Goal: Task Accomplishment & Management: Use online tool/utility

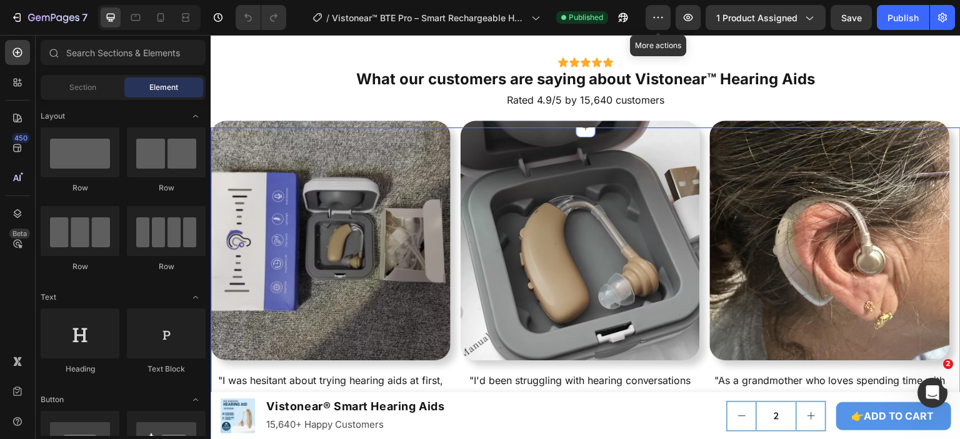
scroll to position [3313, 0]
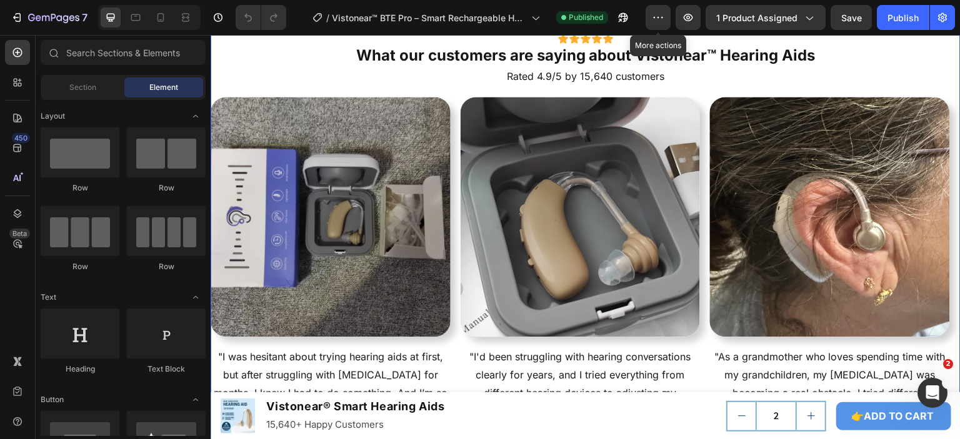
click at [376, 167] on div "Icon Icon Icon Icon Icon Icon List What our customers are saying about Vistonea…" at bounding box center [586, 286] width 750 height 546
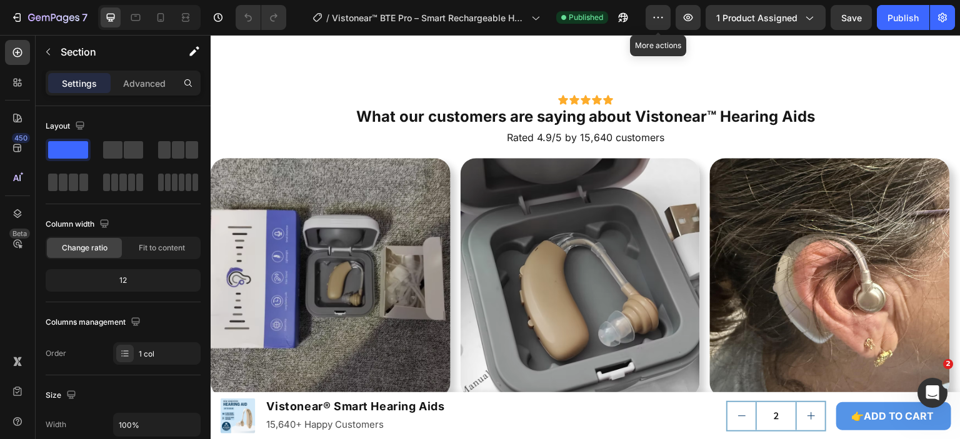
scroll to position [3358, 0]
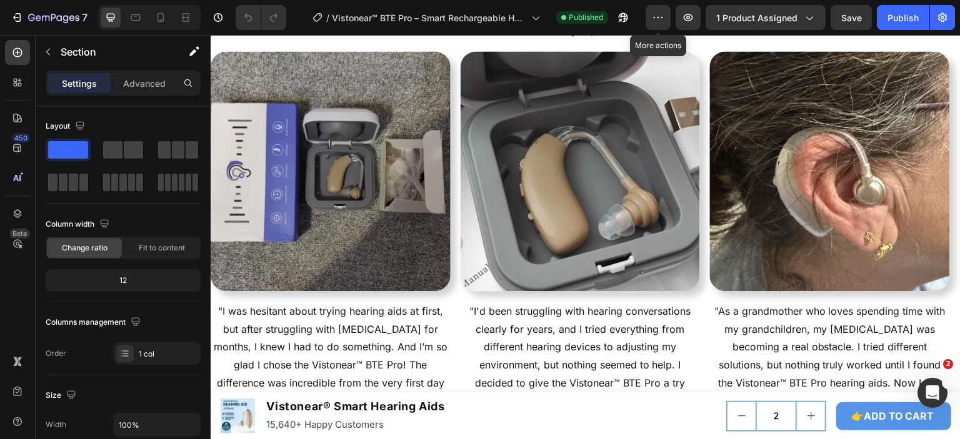
click at [629, 134] on div "Icon Icon Icon Icon Icon Icon List What our customers are saying about Vistonea…" at bounding box center [586, 240] width 750 height 546
click at [298, 19] on p "What our customers are saying about Vistonear™ Hearing Aids" at bounding box center [586, 9] width 748 height 19
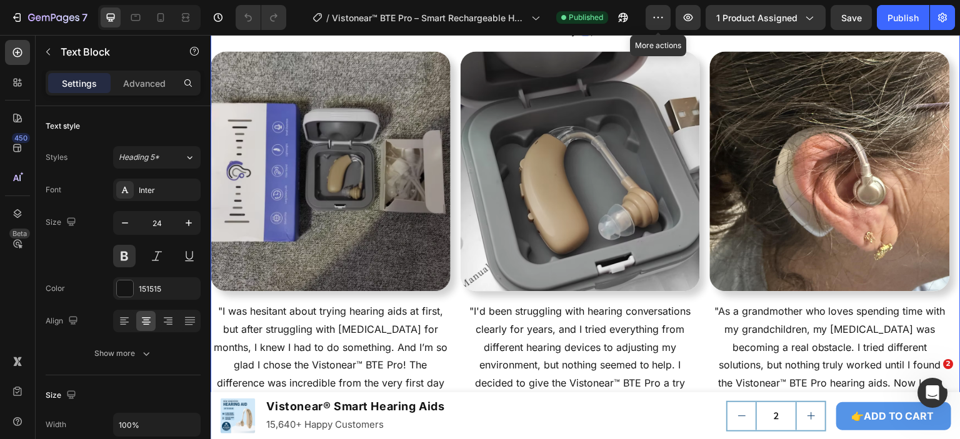
click at [411, 123] on div "Icon Icon Icon Icon Icon Icon List What our customers are saying about Vistonea…" at bounding box center [586, 240] width 750 height 546
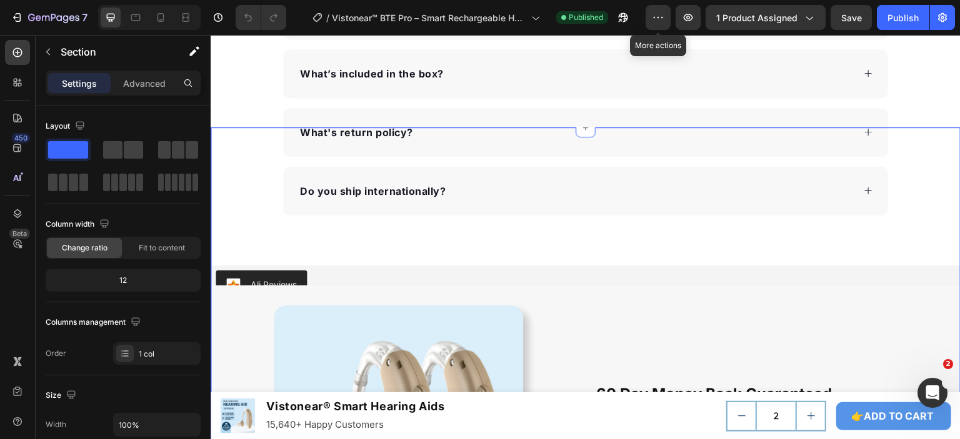
scroll to position [4858, 0]
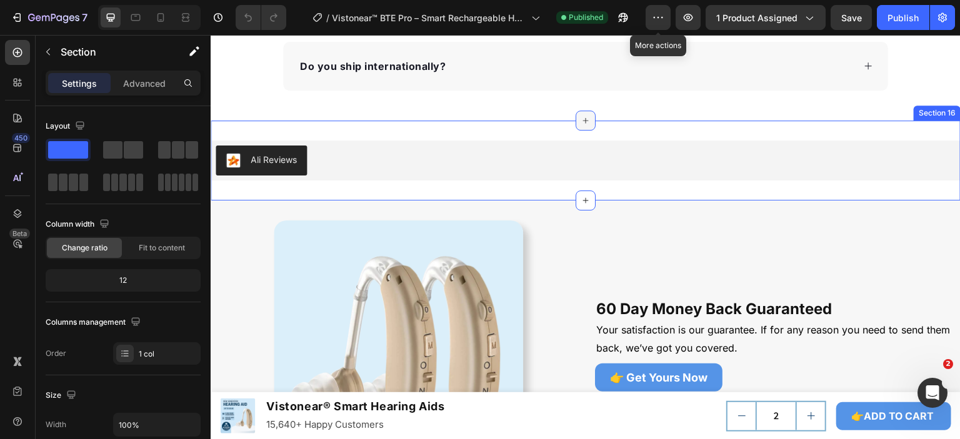
click at [583, 118] on icon at bounding box center [586, 121] width 6 height 6
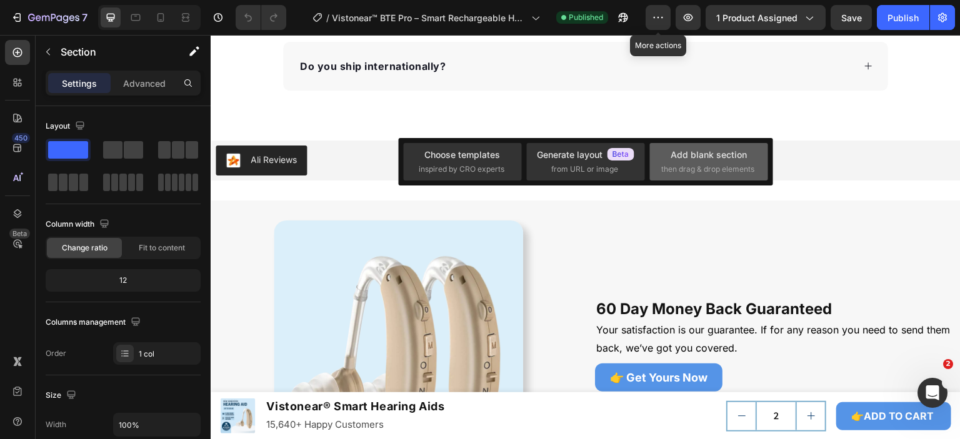
click at [697, 158] on div "Add blank section" at bounding box center [709, 154] width 76 height 13
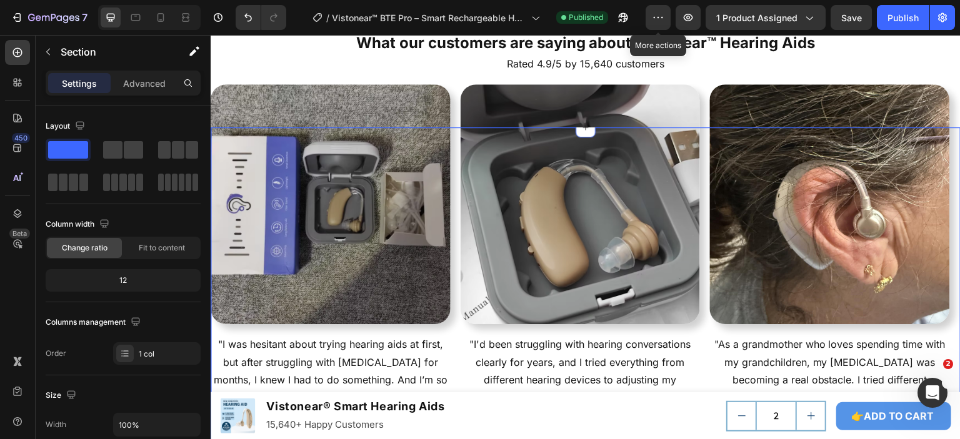
scroll to position [3233, 0]
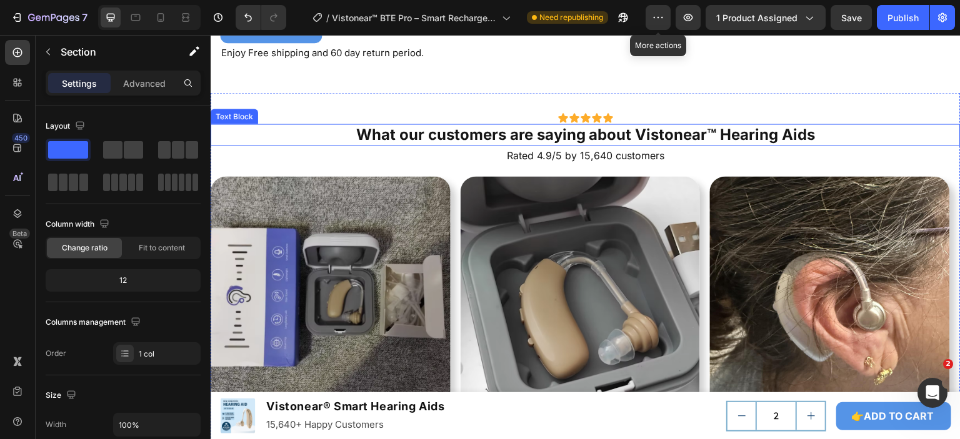
click at [493, 144] on p "What our customers are saying about Vistonear™ Hearing Aids" at bounding box center [586, 134] width 748 height 19
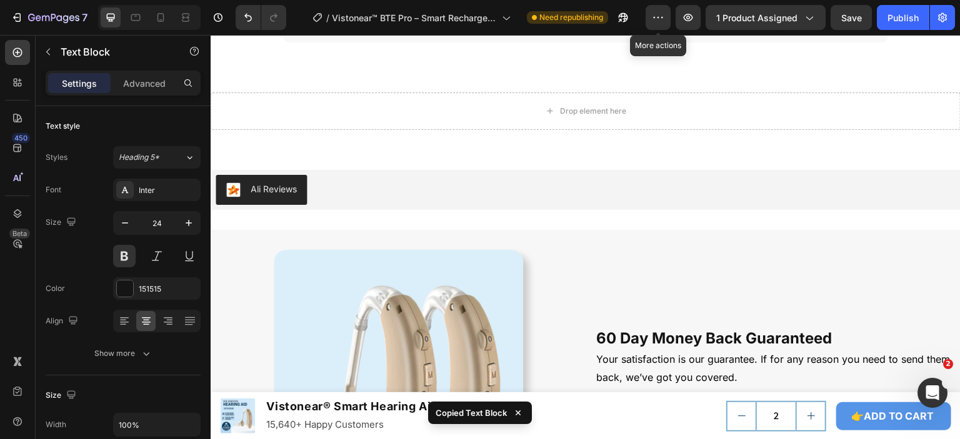
scroll to position [4858, 0]
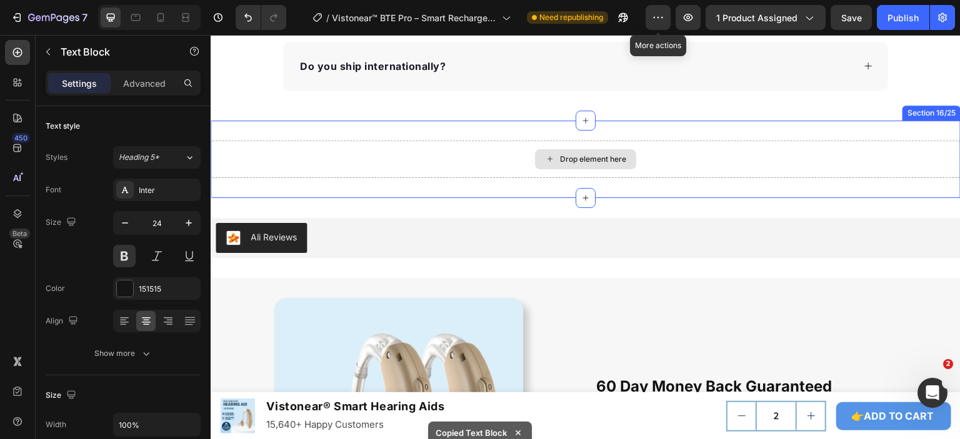
click at [499, 155] on div "Drop element here" at bounding box center [586, 160] width 750 height 38
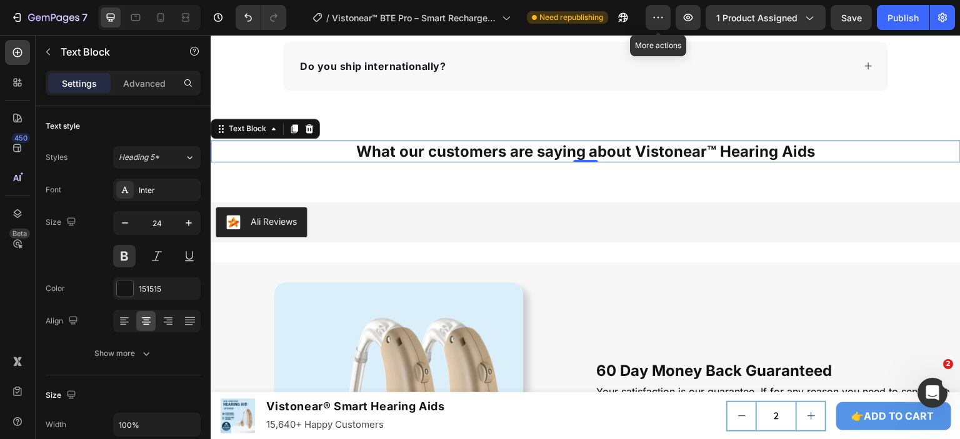
click at [458, 148] on p "What our customers are saying about Vistonear™ Hearing Aids" at bounding box center [586, 151] width 748 height 19
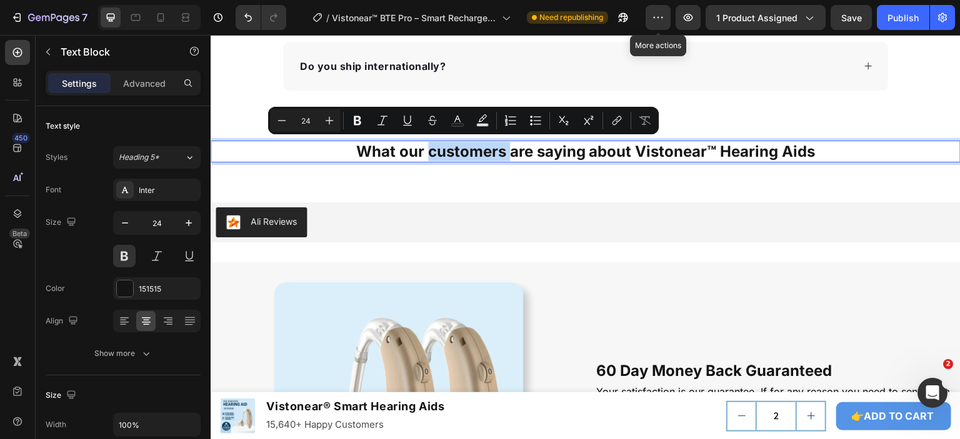
drag, startPoint x: 457, startPoint y: 148, endPoint x: 431, endPoint y: 146, distance: 26.3
click at [431, 146] on p "What our customers are saying about Vistonear™ Hearing Aids" at bounding box center [586, 151] width 748 height 19
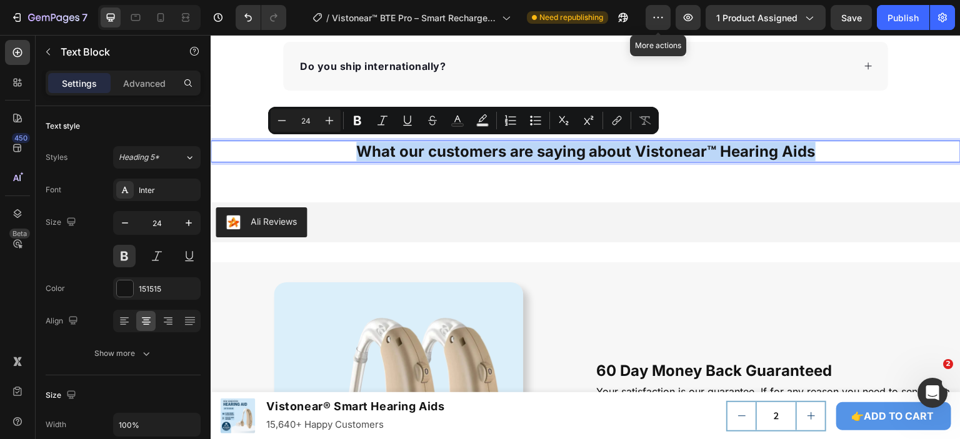
click at [431, 146] on p "What our customers are saying about Vistonear™ Hearing Aids" at bounding box center [586, 151] width 748 height 19
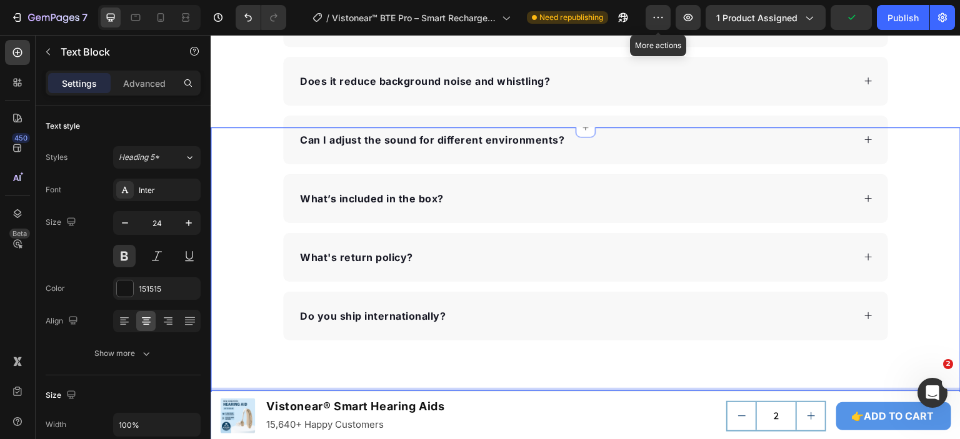
scroll to position [4796, 0]
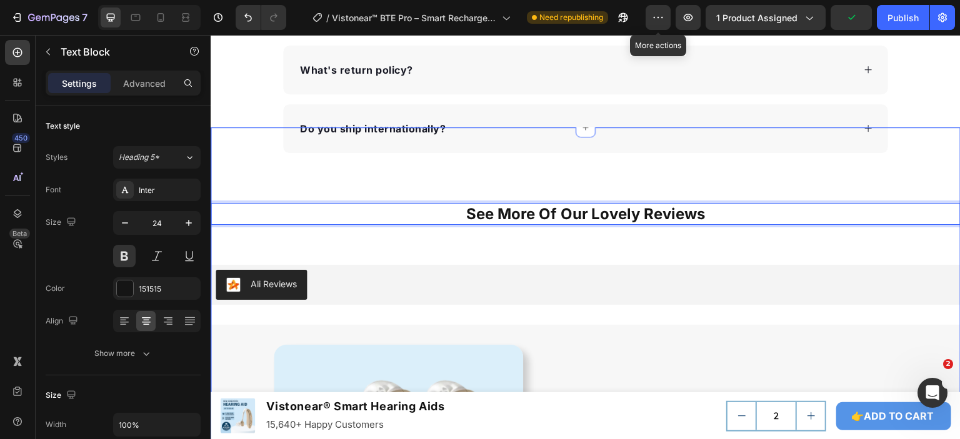
click at [578, 228] on div "See More Of Our Lovely Reviews Text Block 0 Section 16/25" at bounding box center [586, 214] width 750 height 62
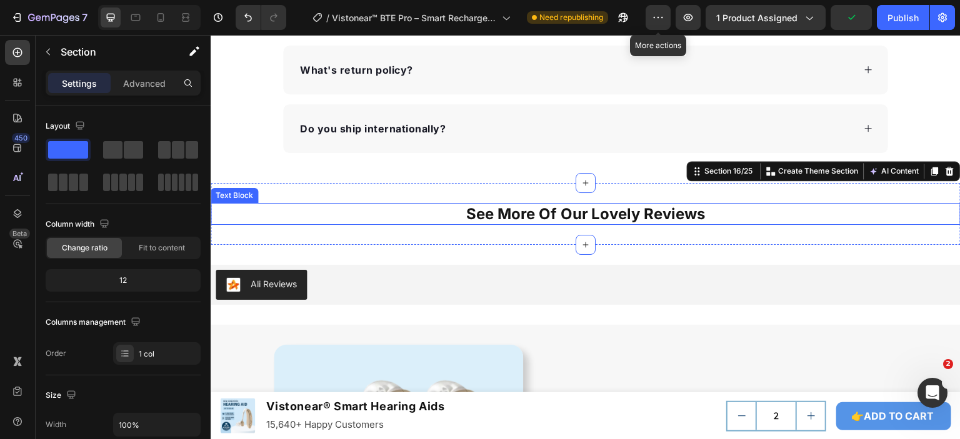
click at [585, 213] on p "See More Of Our Lovely Reviews" at bounding box center [586, 213] width 748 height 19
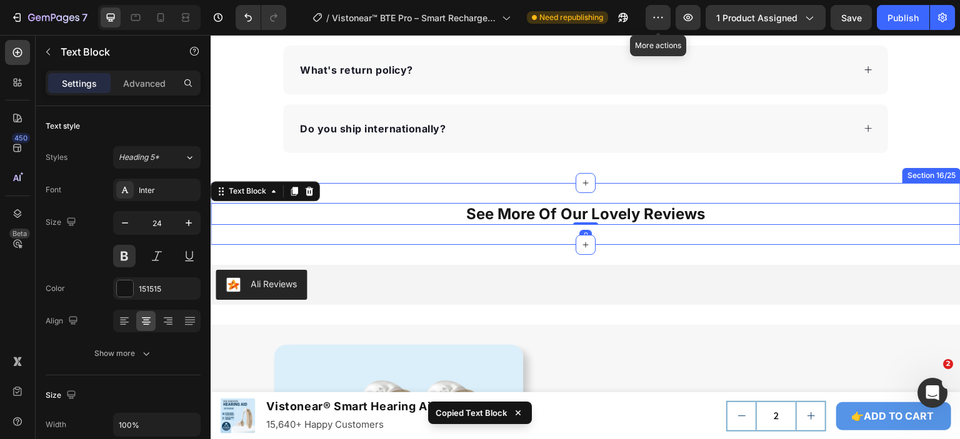
click at [616, 228] on div "See More Of Our Lovely Reviews Text Block 0 Section 16/25" at bounding box center [586, 214] width 750 height 62
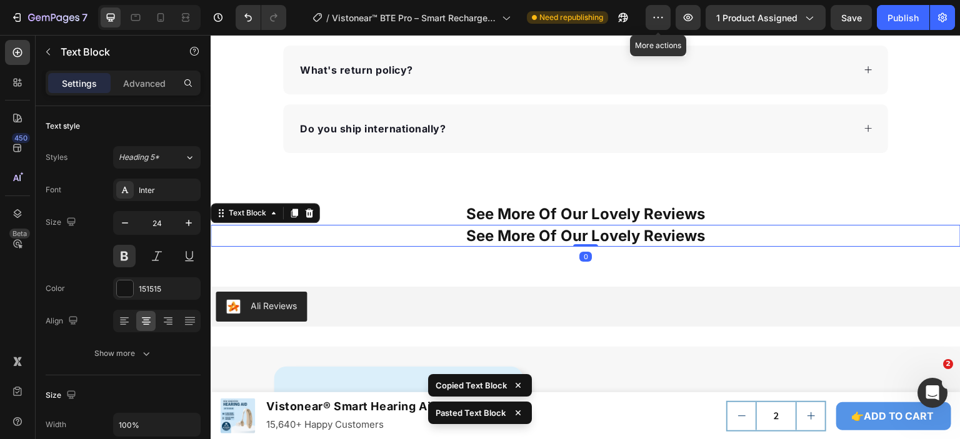
click at [604, 230] on p "See More Of Our Lovely Reviews" at bounding box center [586, 235] width 748 height 19
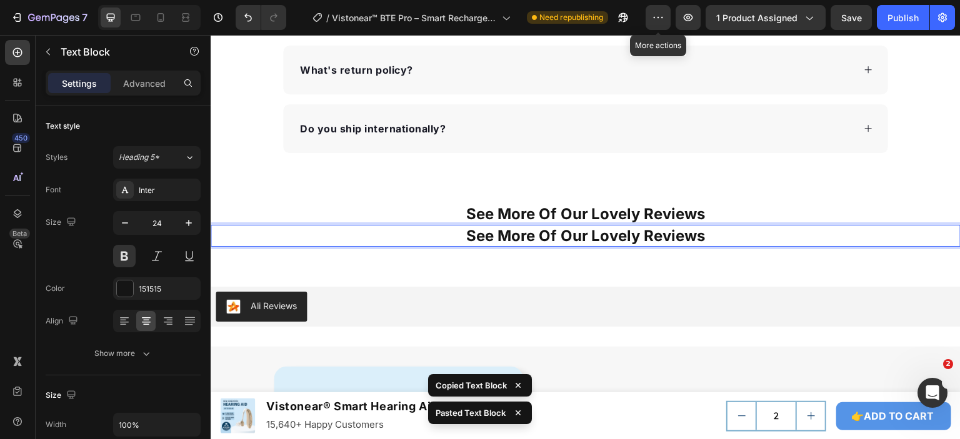
click at [604, 230] on p "See More Of Our Lovely Reviews" at bounding box center [586, 235] width 748 height 19
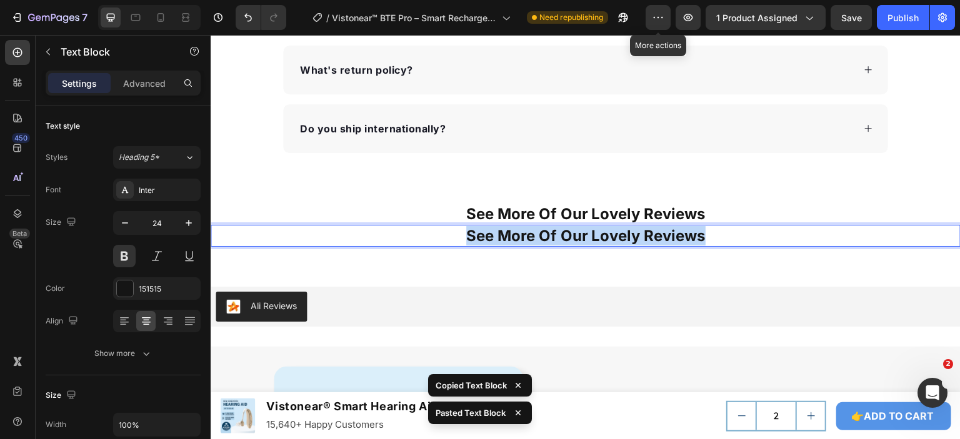
click at [604, 230] on p "See More Of Our Lovely Reviews" at bounding box center [586, 235] width 748 height 19
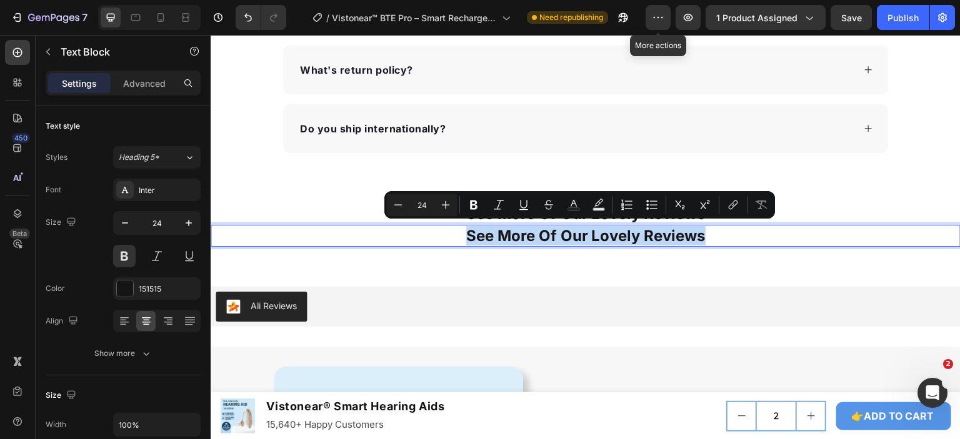
click at [503, 233] on p "See More Of Our Lovely Reviews" at bounding box center [586, 235] width 748 height 19
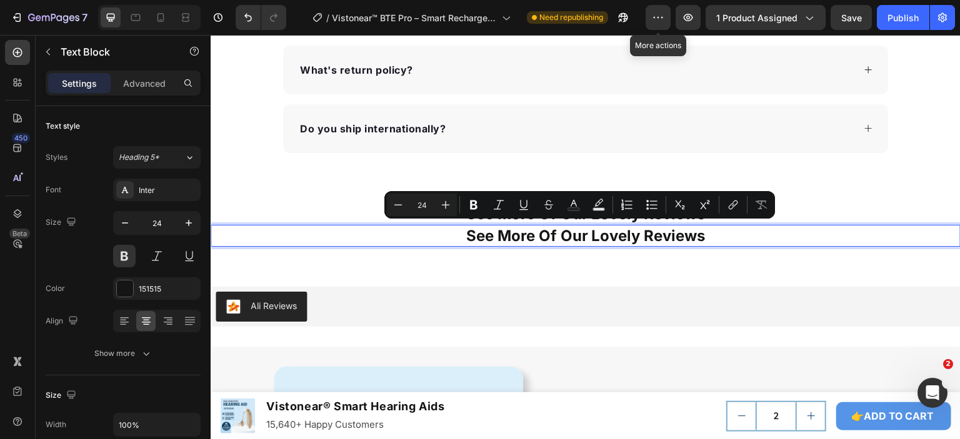
click at [503, 233] on p "See More Of Our Lovely Reviews" at bounding box center [586, 235] width 748 height 19
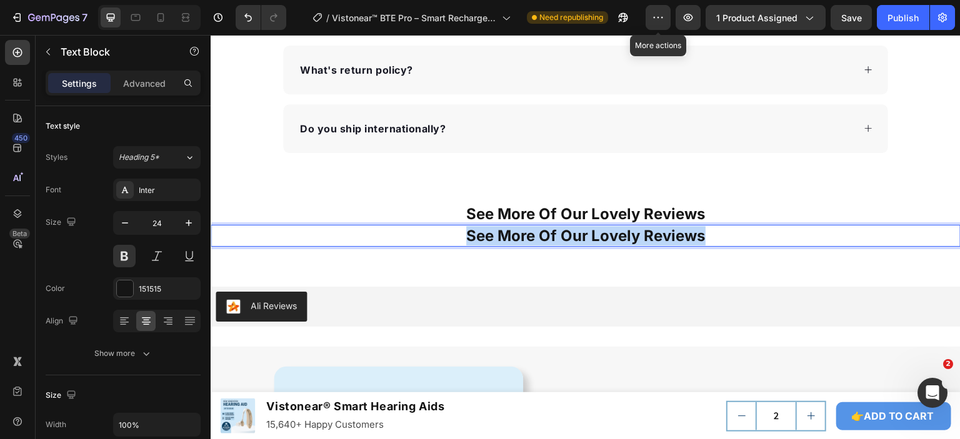
click at [503, 233] on p "See More Of Our Lovely Reviews" at bounding box center [586, 235] width 748 height 19
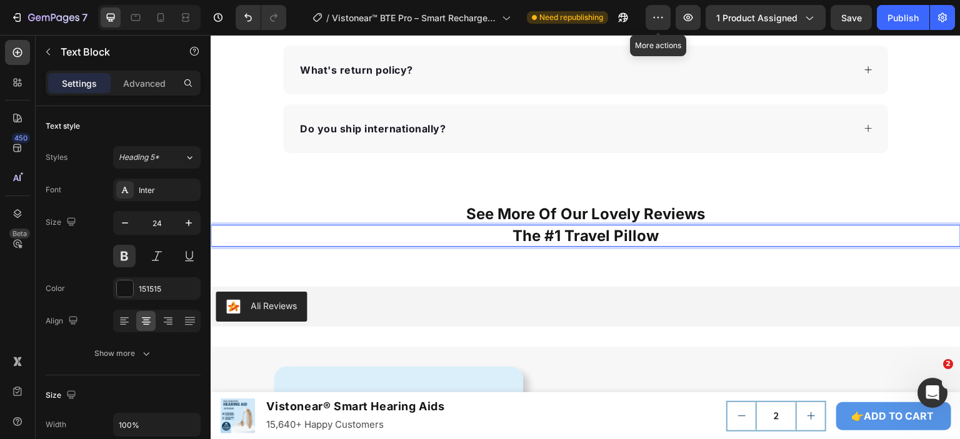
click at [566, 236] on p "The #1 Travel Pillow" at bounding box center [586, 235] width 748 height 19
drag, startPoint x: 564, startPoint y: 235, endPoint x: 665, endPoint y: 235, distance: 101.3
click at [665, 235] on p "The #1 Travel Pillow" at bounding box center [586, 235] width 748 height 19
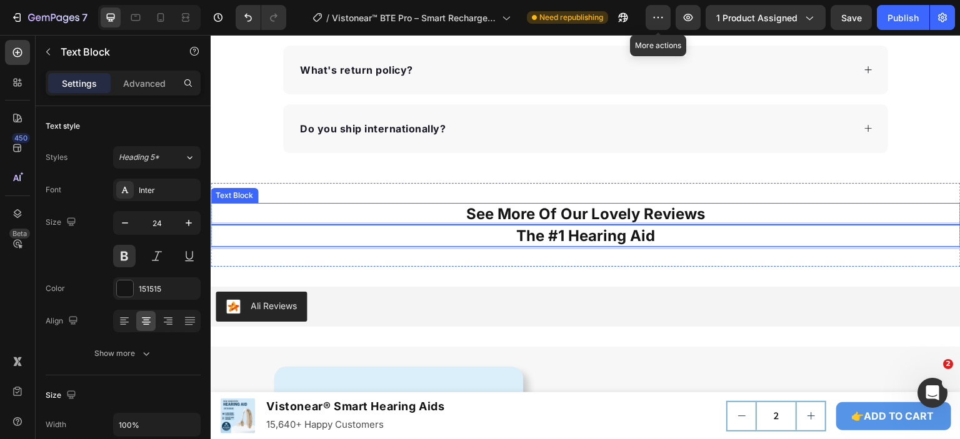
click at [636, 211] on p "See More Of Our Lovely Reviews" at bounding box center [586, 213] width 748 height 19
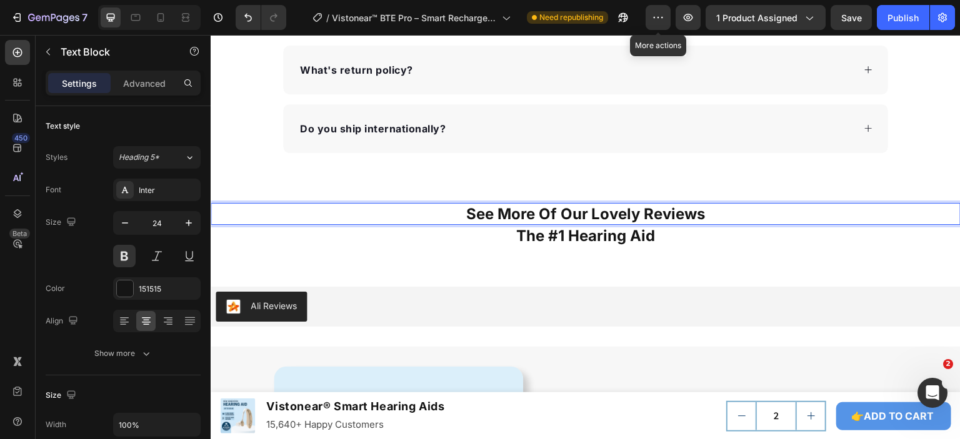
click at [520, 208] on p "See More Of Our Lovely Reviews" at bounding box center [586, 213] width 748 height 19
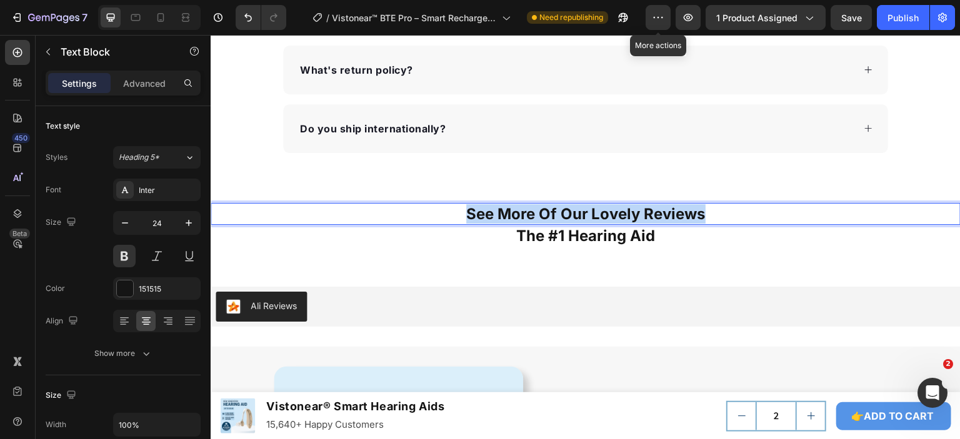
click at [520, 208] on p "See More Of Our Lovely Reviews" at bounding box center [586, 213] width 748 height 19
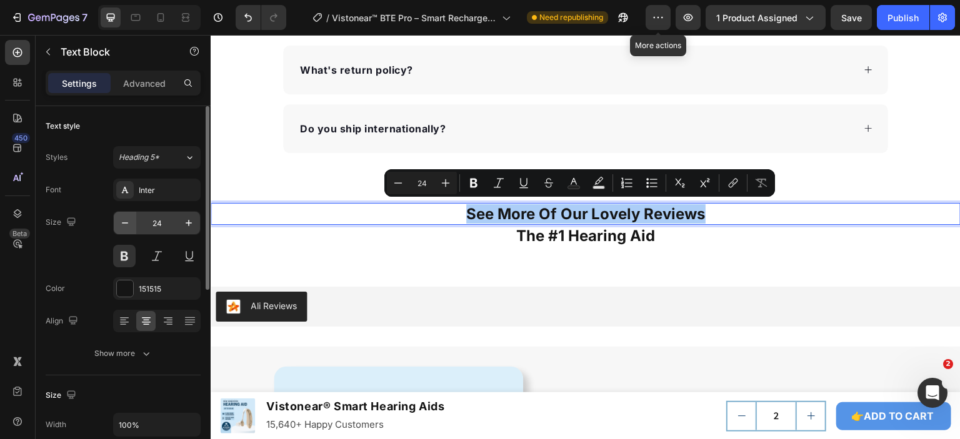
click at [126, 224] on icon "button" at bounding box center [125, 223] width 13 height 13
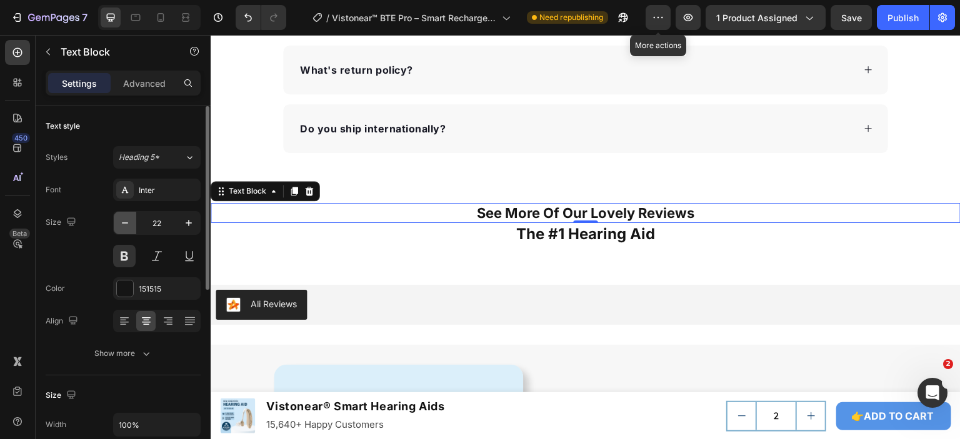
click at [126, 224] on icon "button" at bounding box center [125, 223] width 13 height 13
type input "20"
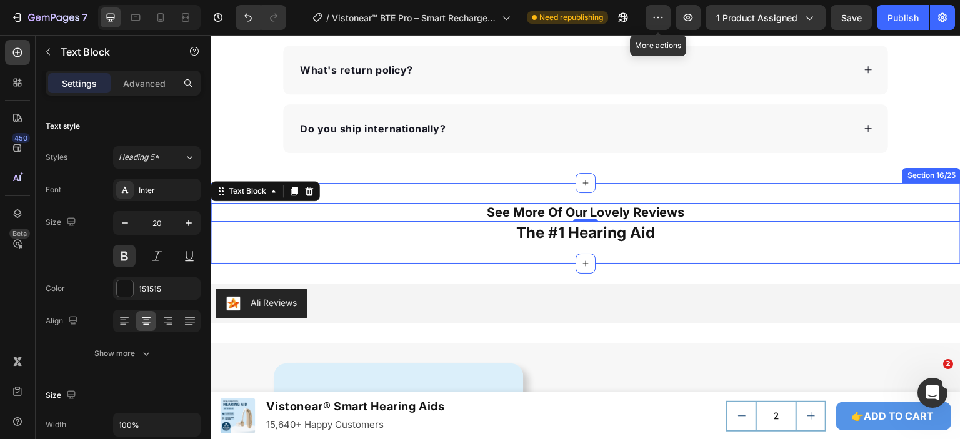
click at [642, 253] on div "See More Of Our Lovely Reviews Text Block 0 The #1 Hearing Aid Text Block Secti…" at bounding box center [586, 223] width 750 height 81
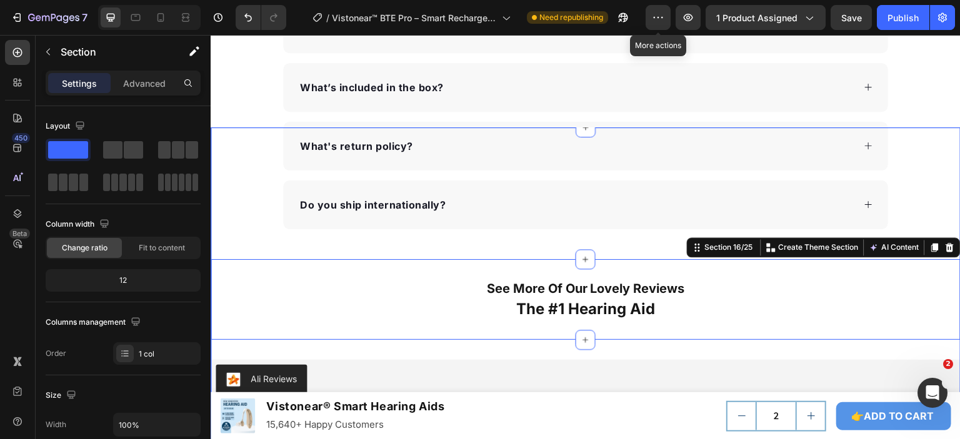
scroll to position [4733, 0]
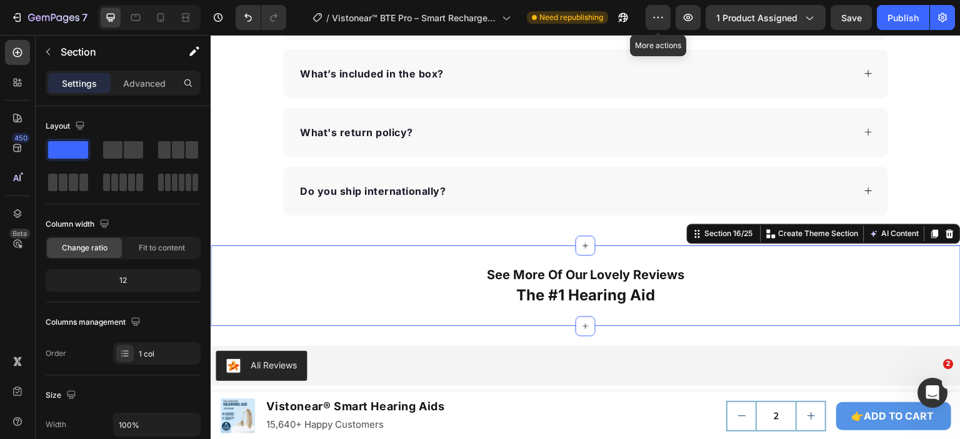
click at [594, 273] on p "See More Of Our Lovely Reviews" at bounding box center [586, 275] width 748 height 16
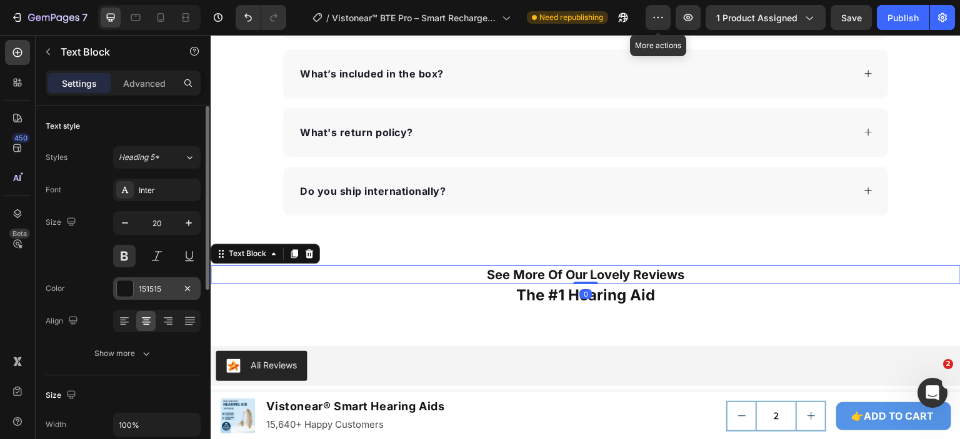
click at [120, 283] on div at bounding box center [125, 289] width 16 height 16
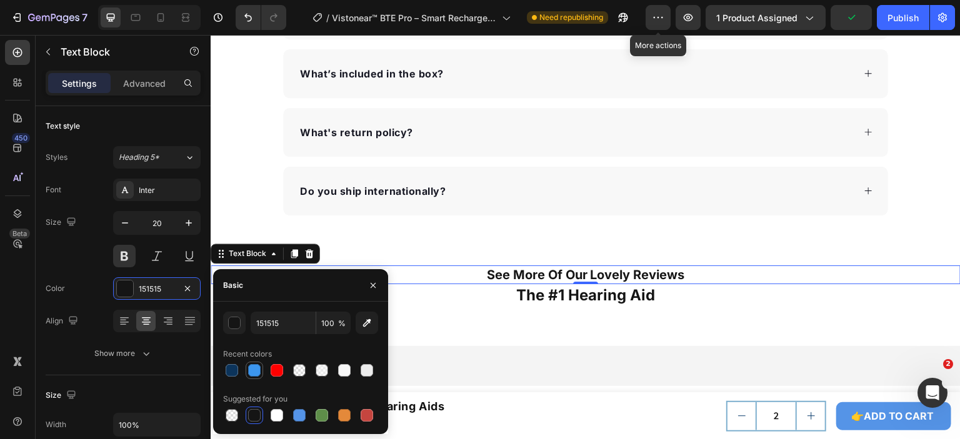
click at [249, 369] on div at bounding box center [254, 370] width 13 height 13
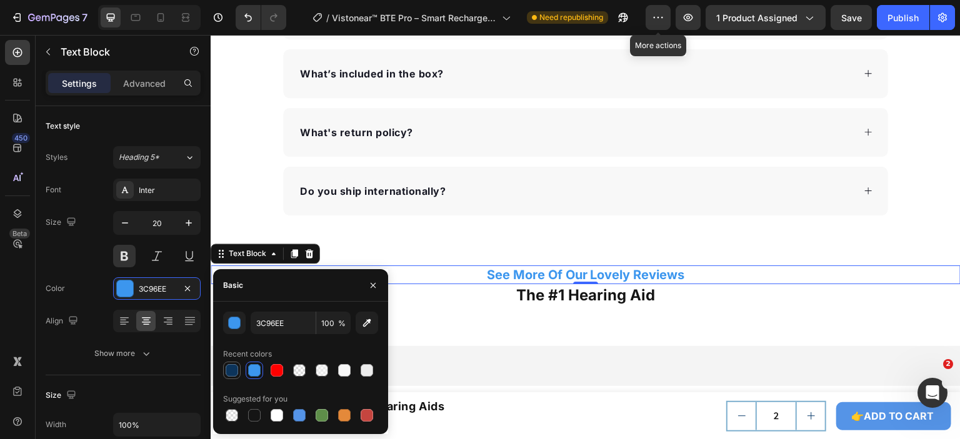
click at [225, 372] on div at bounding box center [231, 370] width 15 height 15
click at [229, 369] on div at bounding box center [232, 370] width 13 height 13
click at [259, 372] on div at bounding box center [254, 370] width 13 height 13
type input "3C96EE"
click at [190, 224] on icon "button" at bounding box center [189, 223] width 13 height 13
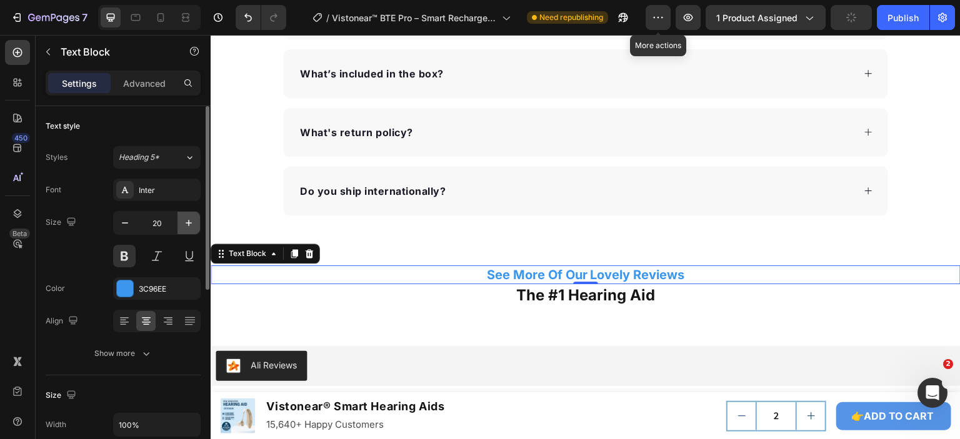
click at [190, 224] on icon "button" at bounding box center [189, 223] width 13 height 13
type input "22"
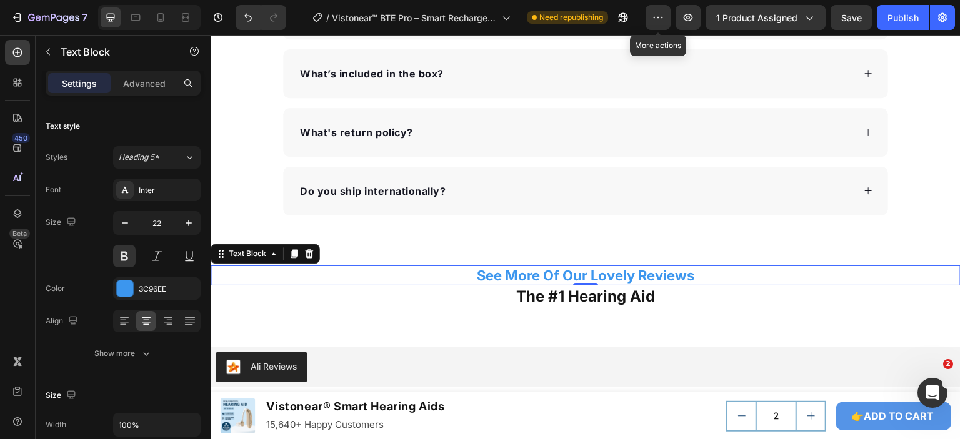
click at [580, 291] on div "0" at bounding box center [585, 296] width 13 height 10
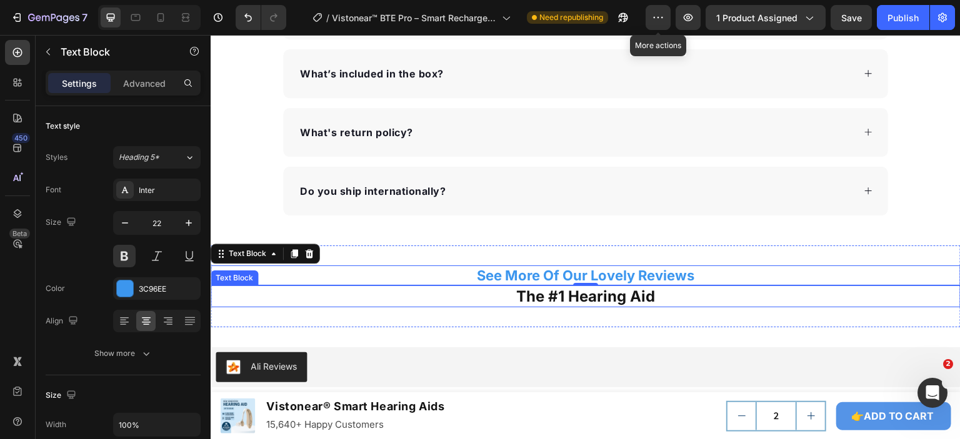
click at [592, 297] on p "The #1 Hearing Aid" at bounding box center [586, 296] width 748 height 19
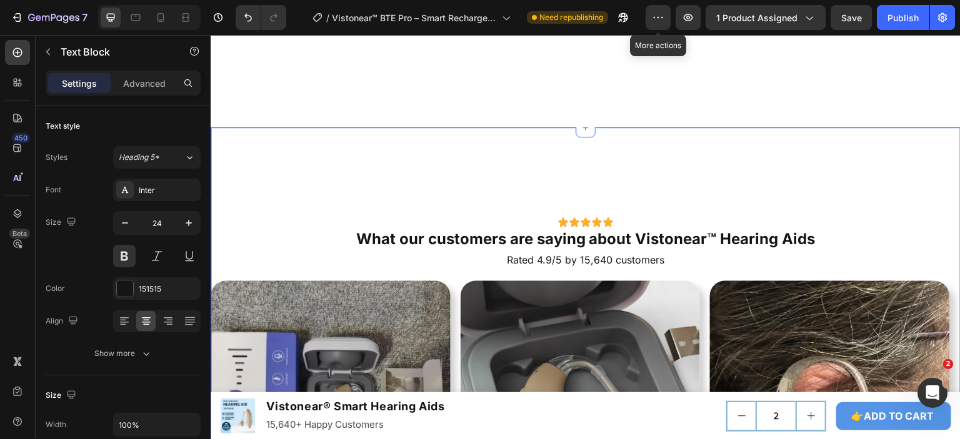
scroll to position [3233, 0]
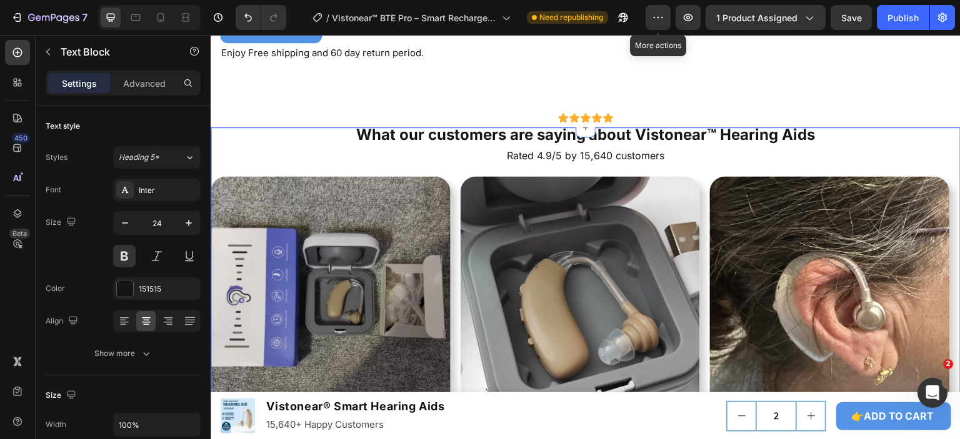
click at [629, 265] on div "Back to Top ↑ Button Section 20/25" at bounding box center [586, 284] width 750 height 313
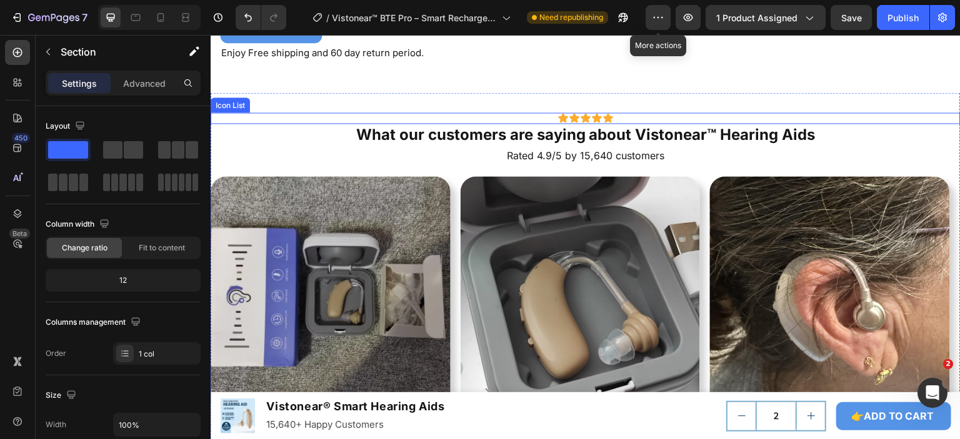
click at [628, 124] on div "Icon Icon Icon Icon Icon" at bounding box center [586, 118] width 750 height 11
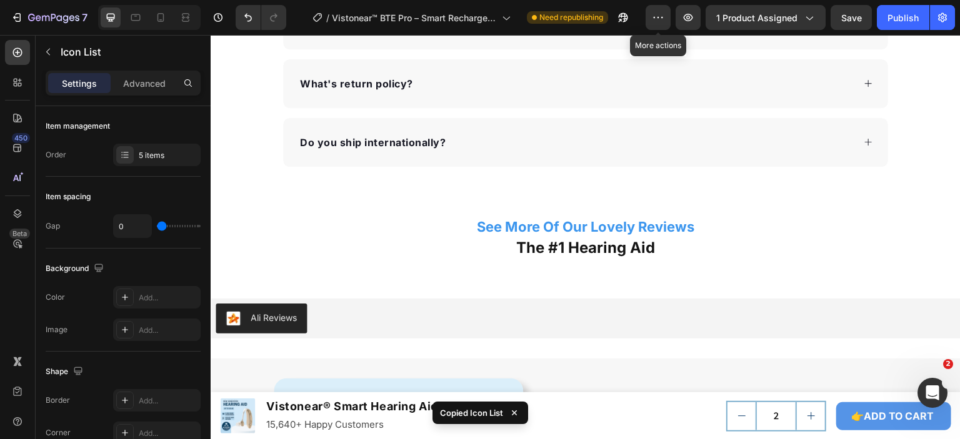
scroll to position [4796, 0]
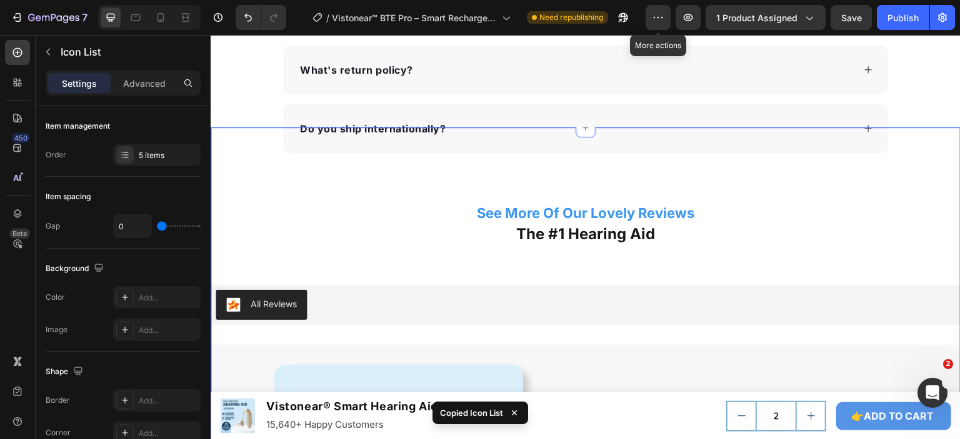
click at [599, 245] on div "Back to Top ↑ Button Section 20/25" at bounding box center [586, 284] width 750 height 313
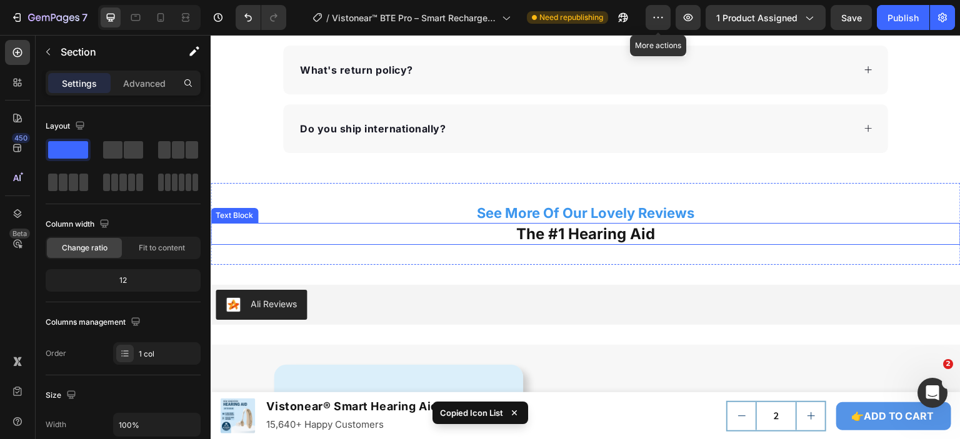
click at [607, 236] on p "The #1 Hearing Aid" at bounding box center [586, 233] width 748 height 19
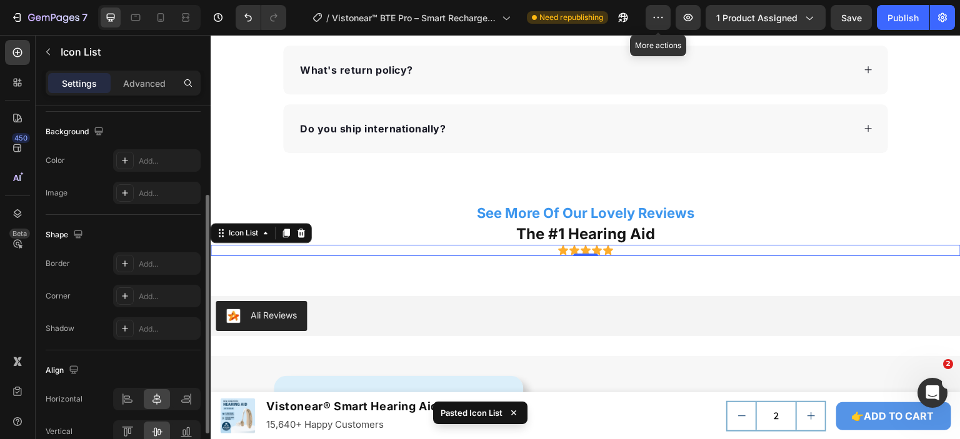
scroll to position [0, 0]
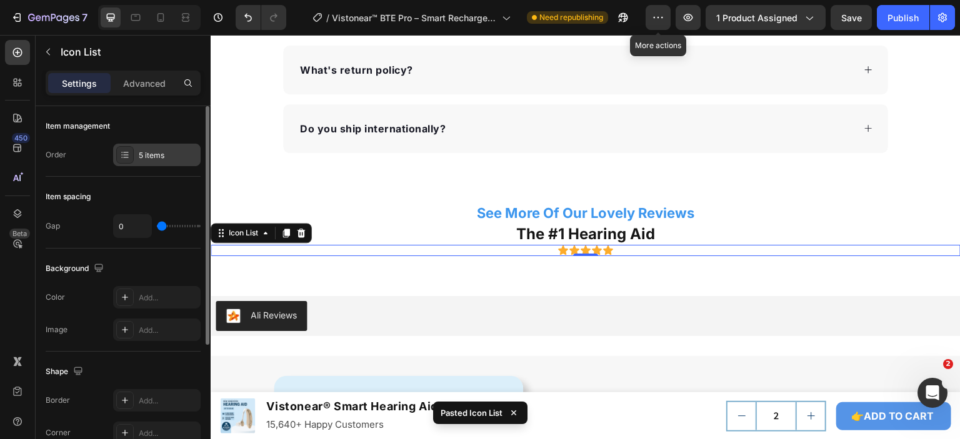
click at [127, 159] on div at bounding box center [125, 155] width 18 height 18
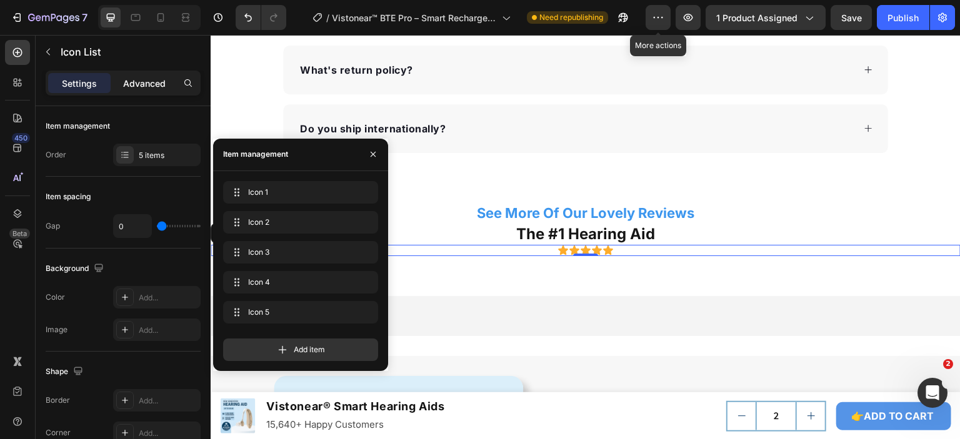
click at [133, 87] on p "Advanced" at bounding box center [144, 83] width 43 height 13
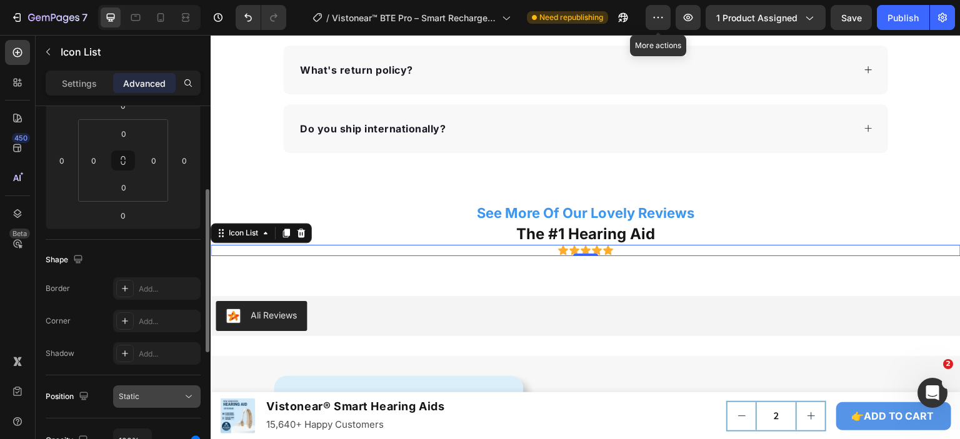
scroll to position [313, 0]
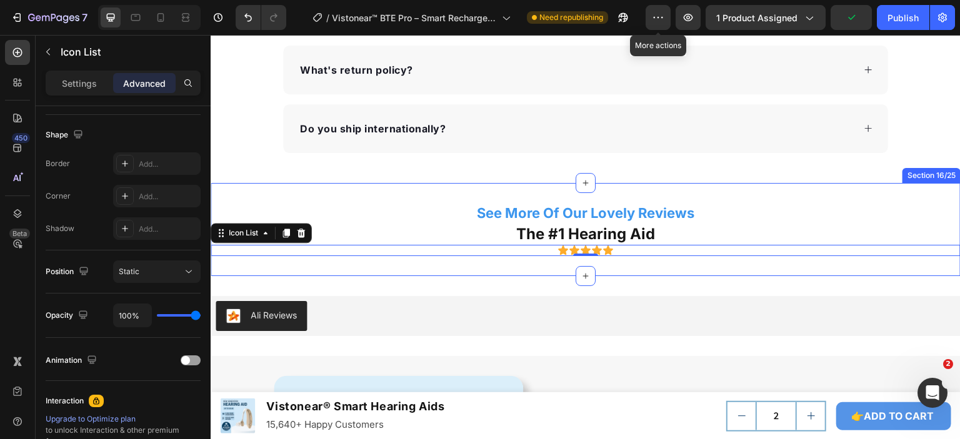
click at [654, 268] on div "See More Of Our Lovely Reviews Text Block The #1 Hearing Aid Text Block Icon Ic…" at bounding box center [586, 230] width 750 height 94
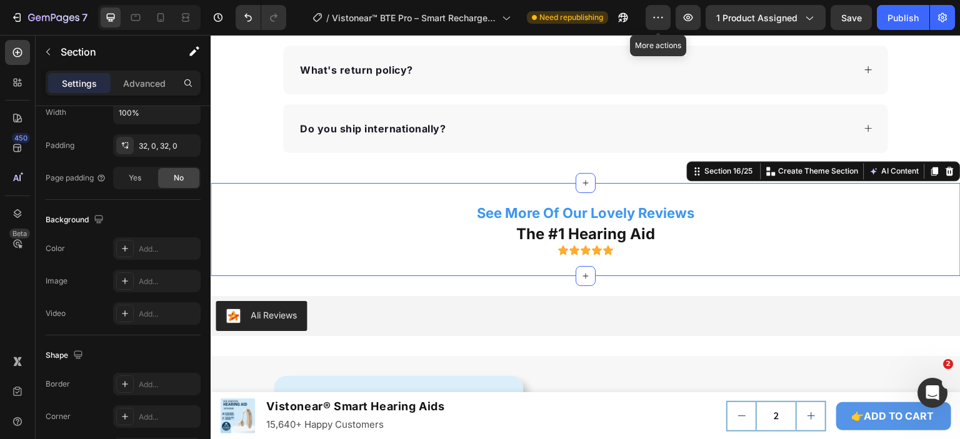
scroll to position [0, 0]
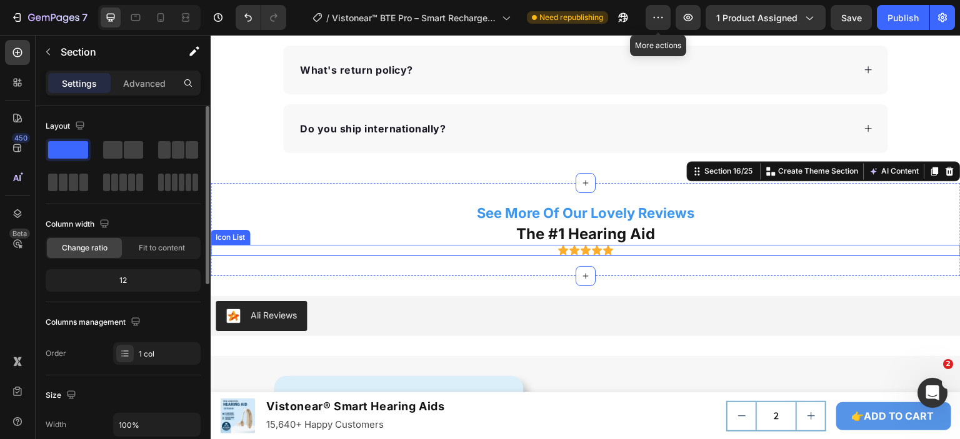
click at [649, 251] on div "Icon Icon Icon Icon Icon" at bounding box center [586, 250] width 750 height 11
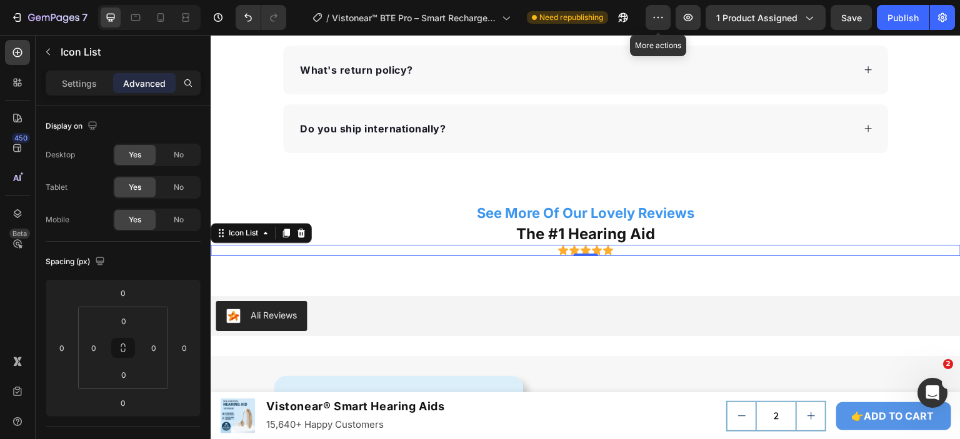
click at [558, 246] on icon at bounding box center [563, 250] width 10 height 9
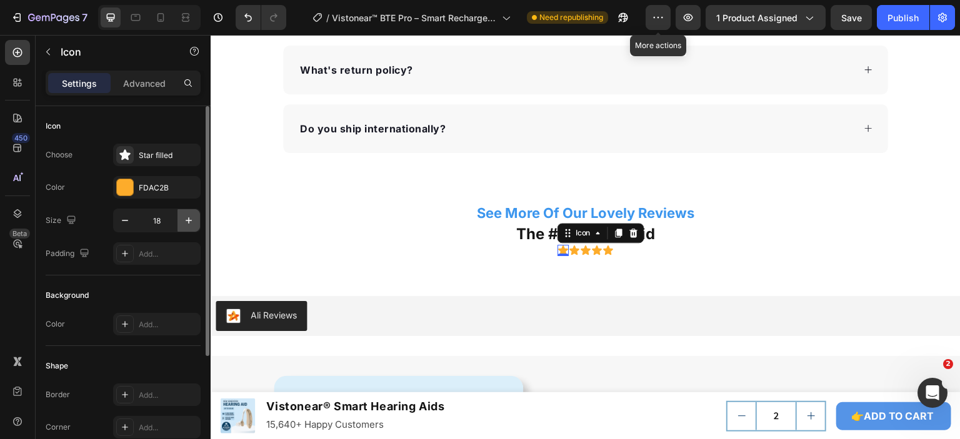
click at [183, 220] on icon "button" at bounding box center [189, 220] width 13 height 13
type input "22"
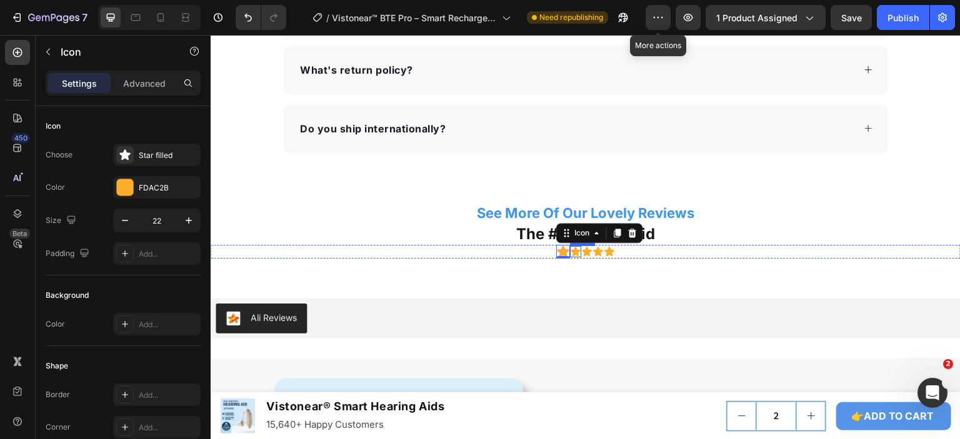
click at [571, 252] on icon at bounding box center [576, 252] width 10 height 9
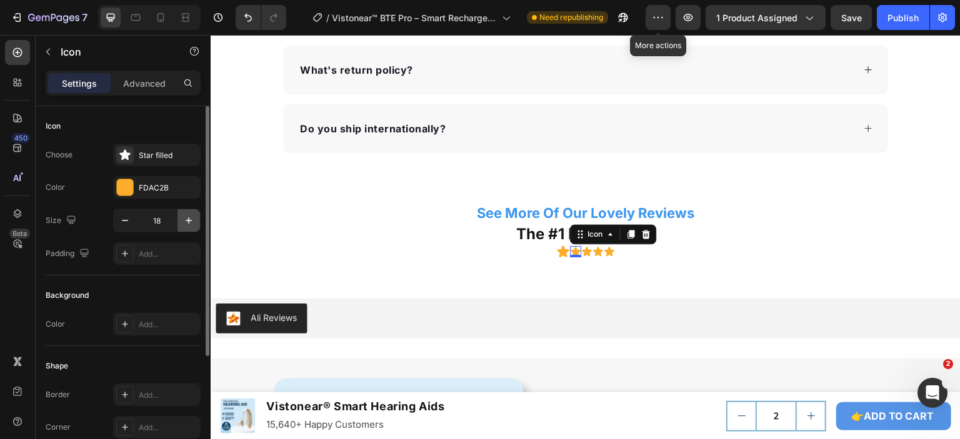
click at [193, 221] on icon "button" at bounding box center [189, 220] width 13 height 13
type input "22"
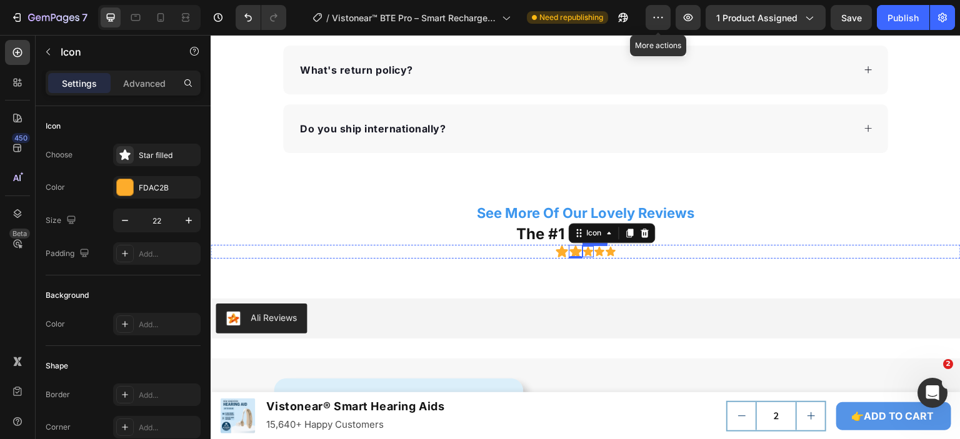
click at [587, 248] on icon at bounding box center [588, 252] width 10 height 9
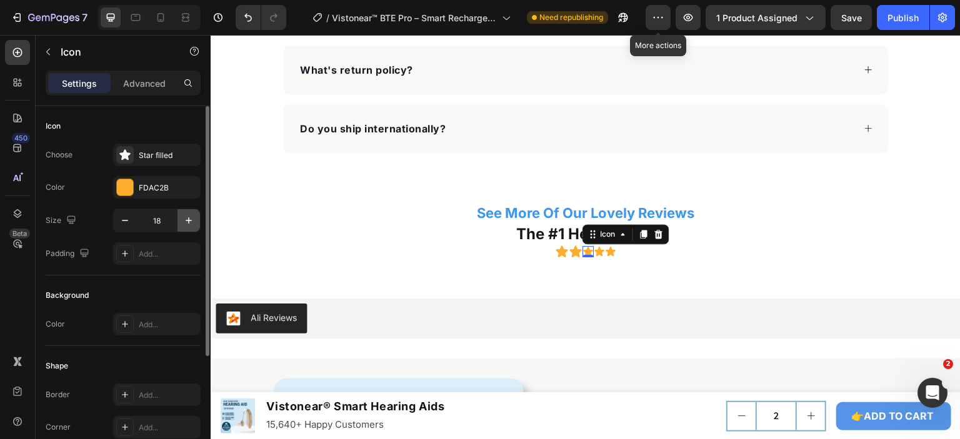
click at [193, 216] on icon "button" at bounding box center [189, 220] width 13 height 13
type input "22"
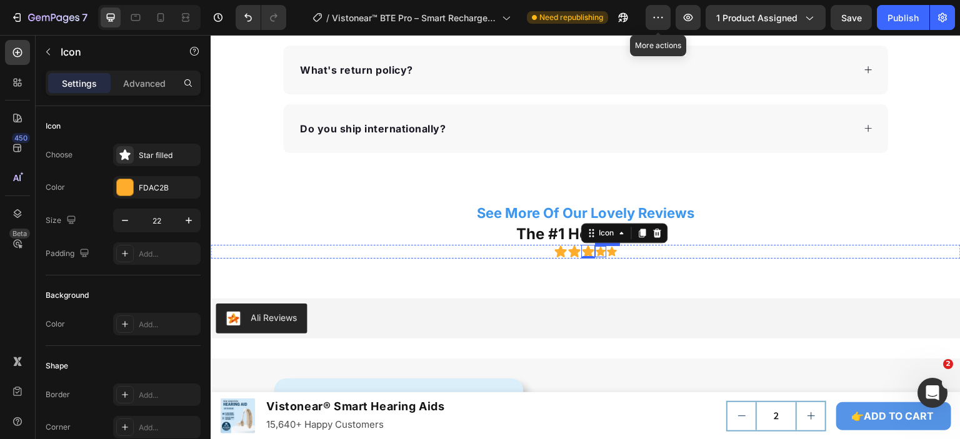
click at [596, 253] on icon at bounding box center [601, 252] width 10 height 9
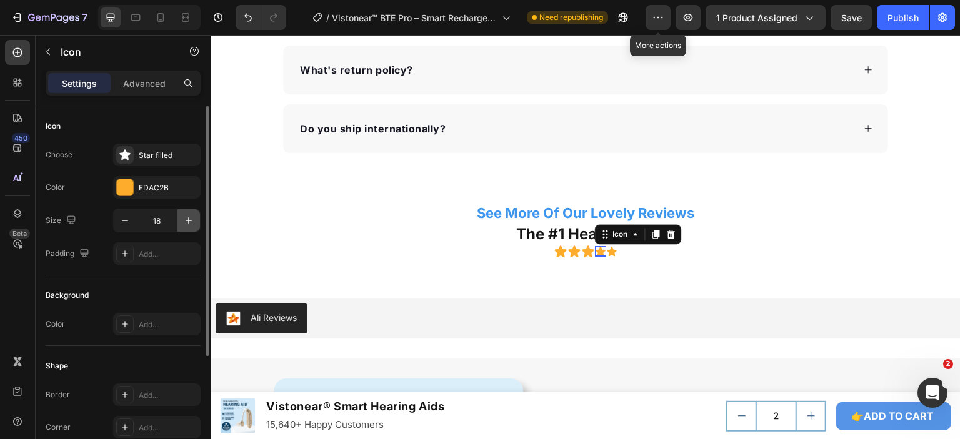
click at [180, 219] on button "button" at bounding box center [189, 220] width 23 height 23
type input "22"
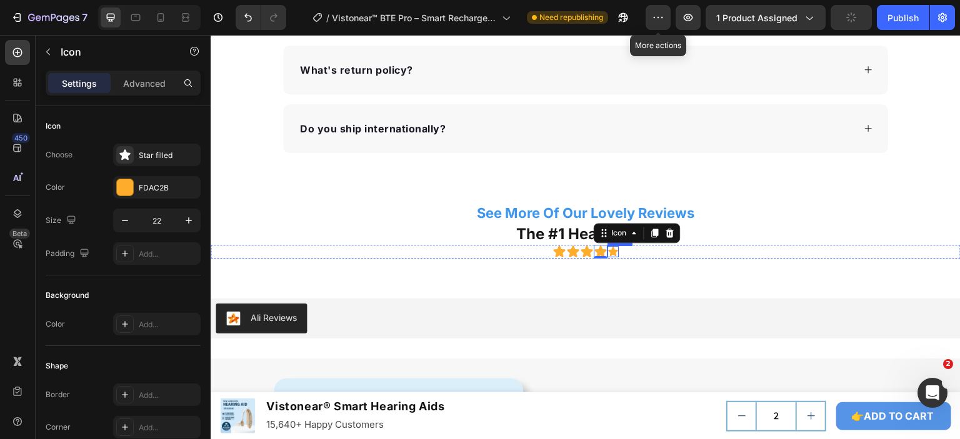
click at [608, 253] on icon at bounding box center [613, 252] width 10 height 9
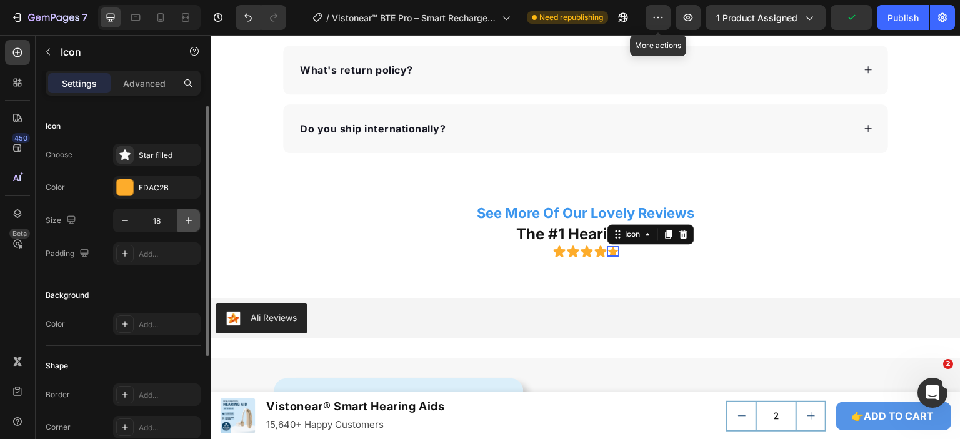
click at [188, 219] on icon "button" at bounding box center [189, 221] width 6 height 6
type input "22"
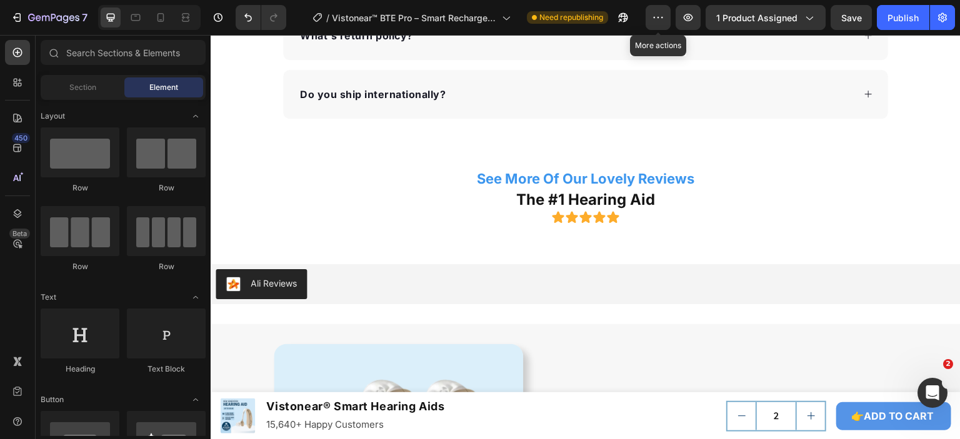
scroll to position [4838, 0]
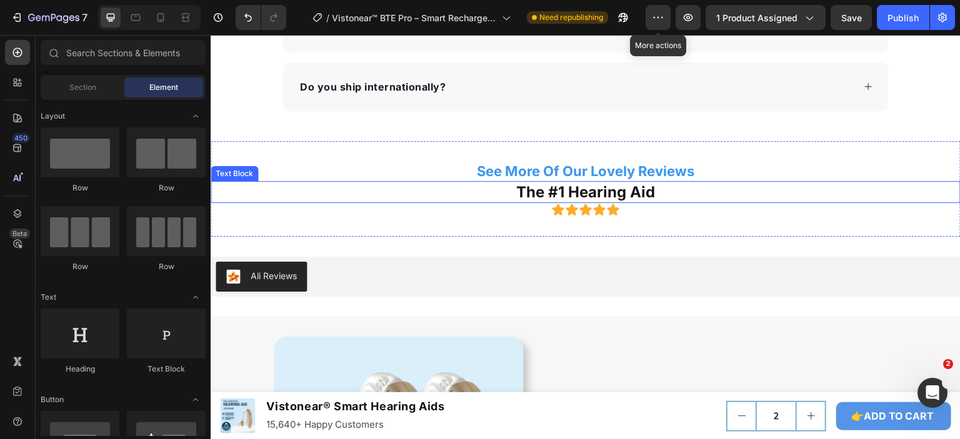
click at [635, 195] on p "The #1 Hearing Aid" at bounding box center [586, 192] width 748 height 19
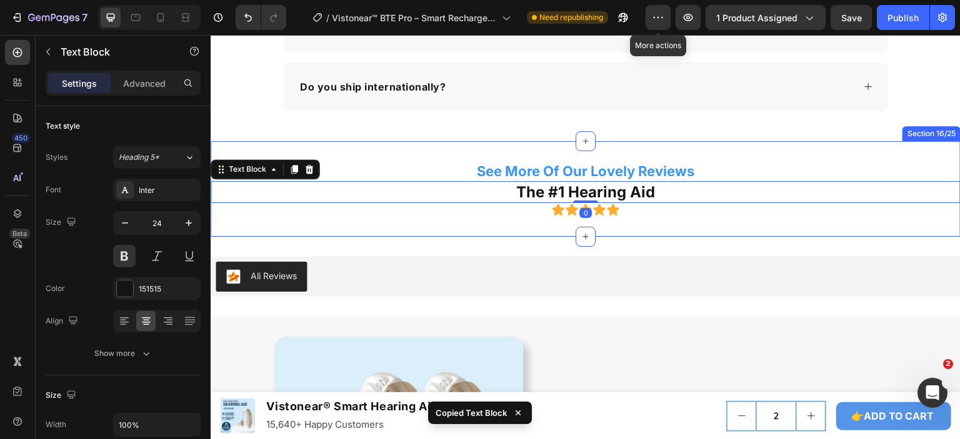
click at [636, 218] on div "See More Of Our Lovely Reviews Text Block The #1 Hearing Aid Text Block 0 Icon …" at bounding box center [586, 189] width 750 height 96
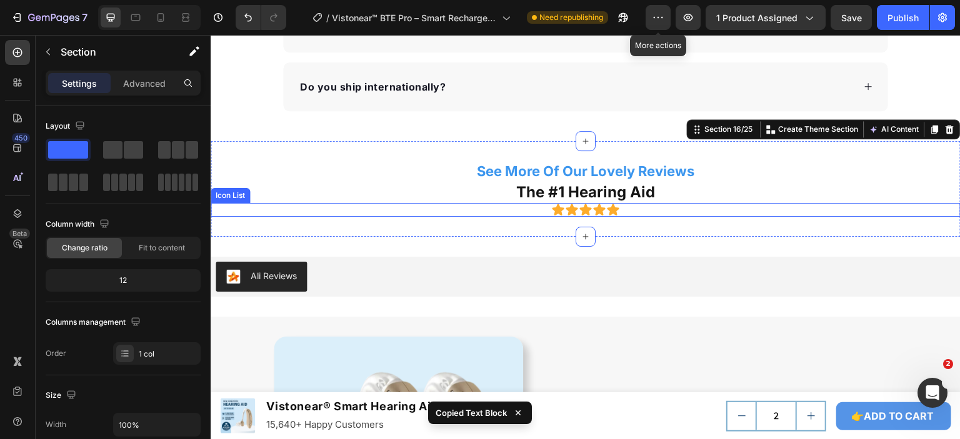
click at [633, 210] on div "Icon Icon Icon Icon Icon" at bounding box center [586, 210] width 750 height 14
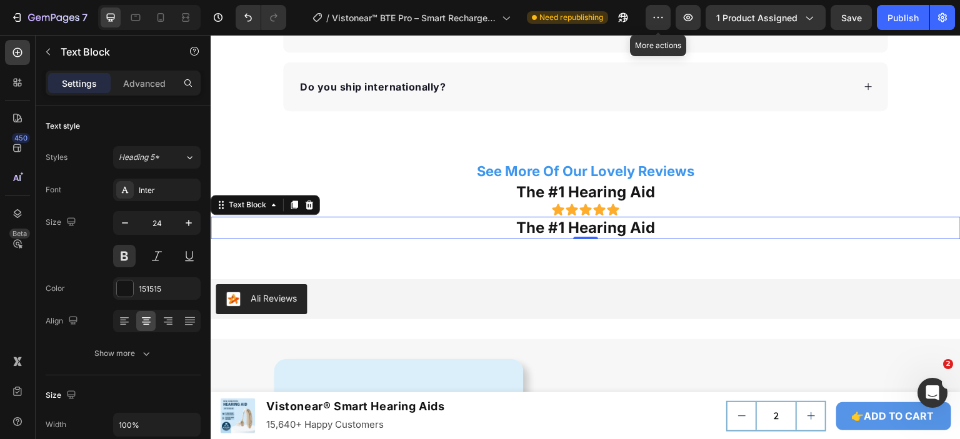
click at [541, 224] on p "The #1 Hearing Aid" at bounding box center [586, 227] width 748 height 19
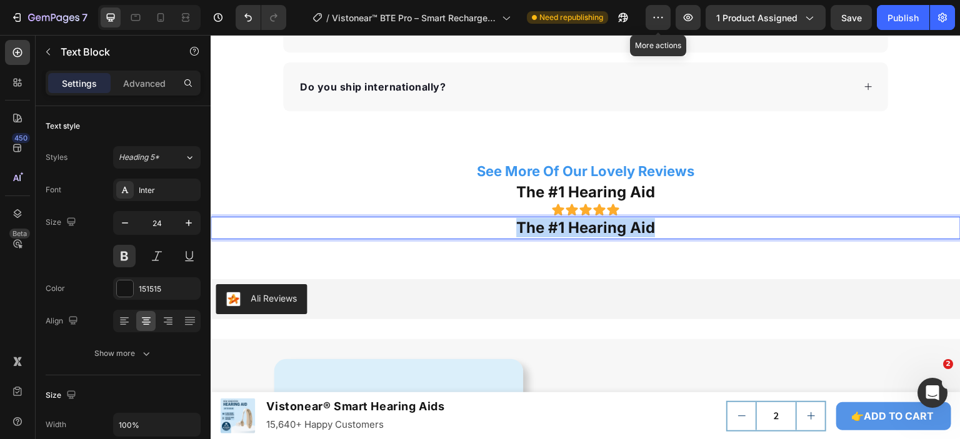
click at [541, 224] on p "The #1 Hearing Aid" at bounding box center [586, 227] width 748 height 19
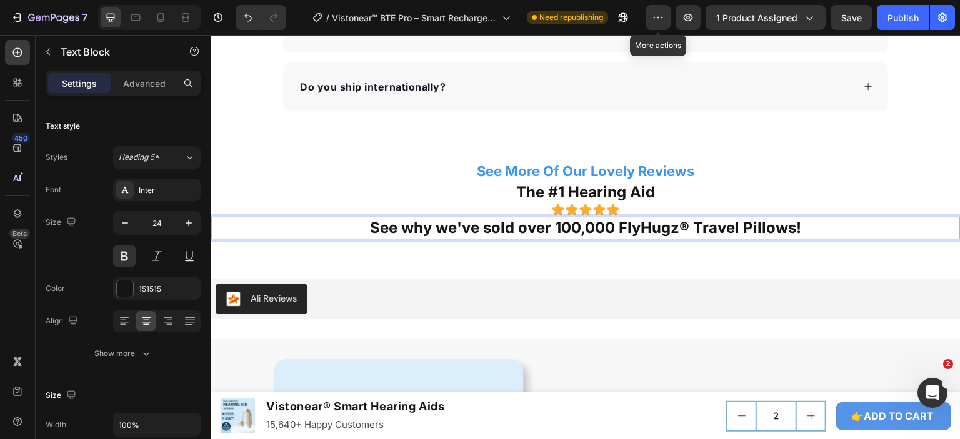
click at [423, 228] on p "See why we've sold over 100,000 FlyHugz® Travel Pillows!" at bounding box center [586, 227] width 748 height 19
click at [401, 228] on p "See why we've sold over 100,000 FlyHugz® Travel Pillows!" at bounding box center [586, 227] width 748 height 19
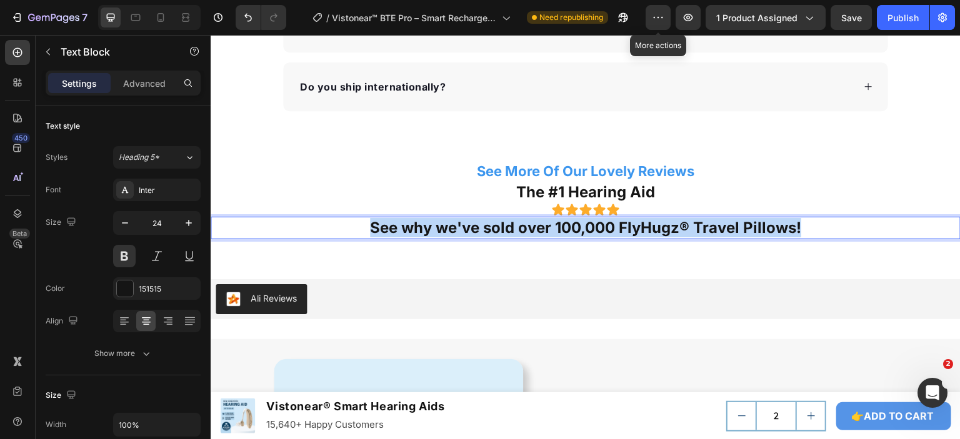
click at [401, 228] on p "See why we've sold over 100,000 FlyHugz® Travel Pillows!" at bounding box center [586, 227] width 748 height 19
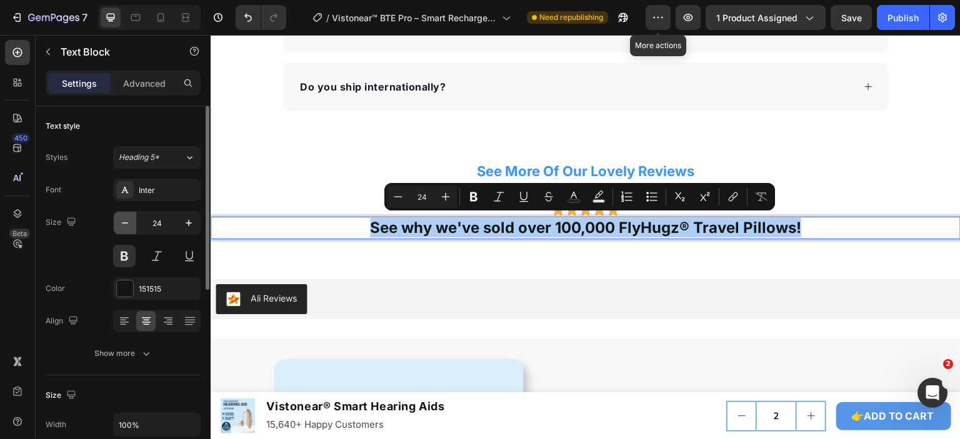
click at [123, 221] on icon "button" at bounding box center [125, 223] width 13 height 13
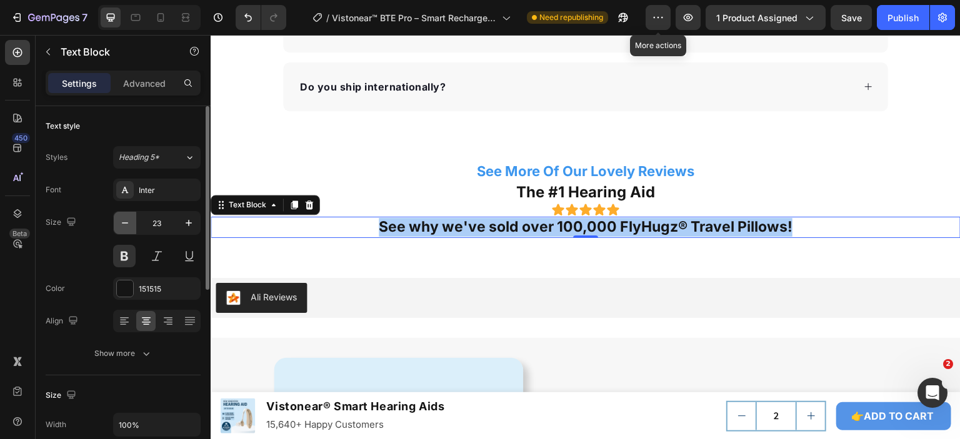
click at [123, 221] on icon "button" at bounding box center [125, 223] width 13 height 13
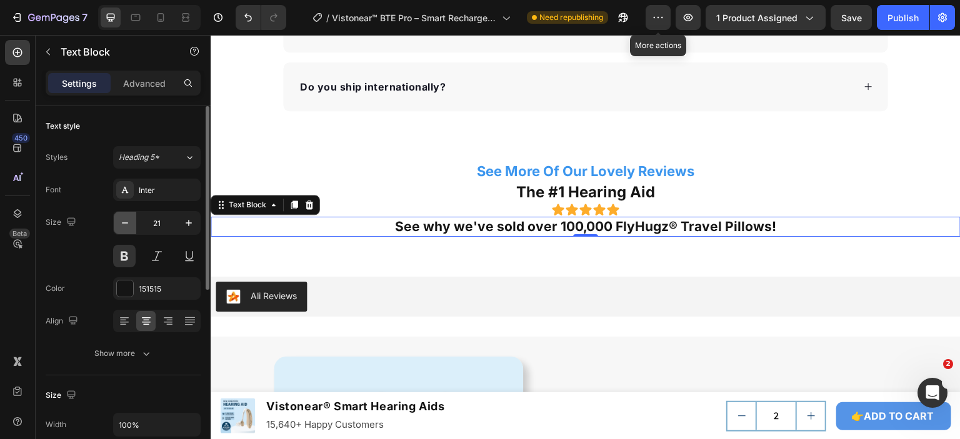
click at [123, 221] on icon "button" at bounding box center [125, 223] width 13 height 13
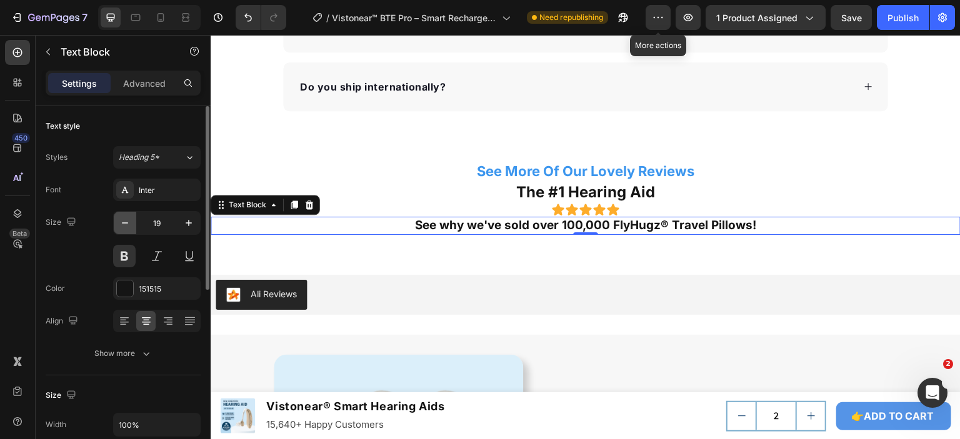
click at [123, 221] on icon "button" at bounding box center [125, 223] width 13 height 13
type input "16"
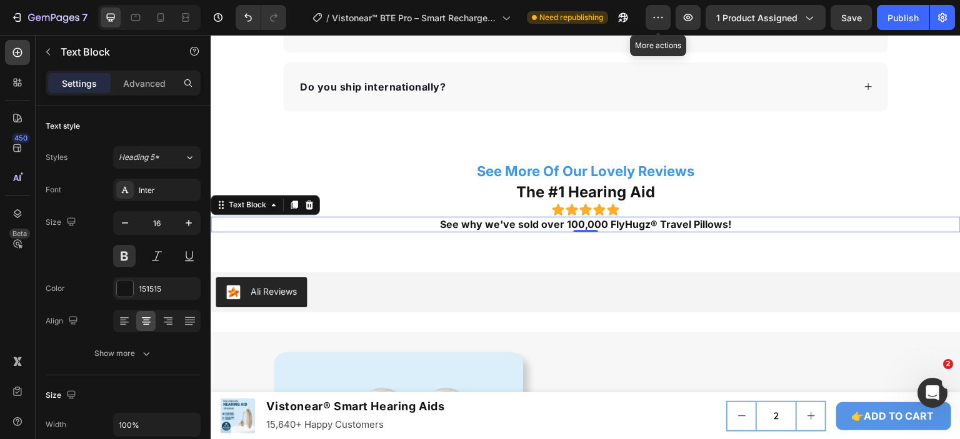
click at [521, 223] on p "See why we've sold over 100,000 FlyHugz® Travel Pillows!" at bounding box center [586, 224] width 748 height 13
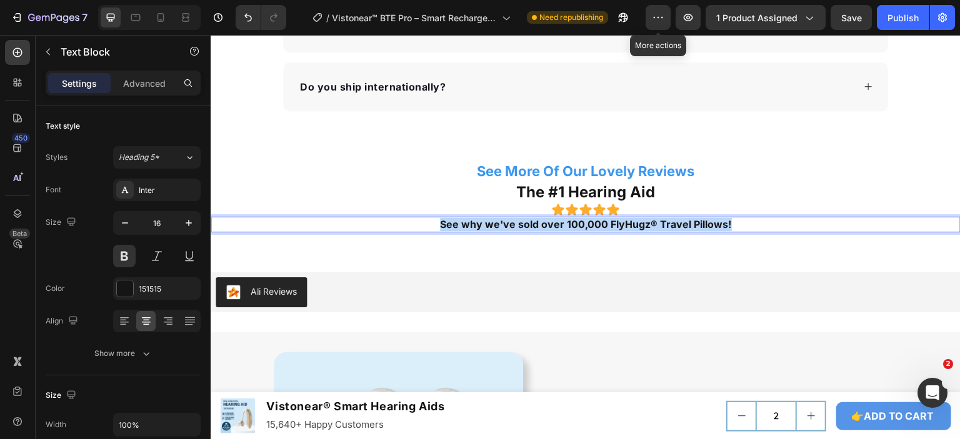
click at [521, 223] on p "See why we've sold over 100,000 FlyHugz® Travel Pillows!" at bounding box center [586, 224] width 748 height 13
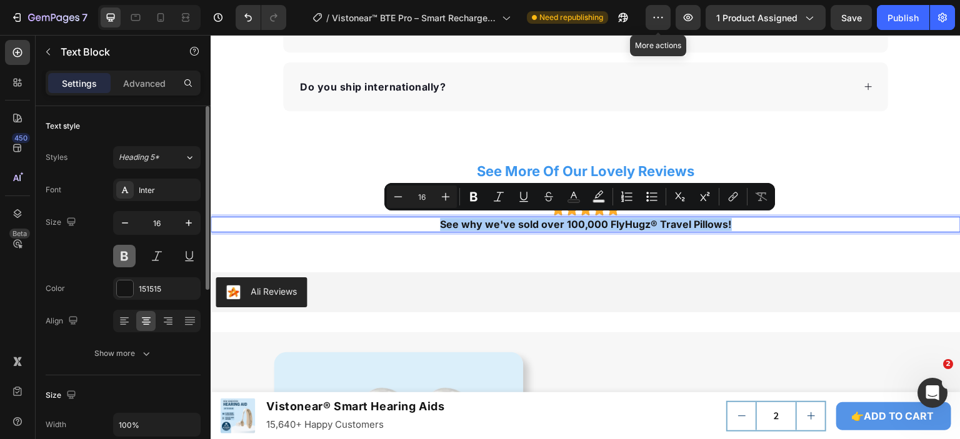
click at [126, 258] on button at bounding box center [124, 256] width 23 height 23
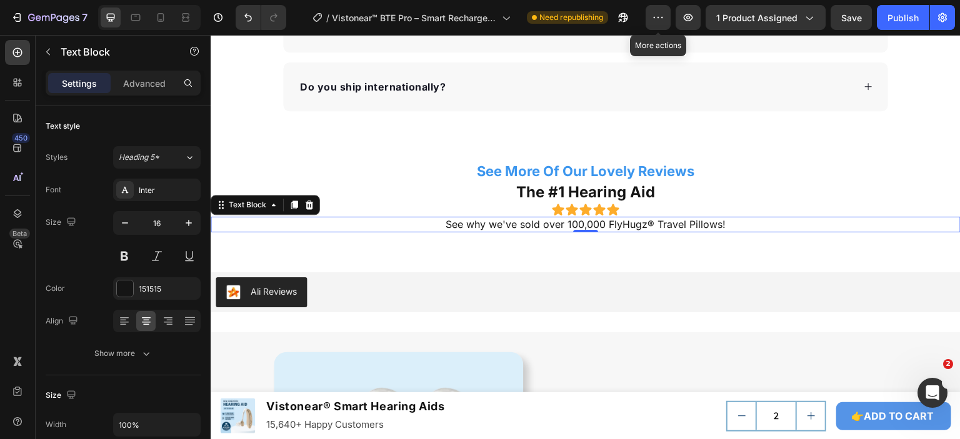
click at [609, 220] on p "See why we've sold over 100,000 FlyHugz® Travel Pillows!" at bounding box center [586, 224] width 748 height 13
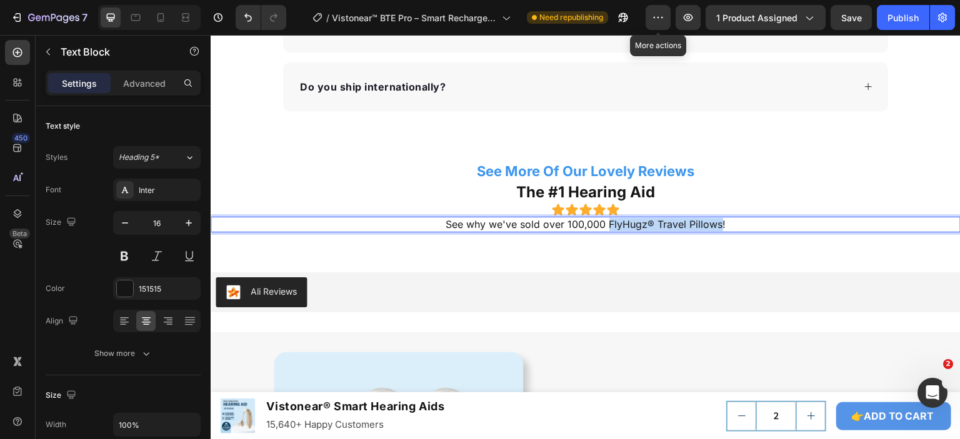
drag, startPoint x: 611, startPoint y: 223, endPoint x: 714, endPoint y: 224, distance: 103.8
click at [714, 224] on p "See why we've sold over 100,000 FlyHugz® Travel Pillows!" at bounding box center [586, 224] width 748 height 13
click at [670, 223] on p "See why we've sold over 100,000 Vistonear® Smart Hearing Aids!" at bounding box center [586, 224] width 748 height 13
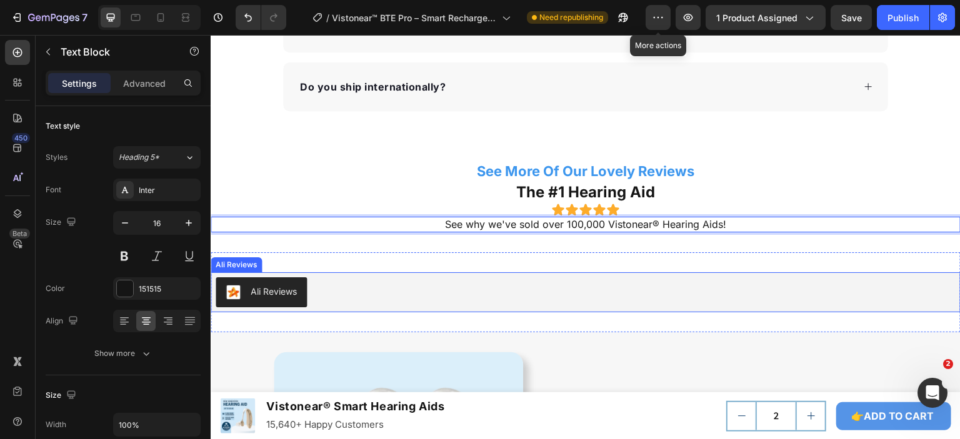
click at [632, 273] on div "Ali Reviews" at bounding box center [586, 293] width 750 height 40
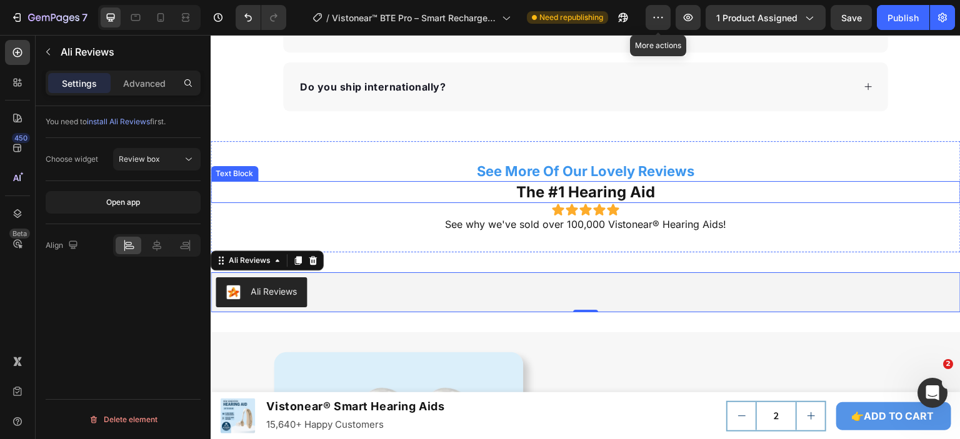
click at [636, 168] on p "See More Of Our Lovely Reviews" at bounding box center [586, 172] width 748 height 18
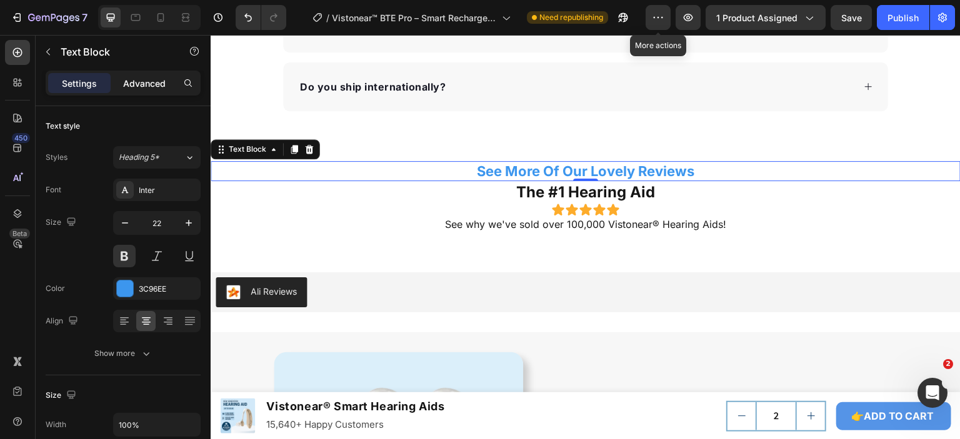
click at [149, 79] on p "Advanced" at bounding box center [144, 83] width 43 height 13
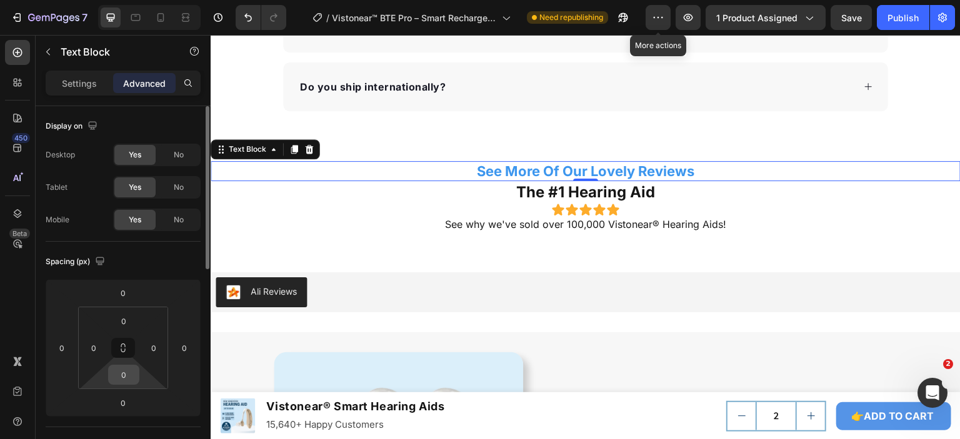
click at [128, 369] on input "0" at bounding box center [123, 375] width 25 height 19
type input "8"
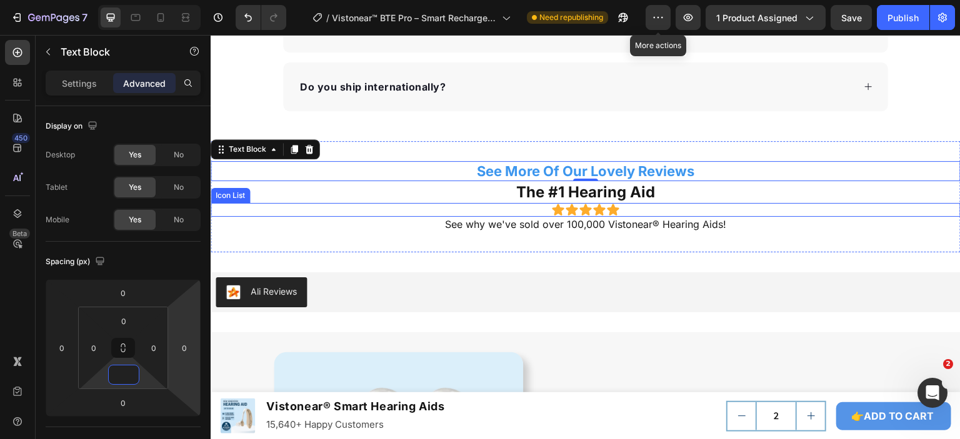
click at [621, 207] on div "Icon Icon Icon Icon Icon" at bounding box center [586, 210] width 750 height 14
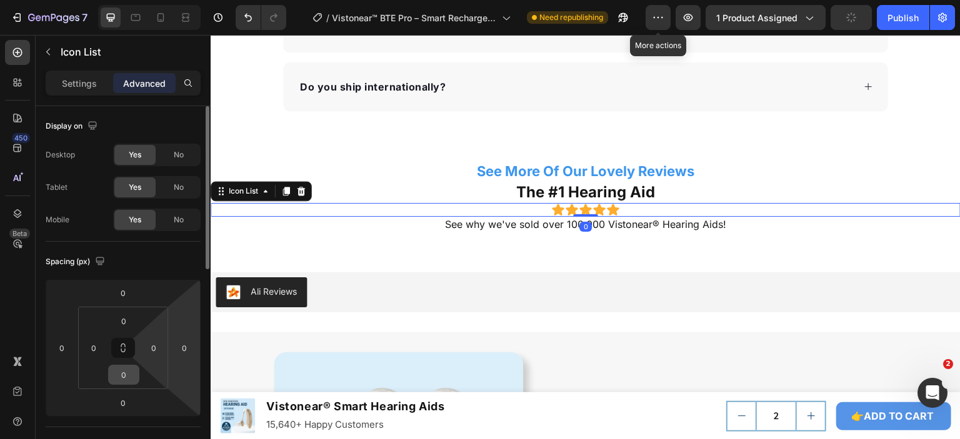
click at [126, 377] on input "0" at bounding box center [123, 375] width 25 height 19
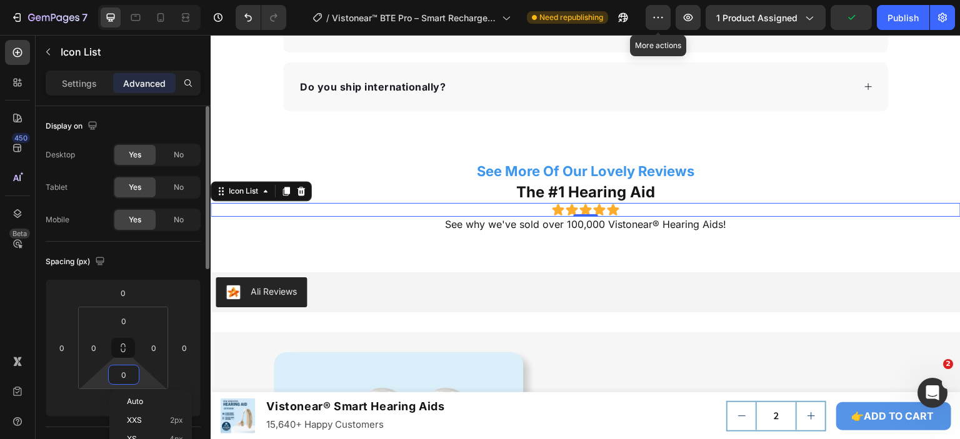
type input "8"
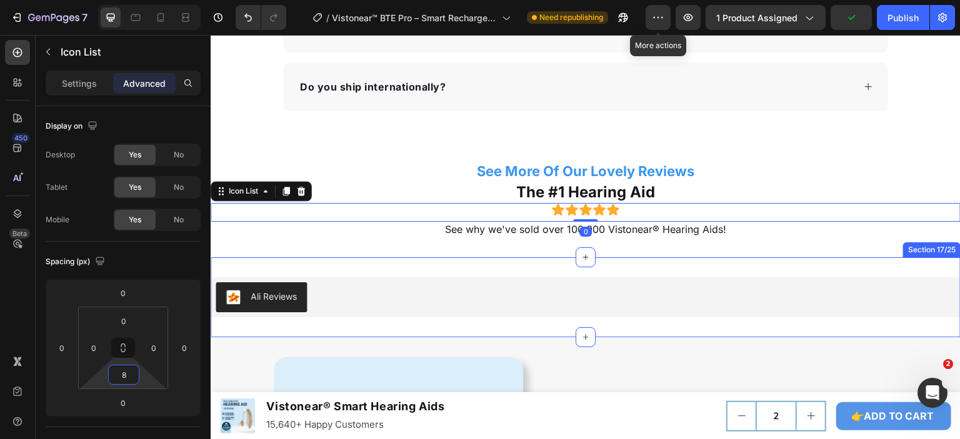
click at [792, 258] on div "Ali Reviews Ali Reviews Section 17/25" at bounding box center [586, 298] width 750 height 80
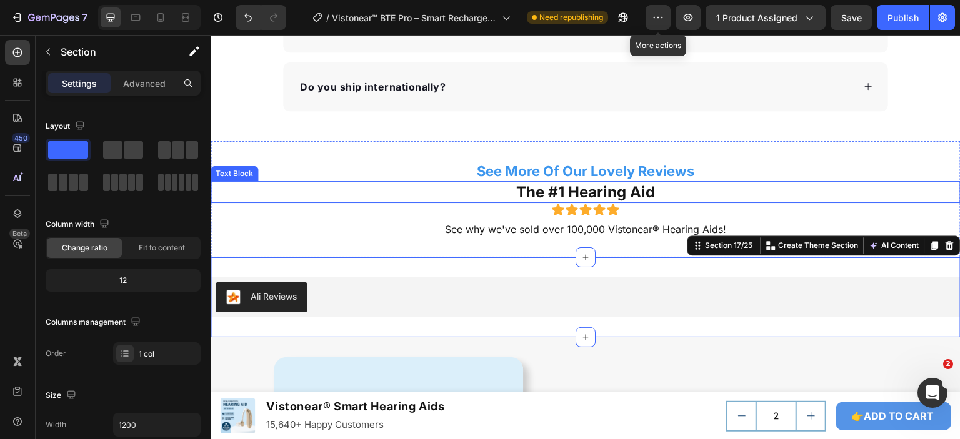
click at [621, 189] on p "The #1 Hearing Aid" at bounding box center [586, 192] width 748 height 19
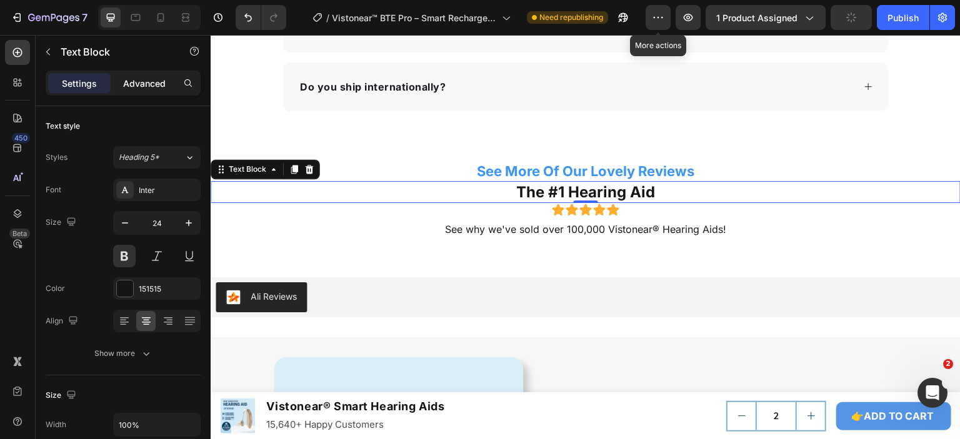
click at [145, 85] on p "Advanced" at bounding box center [144, 83] width 43 height 13
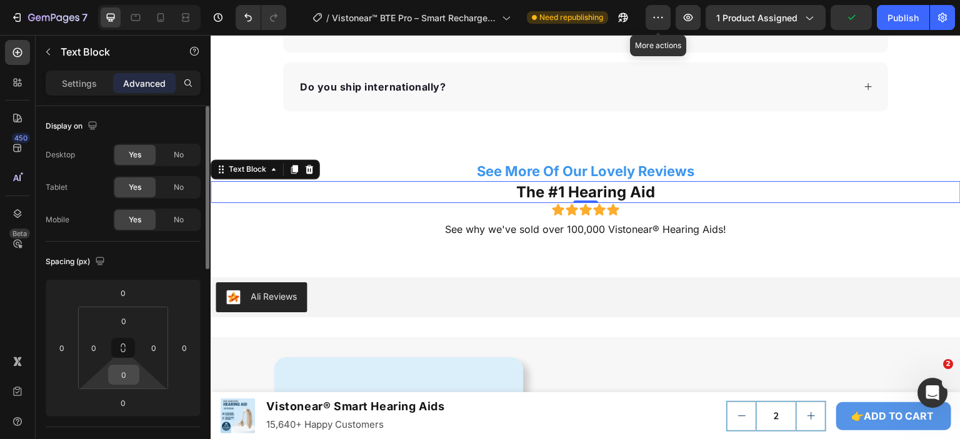
click at [128, 374] on input "0" at bounding box center [123, 375] width 25 height 19
type input "4"
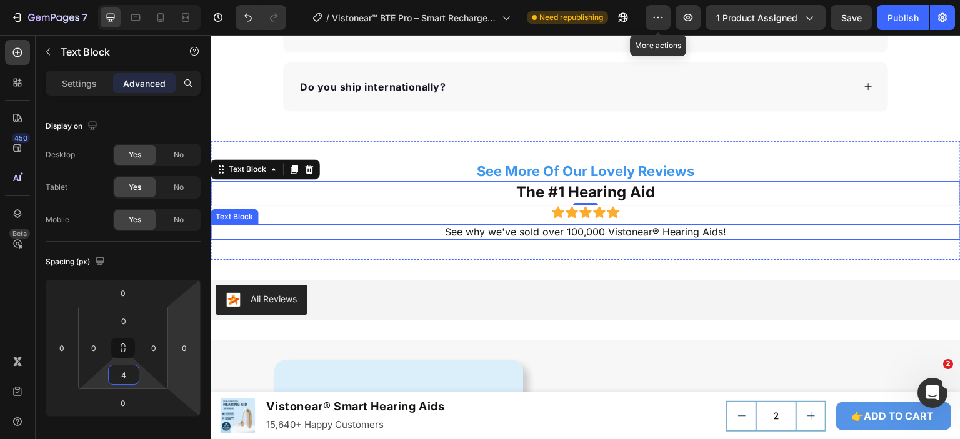
click at [858, 274] on div "Ali Reviews Ali Reviews Section 17/25" at bounding box center [586, 300] width 750 height 80
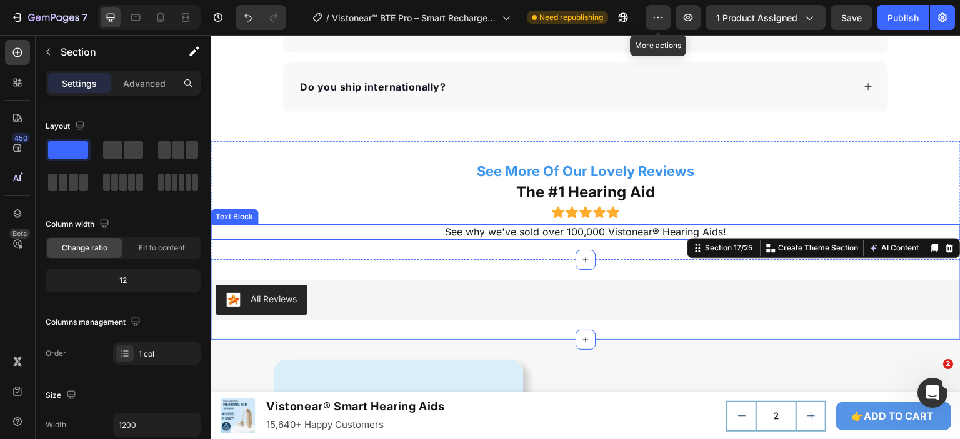
click at [626, 229] on p "See why we've sold over 100,000 Vistonear® Hearing Aids!" at bounding box center [586, 232] width 748 height 13
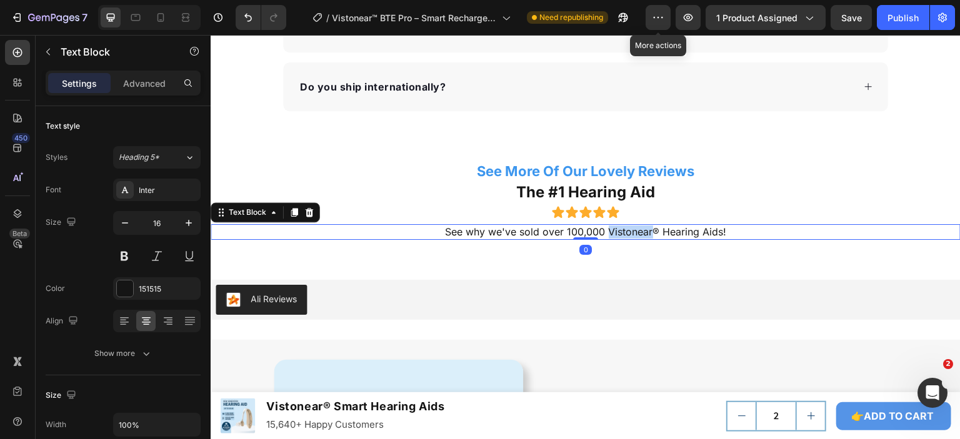
click at [626, 229] on p "See why we've sold over 100,000 Vistonear® Hearing Aids!" at bounding box center [586, 232] width 748 height 13
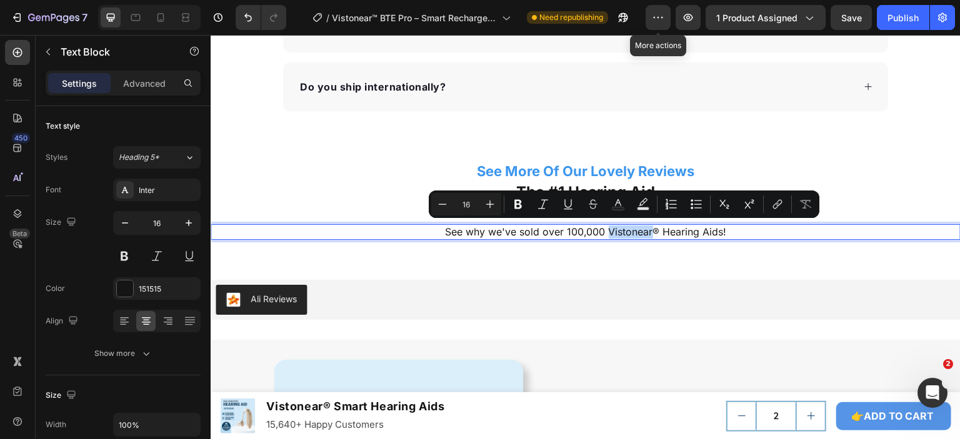
click at [608, 229] on p "See why we've sold over 100,000 Vistonear® Hearing Aids!" at bounding box center [586, 232] width 748 height 13
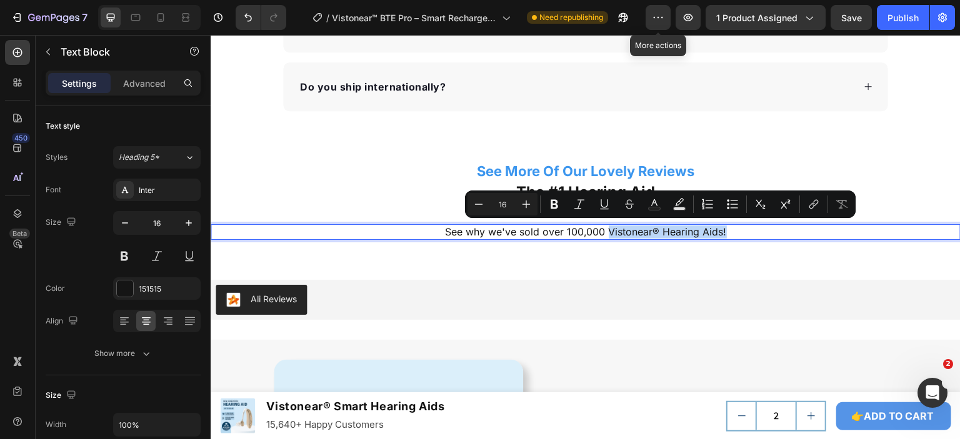
drag, startPoint x: 602, startPoint y: 229, endPoint x: 724, endPoint y: 233, distance: 122.6
click at [724, 233] on p "See why we've sold over 100,000 Vistonear® Hearing Aids!" at bounding box center [586, 232] width 748 height 13
click at [119, 254] on button at bounding box center [124, 256] width 23 height 23
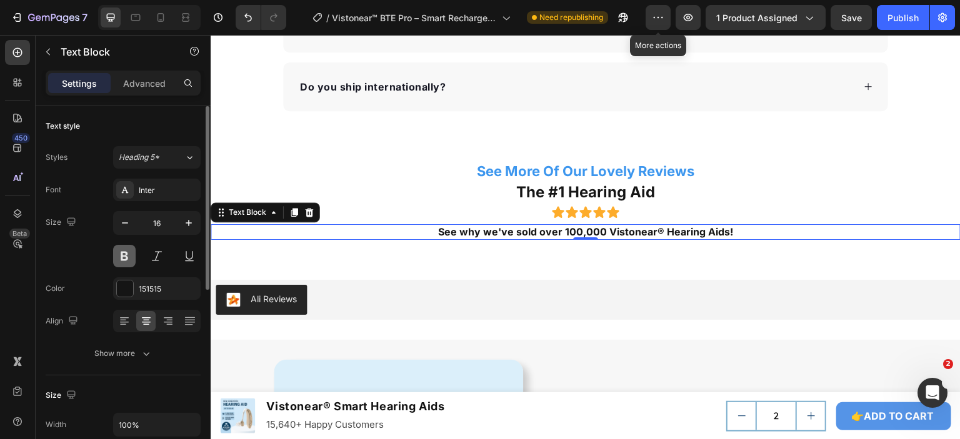
click at [119, 254] on button at bounding box center [124, 256] width 23 height 23
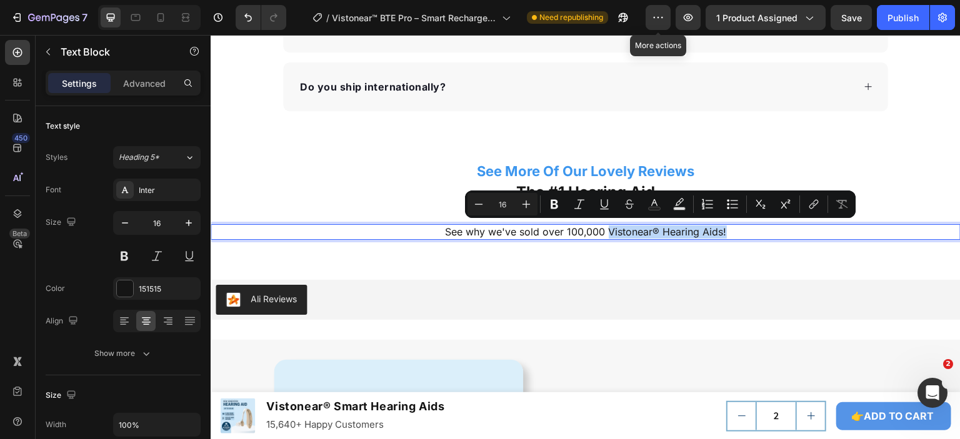
drag, startPoint x: 603, startPoint y: 229, endPoint x: 724, endPoint y: 233, distance: 121.3
click at [724, 233] on p "See why we've sold over 100,000 Vistonear® Hearing Aids!" at bounding box center [586, 232] width 748 height 13
click at [554, 204] on icon "Editor contextual toolbar" at bounding box center [555, 204] width 8 height 9
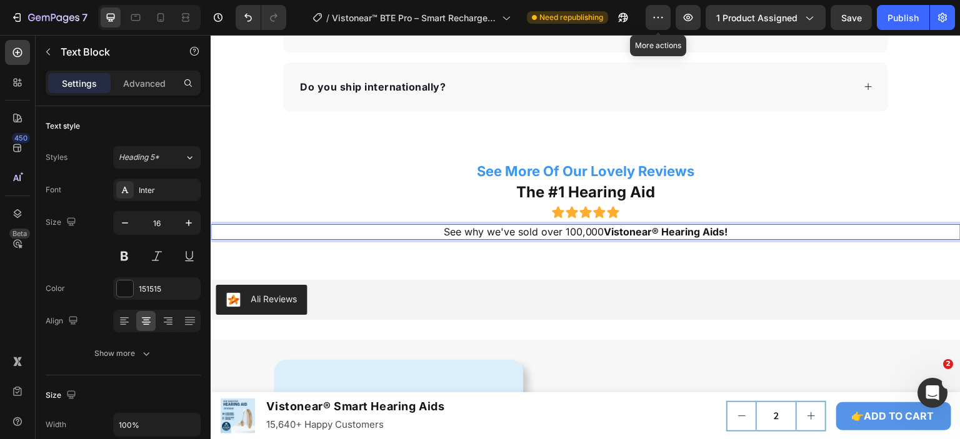
click at [549, 228] on p "See why we've sold over 100,000 Vistonear® Hearing Aids!" at bounding box center [586, 232] width 748 height 13
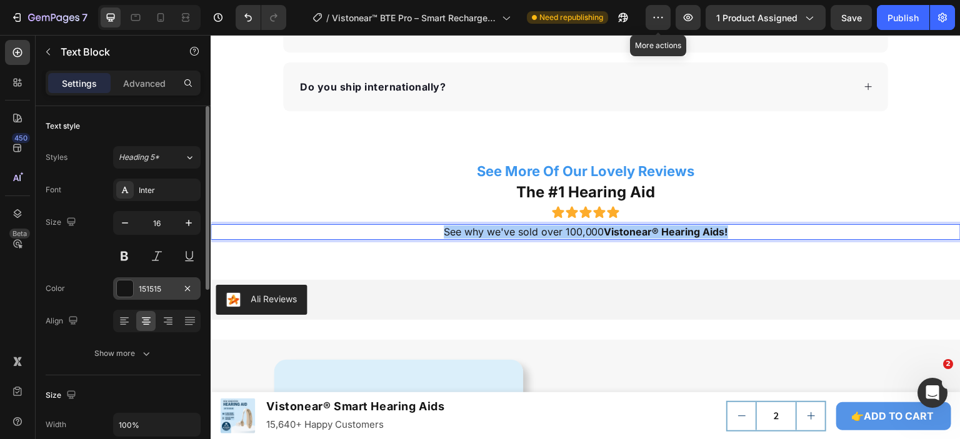
click at [127, 289] on div at bounding box center [125, 289] width 16 height 16
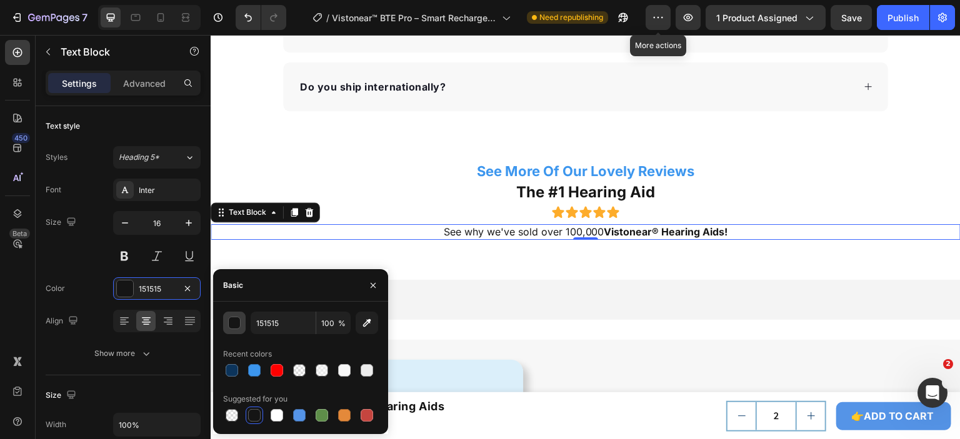
click at [236, 323] on div "button" at bounding box center [235, 324] width 13 height 13
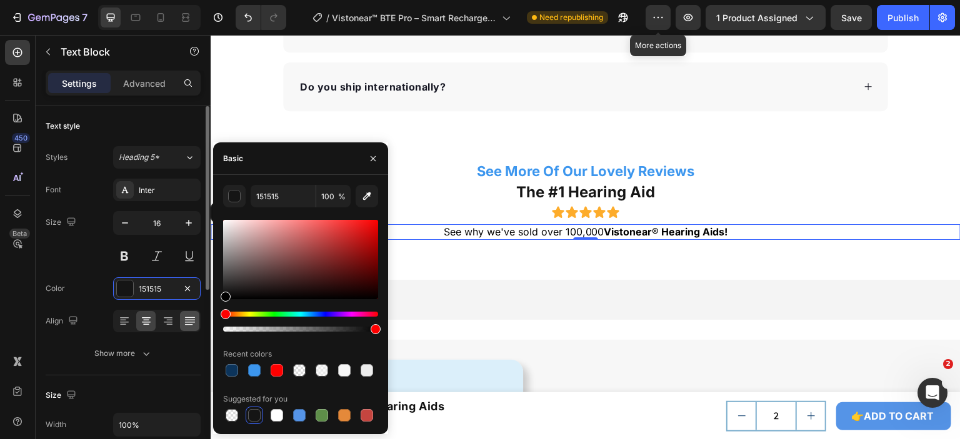
drag, startPoint x: 227, startPoint y: 294, endPoint x: 191, endPoint y: 317, distance: 42.5
click at [198, 314] on div "450 Beta Sections(18) Elements(84) Section Element Hero Section Product Detail …" at bounding box center [105, 237] width 211 height 404
type input "000000"
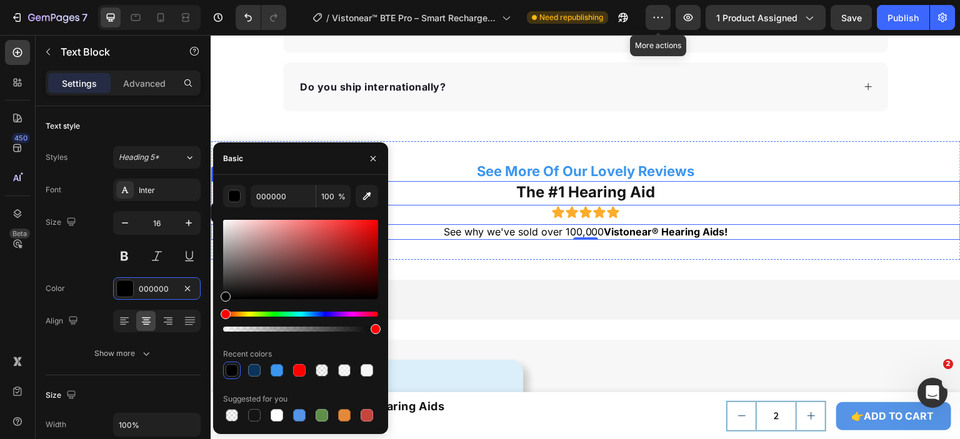
click at [803, 176] on p "See More Of Our Lovely Reviews" at bounding box center [586, 172] width 748 height 18
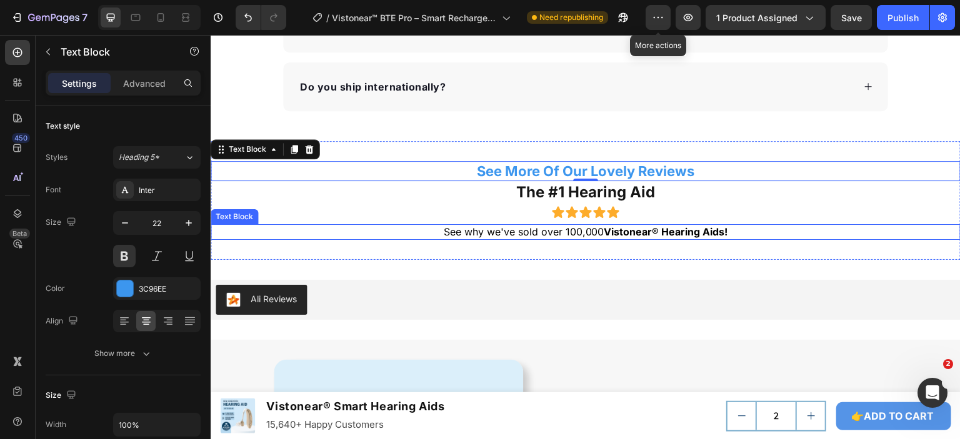
scroll to position [4963, 0]
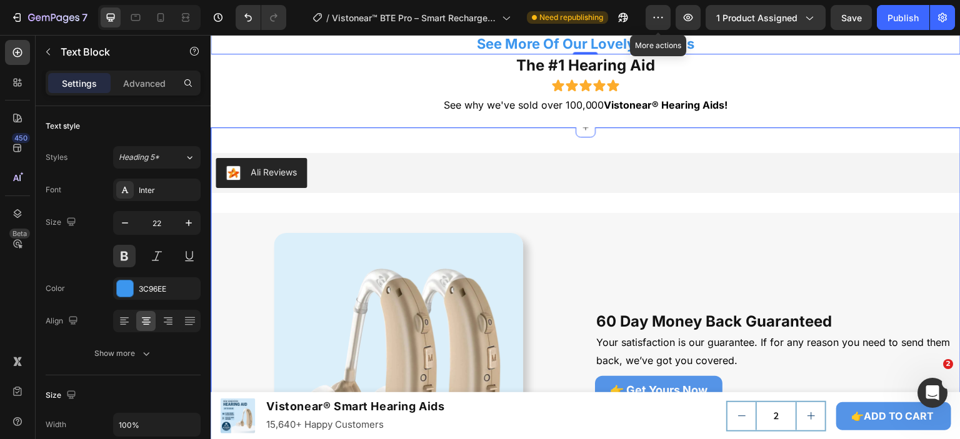
click at [620, 123] on div "See More Of Our Lovely Reviews Text Block 0 The #1 Hearing Aid Text Block Icon …" at bounding box center [586, 73] width 750 height 119
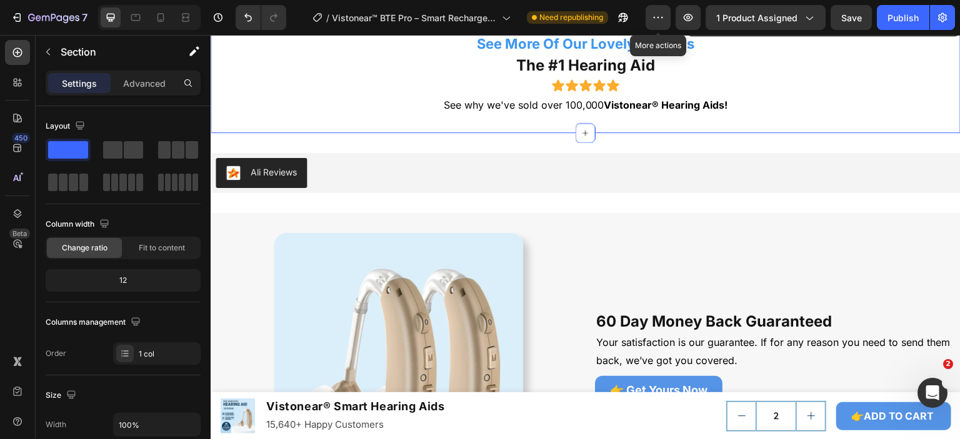
scroll to position [4775, 0]
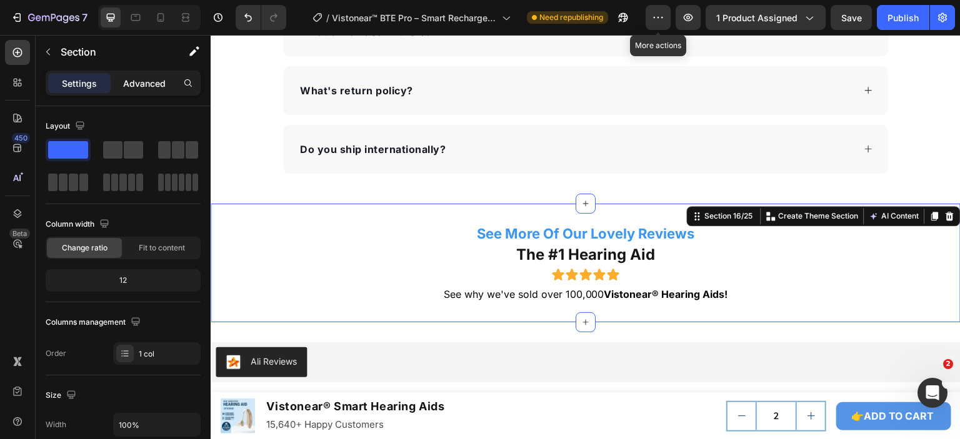
click at [153, 82] on p "Advanced" at bounding box center [144, 83] width 43 height 13
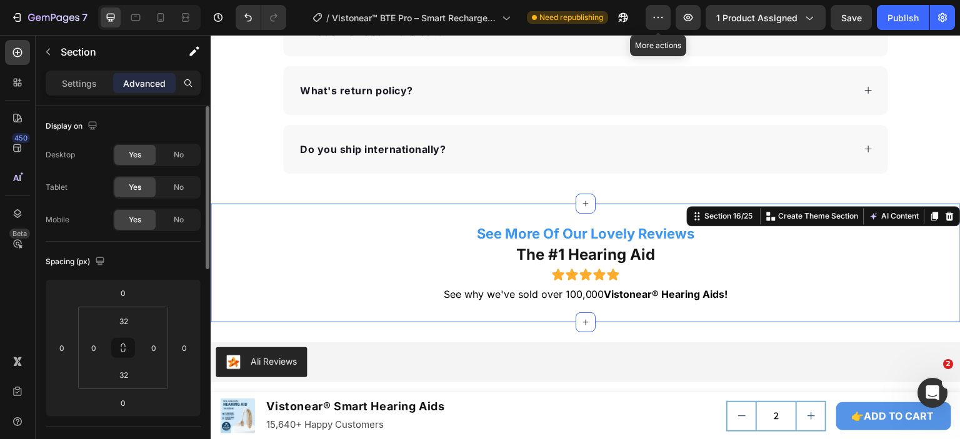
click at [119, 0] on html "7 Version history / Vistonear™ BTE Pro – Smart Rechargeable Hearing Aids R2 (Pu…" at bounding box center [480, 0] width 960 height 0
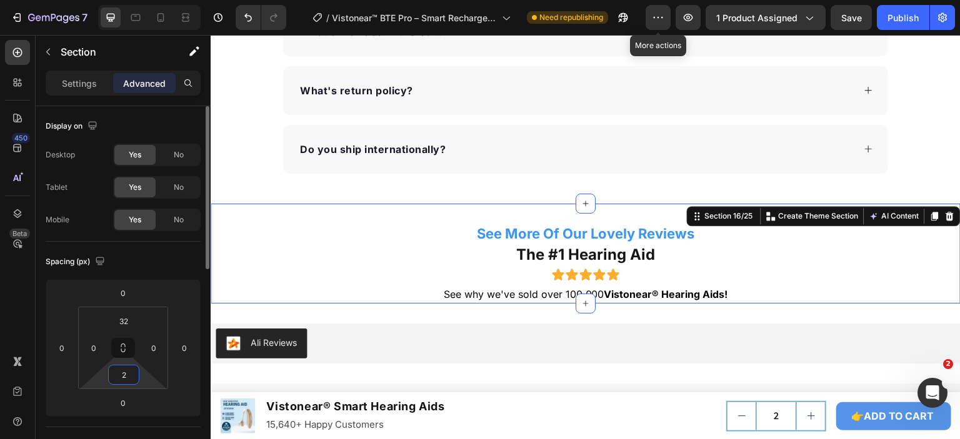
click at [119, 369] on input "2" at bounding box center [123, 375] width 25 height 19
type input "0"
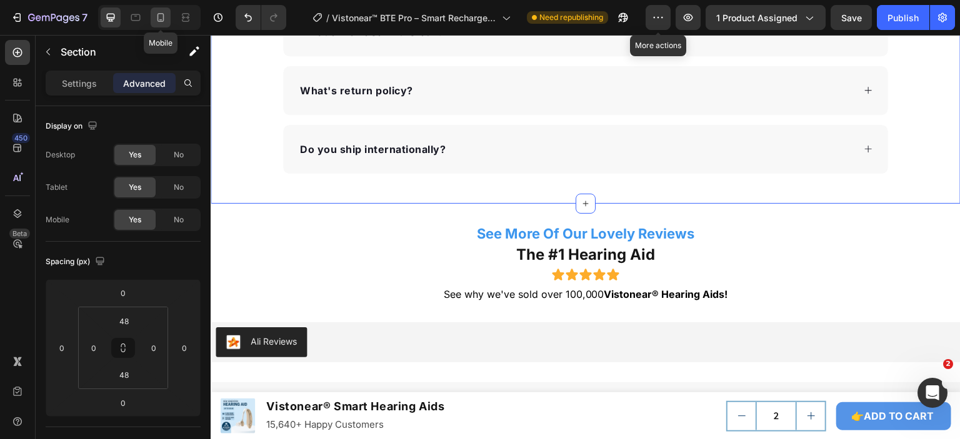
click at [163, 18] on icon at bounding box center [161, 17] width 7 height 9
type input "20"
type input "56"
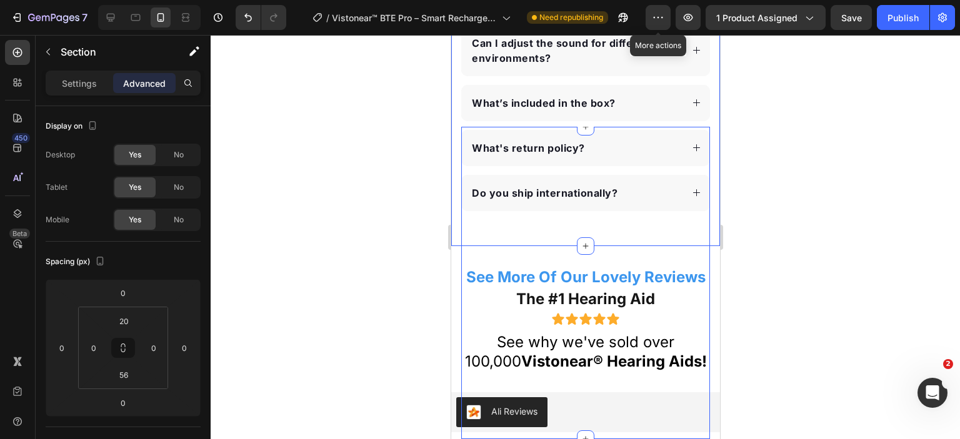
scroll to position [4703, 0]
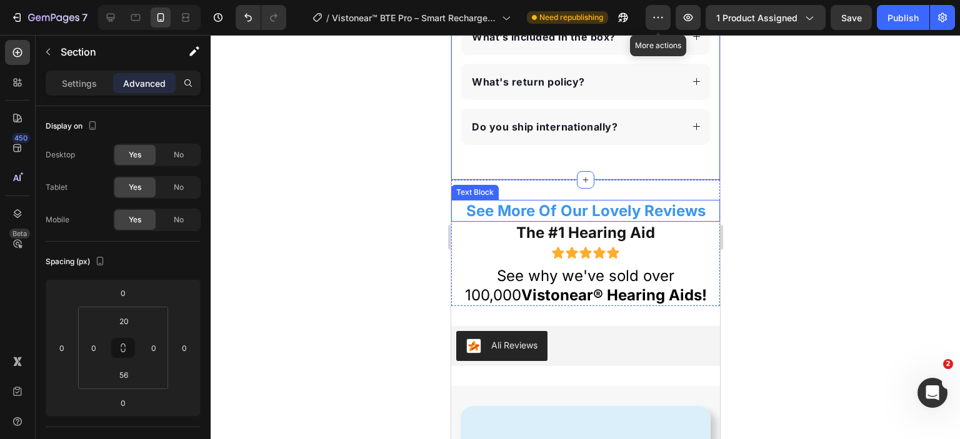
click at [558, 207] on p "See More Of Our Lovely Reviews" at bounding box center [585, 210] width 266 height 19
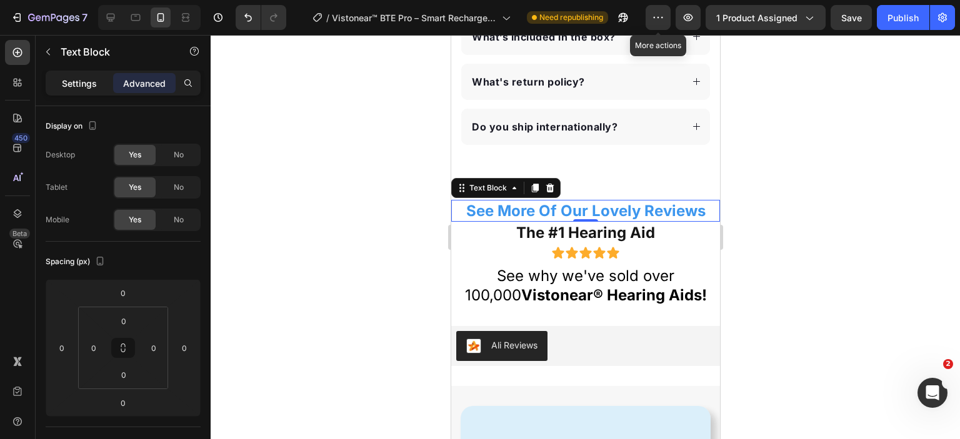
click at [95, 82] on p "Settings" at bounding box center [79, 83] width 35 height 13
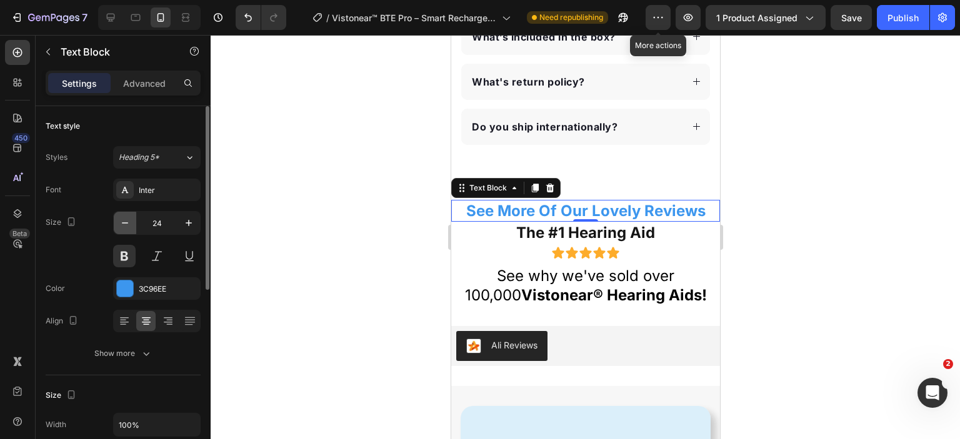
click at [121, 217] on icon "button" at bounding box center [125, 223] width 13 height 13
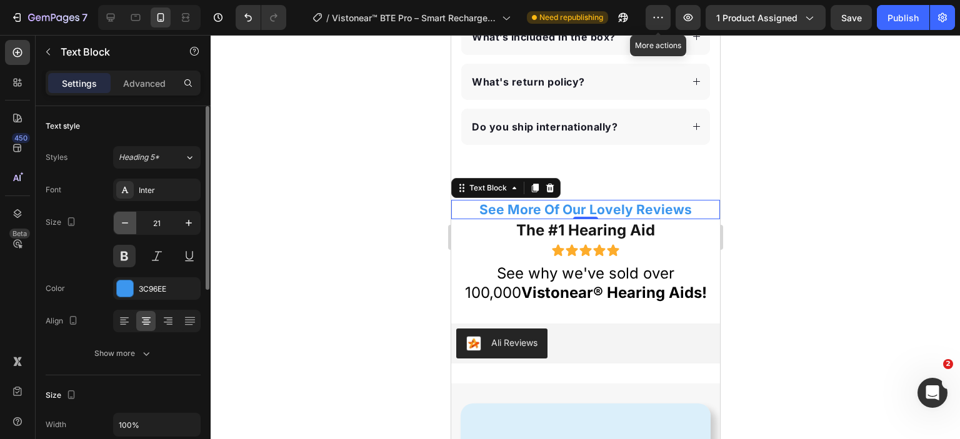
click at [121, 217] on icon "button" at bounding box center [125, 223] width 13 height 13
type input "20"
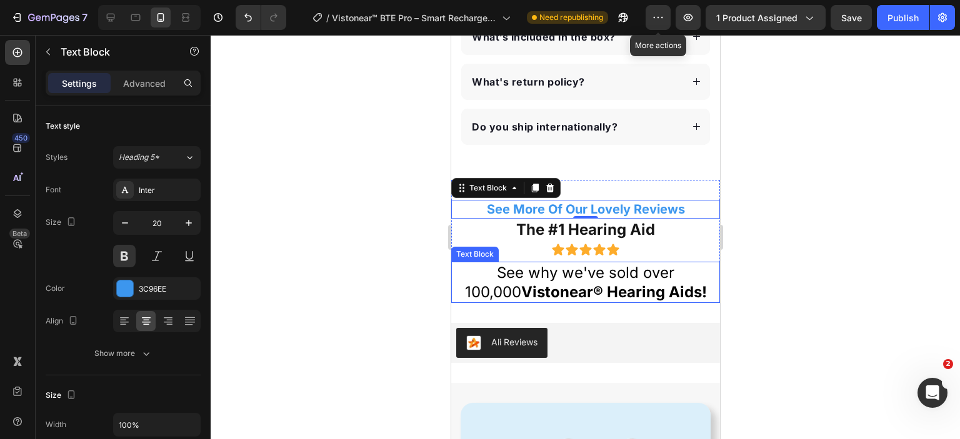
click at [531, 277] on p "See why we've sold over 100,000 Vistonear® Hearing Aids!" at bounding box center [585, 282] width 266 height 39
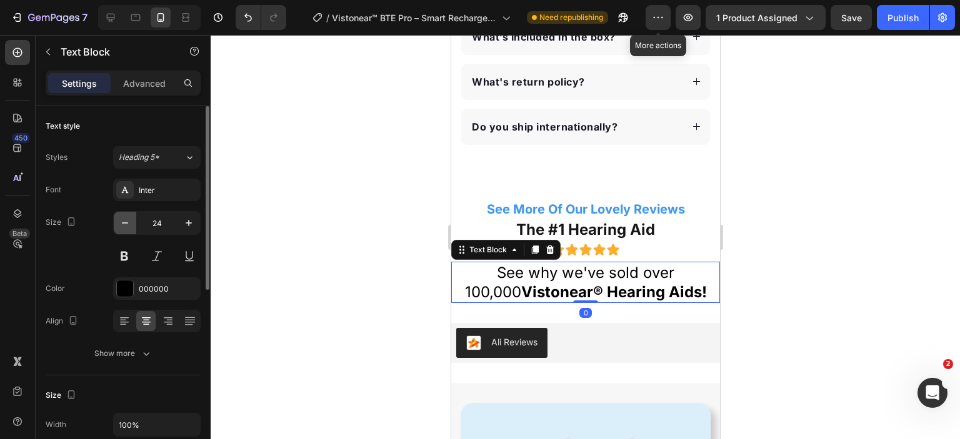
click at [126, 217] on icon "button" at bounding box center [125, 223] width 13 height 13
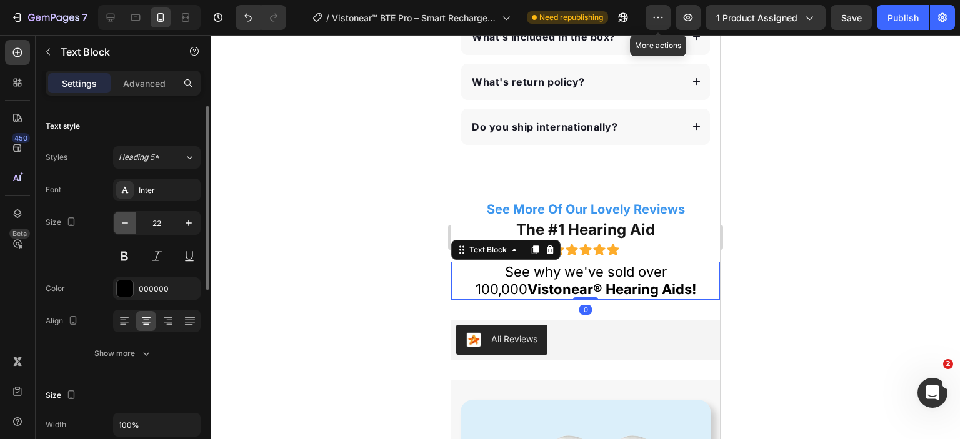
click at [126, 217] on icon "button" at bounding box center [125, 223] width 13 height 13
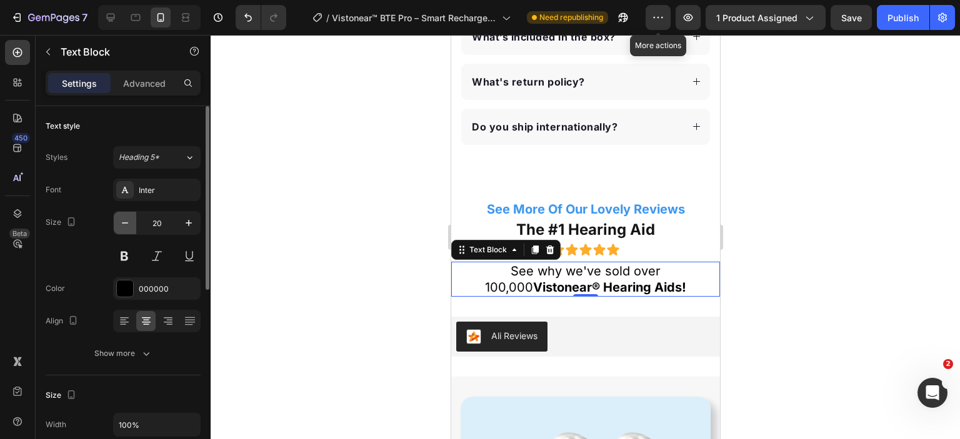
click at [126, 217] on icon "button" at bounding box center [125, 223] width 13 height 13
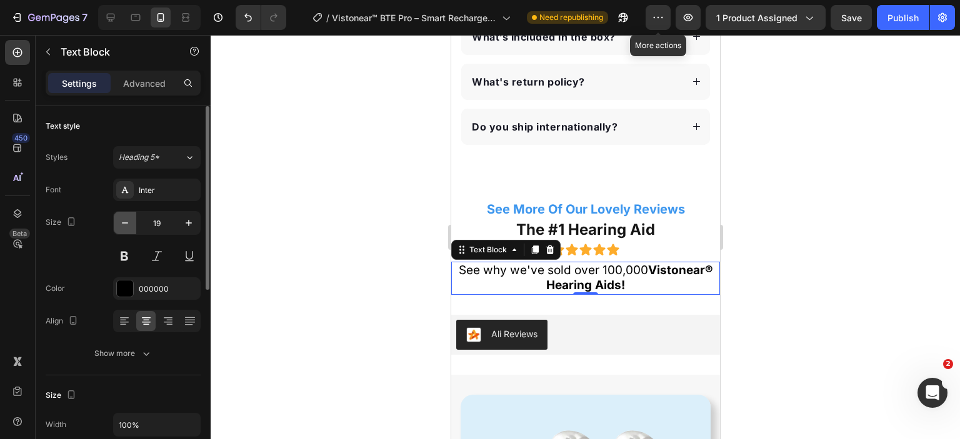
click at [126, 217] on icon "button" at bounding box center [125, 223] width 13 height 13
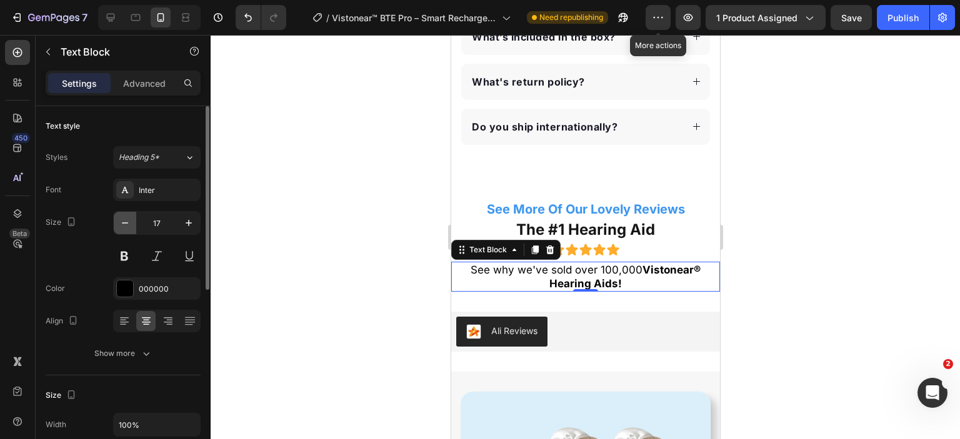
click at [126, 217] on icon "button" at bounding box center [125, 223] width 13 height 13
type input "16"
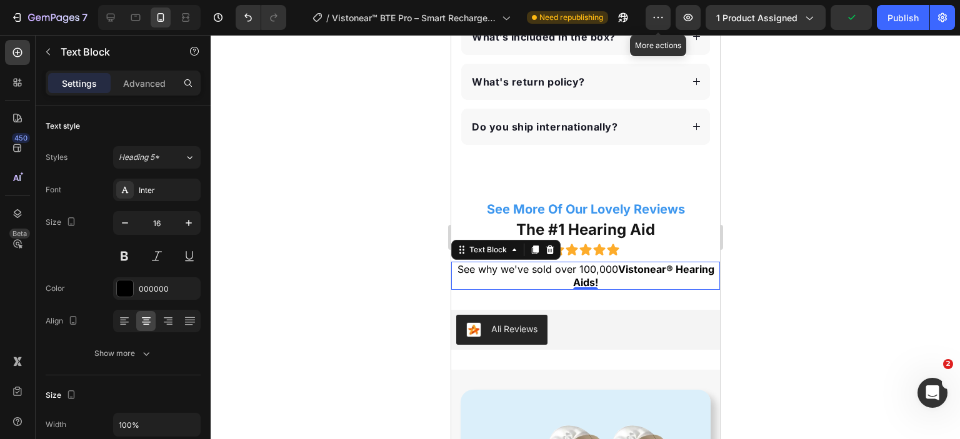
click at [639, 269] on strong "Vistonear® Hearing Aids!" at bounding box center [643, 276] width 141 height 26
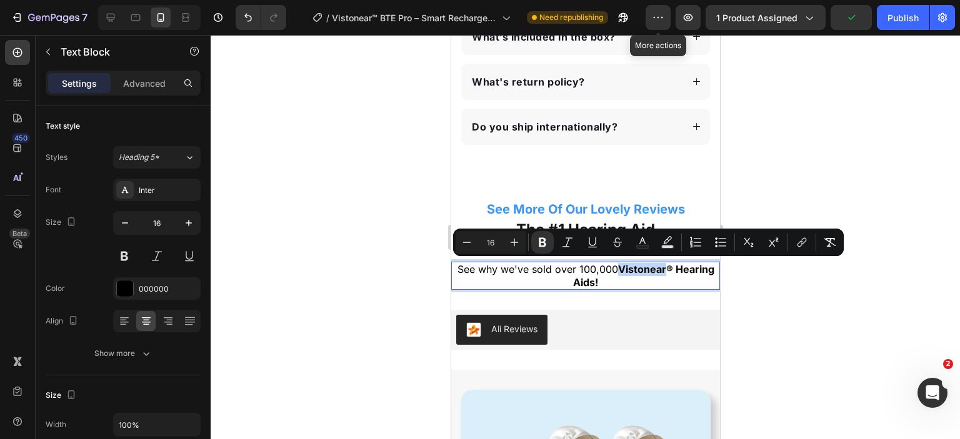
click at [636, 269] on strong "Vistonear® Hearing Aids!" at bounding box center [643, 276] width 141 height 26
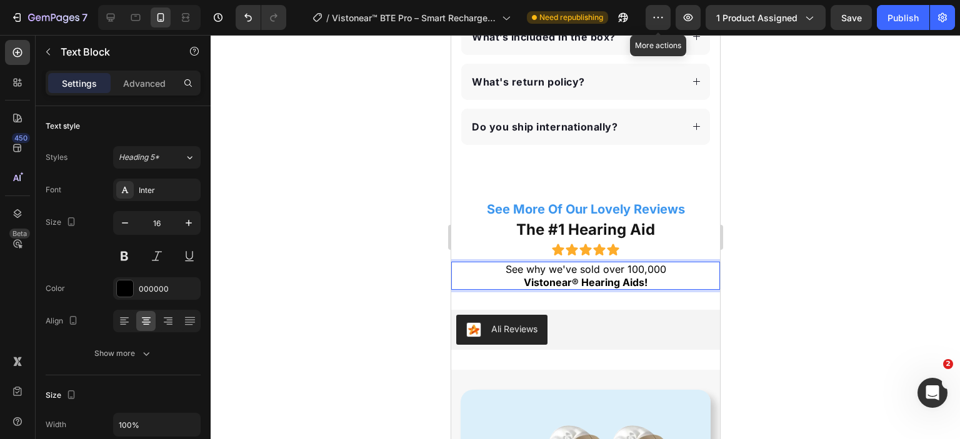
click at [822, 191] on div at bounding box center [585, 237] width 749 height 404
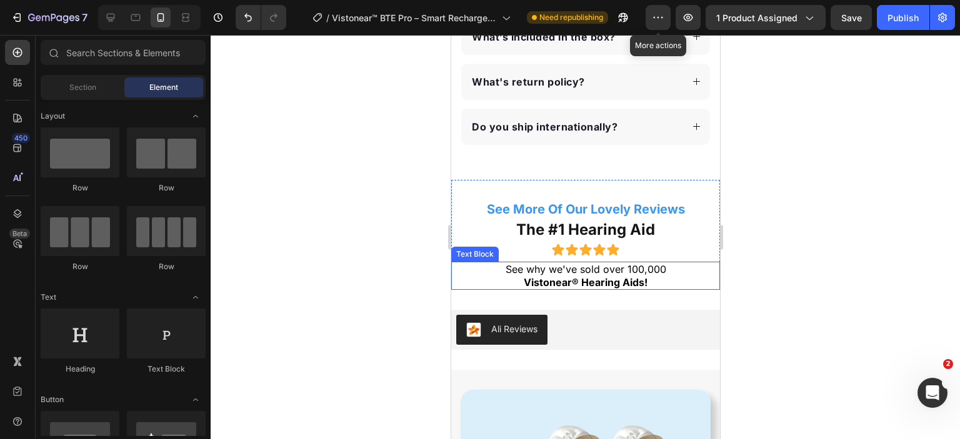
click at [598, 272] on p "See why we've sold over 100,000" at bounding box center [585, 269] width 266 height 13
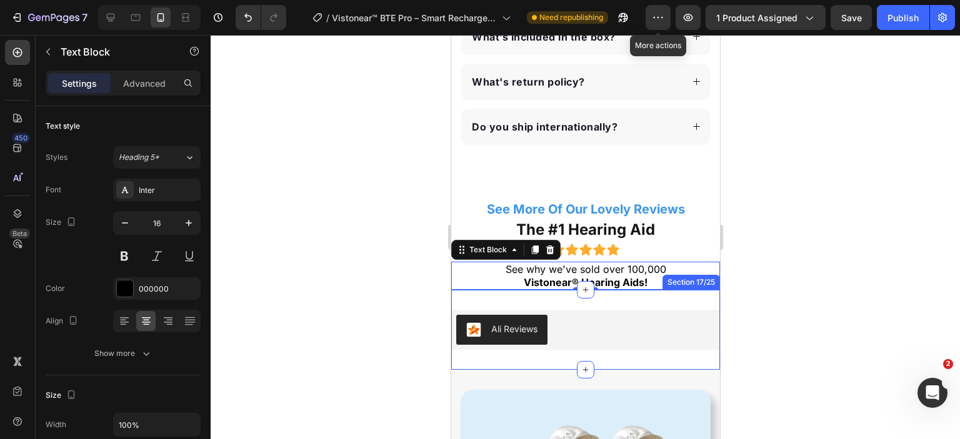
click at [828, 233] on div at bounding box center [585, 237] width 749 height 404
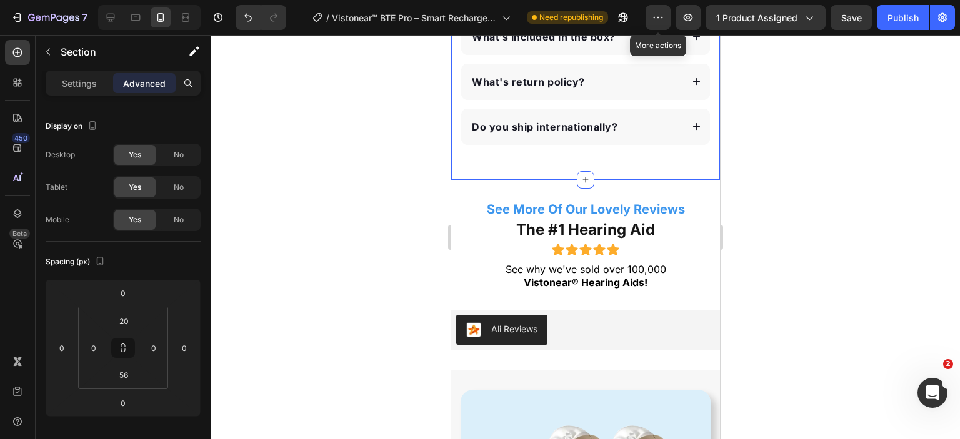
click at [814, 190] on div at bounding box center [585, 237] width 749 height 404
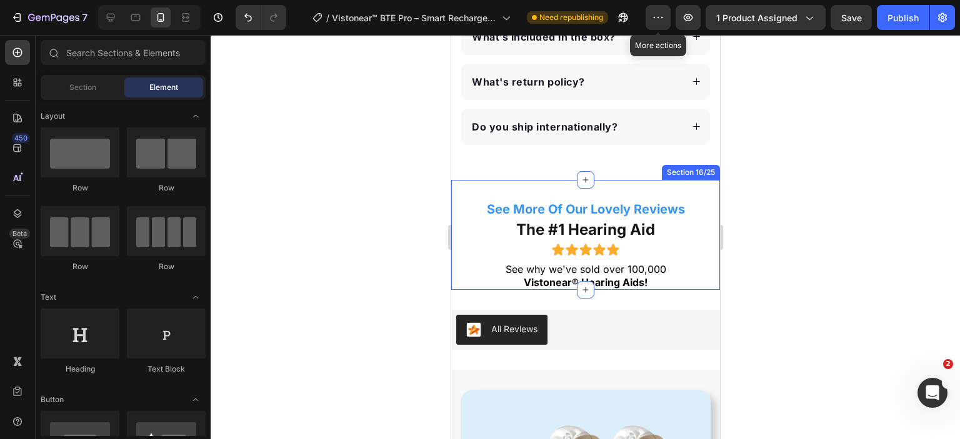
click at [470, 186] on div "See More Of Our Lovely Reviews Text Block The #1 Hearing Aid Text Block Icon Ic…" at bounding box center [585, 235] width 269 height 111
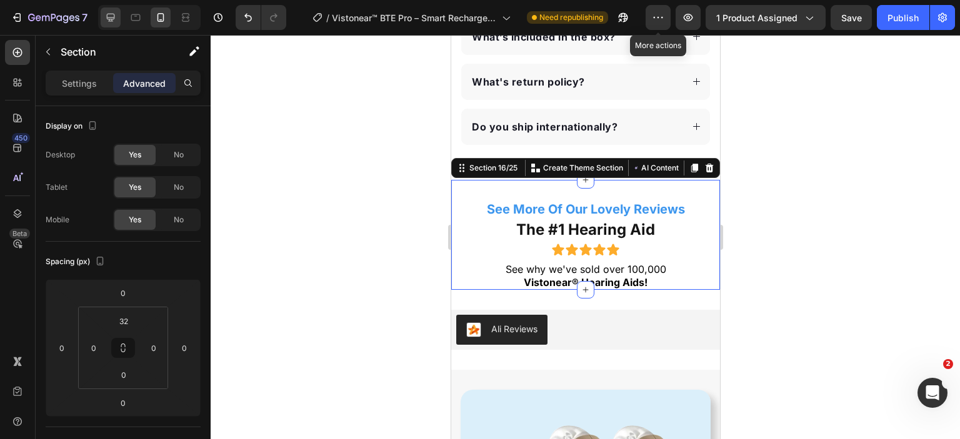
click at [114, 15] on icon at bounding box center [111, 18] width 8 height 8
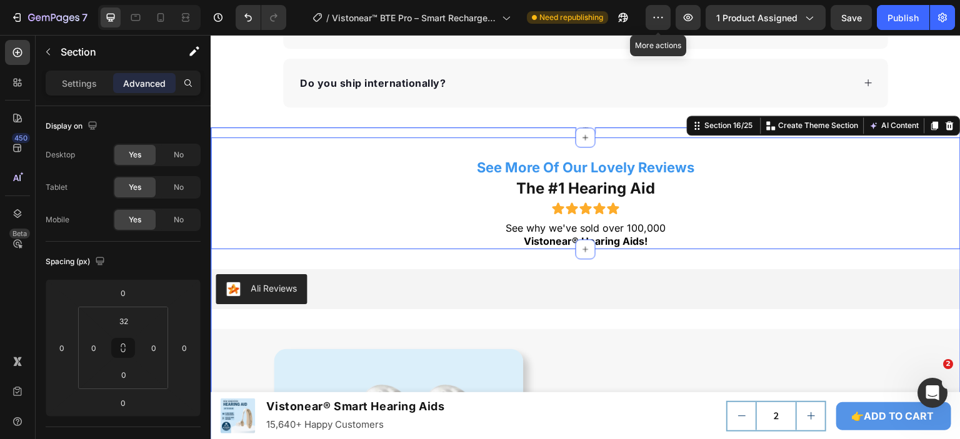
scroll to position [4773, 0]
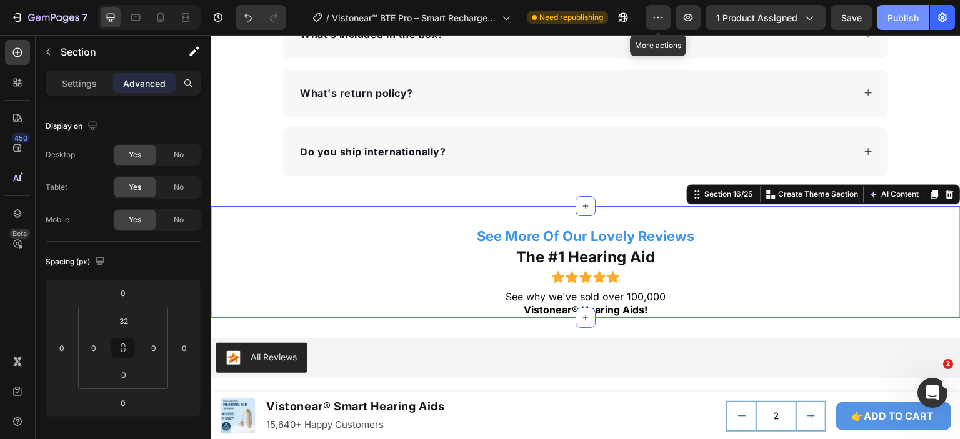
click at [892, 20] on div "Publish" at bounding box center [903, 17] width 31 height 13
click at [524, 306] on strong "Vistonear® Hearing Aids!" at bounding box center [586, 310] width 124 height 13
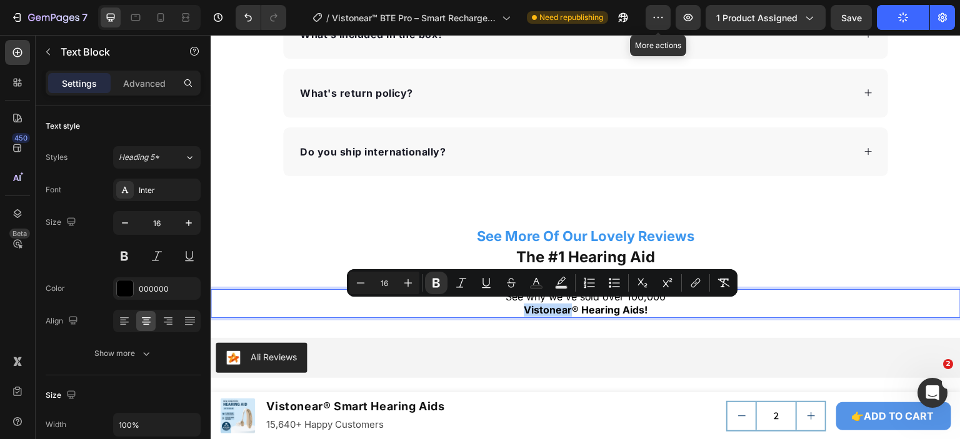
click at [524, 308] on strong "Vistonear® Hearing Aids!" at bounding box center [586, 310] width 124 height 13
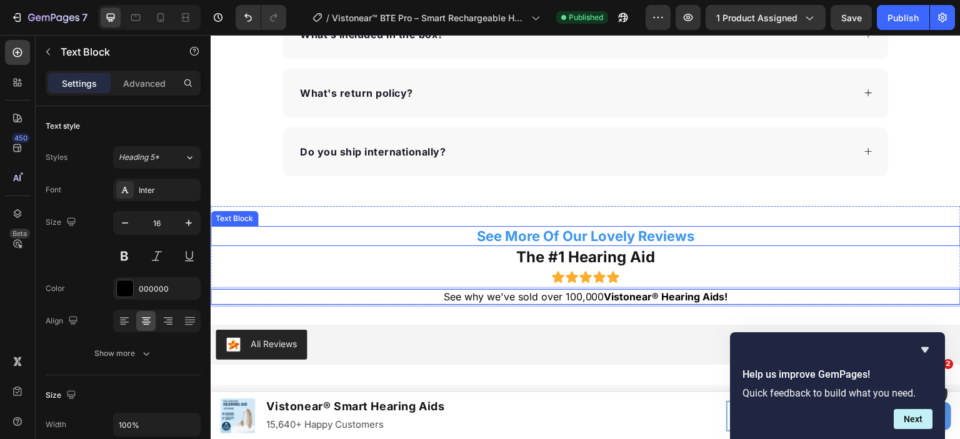
click at [591, 231] on p "See More Of Our Lovely Reviews" at bounding box center [586, 237] width 748 height 18
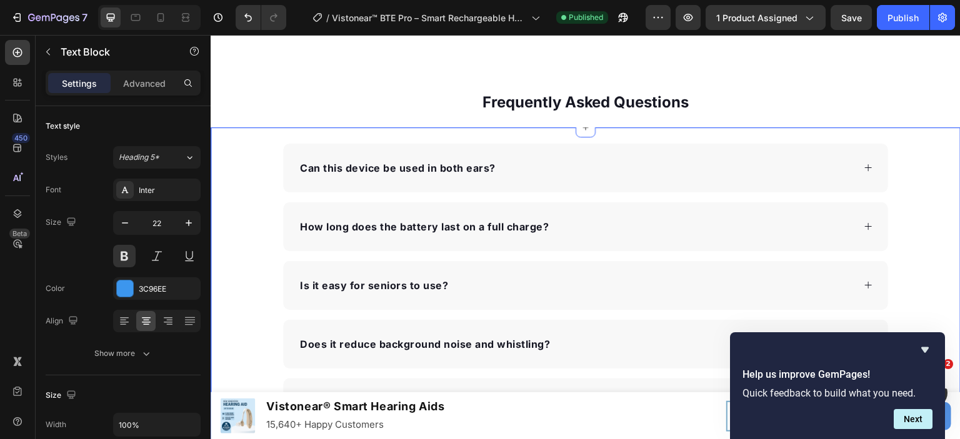
scroll to position [4148, 0]
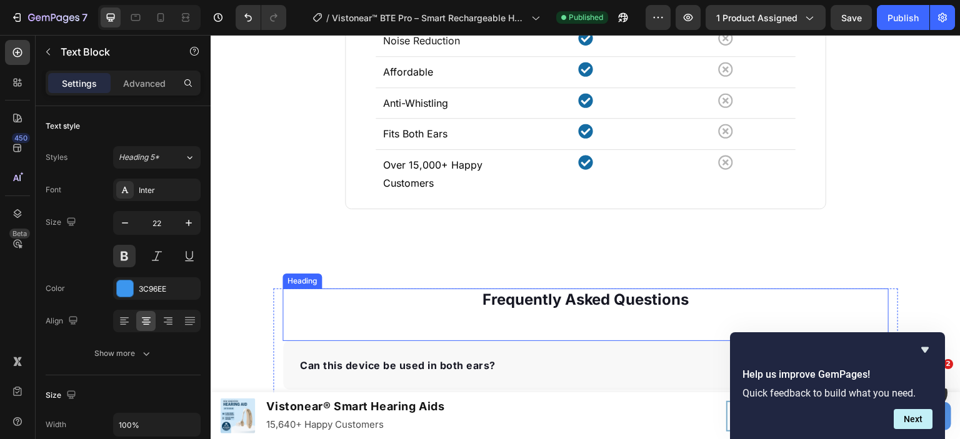
click at [589, 298] on h2 "Frequently Asked Questions" at bounding box center [586, 300] width 606 height 22
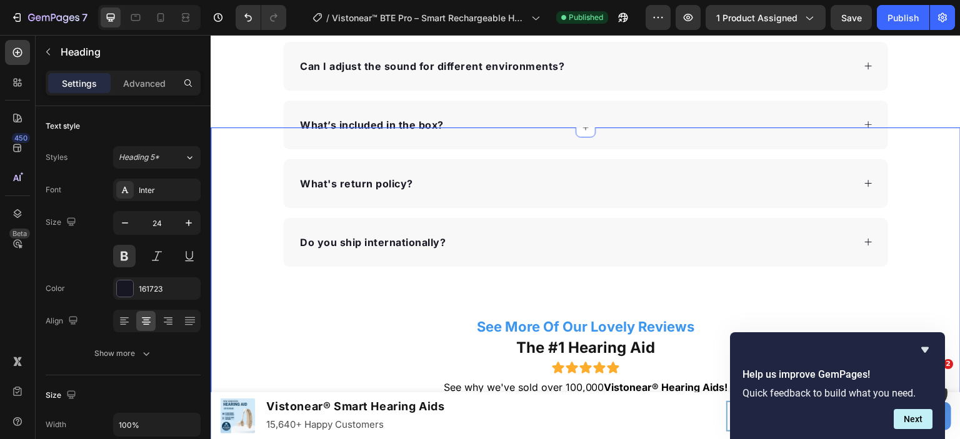
scroll to position [4835, 0]
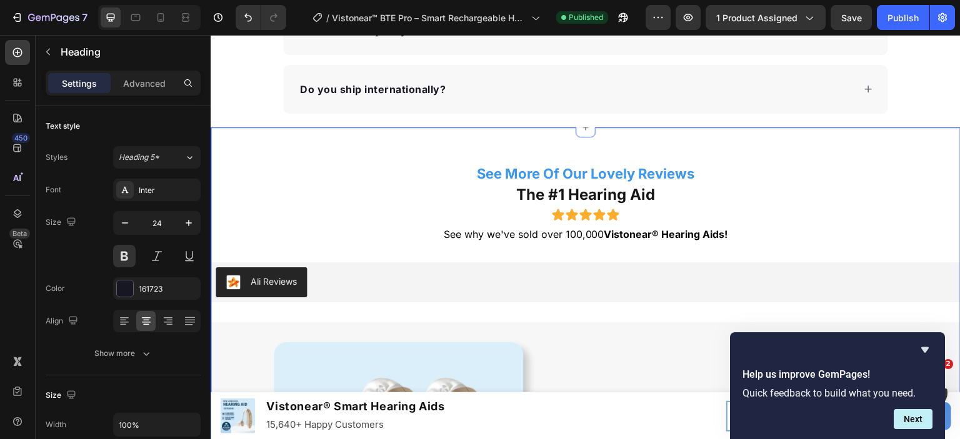
click at [603, 171] on p "See More Of Our Lovely Reviews" at bounding box center [586, 174] width 748 height 18
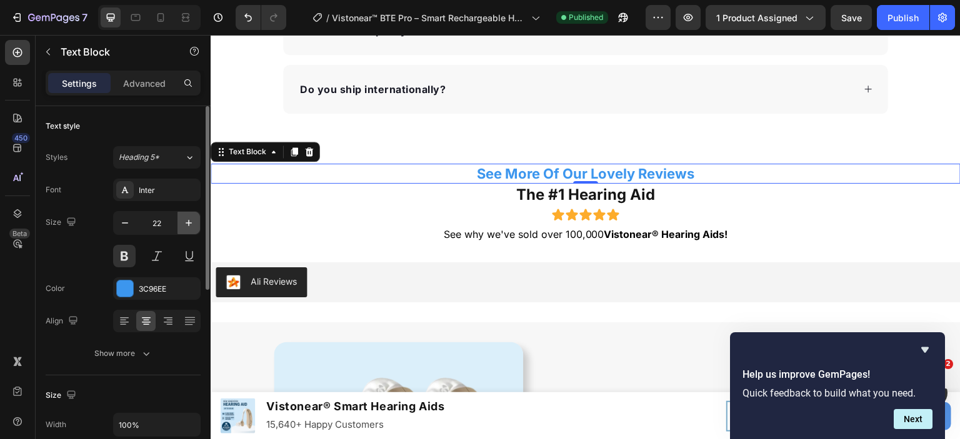
click at [193, 219] on icon "button" at bounding box center [189, 223] width 13 height 13
type input "24"
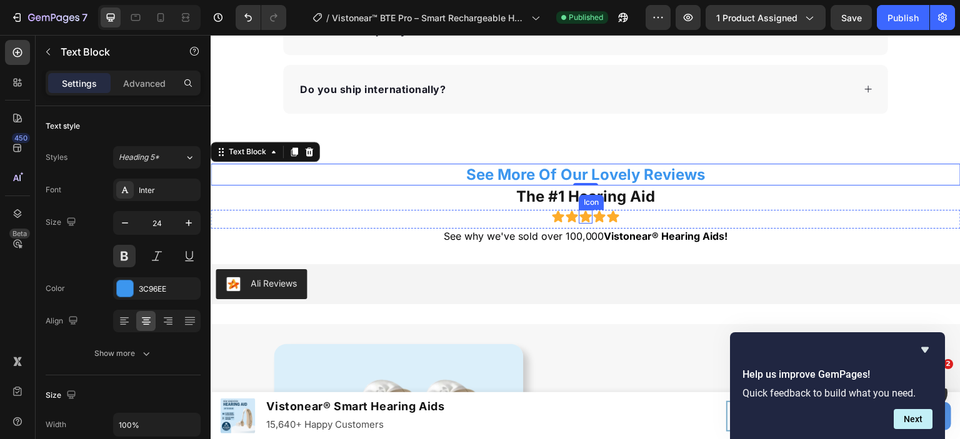
click at [598, 199] on div "Icon" at bounding box center [591, 202] width 25 height 15
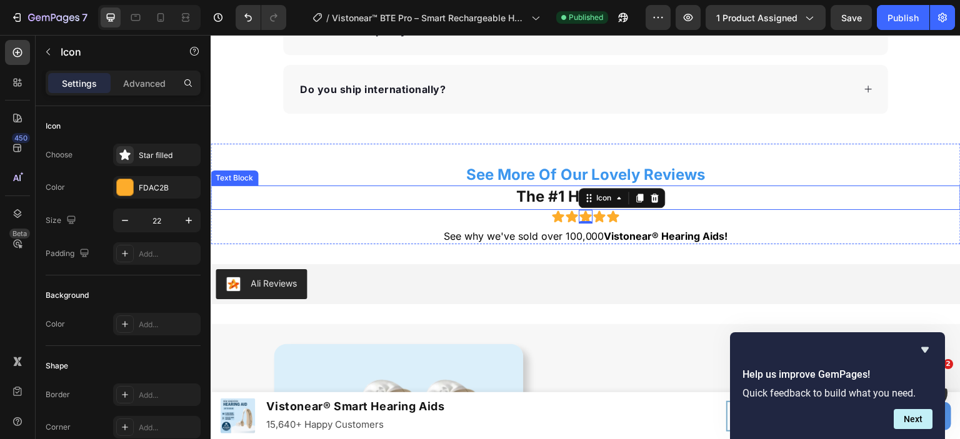
click at [717, 204] on p "The #1 Hearing Aid" at bounding box center [586, 196] width 748 height 19
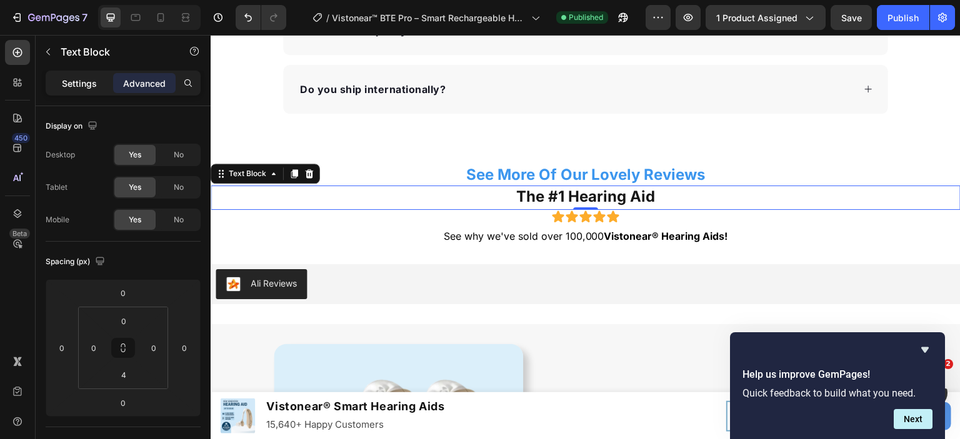
click at [90, 83] on p "Settings" at bounding box center [79, 83] width 35 height 13
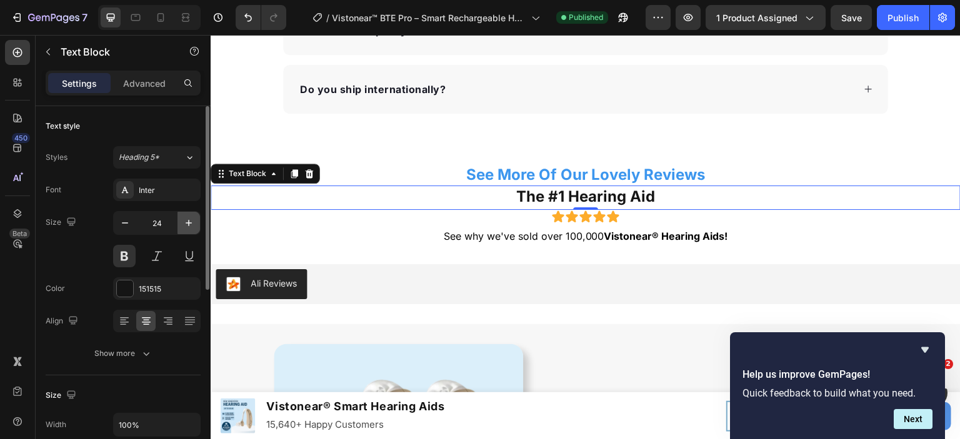
click at [191, 222] on icon "button" at bounding box center [189, 223] width 6 height 6
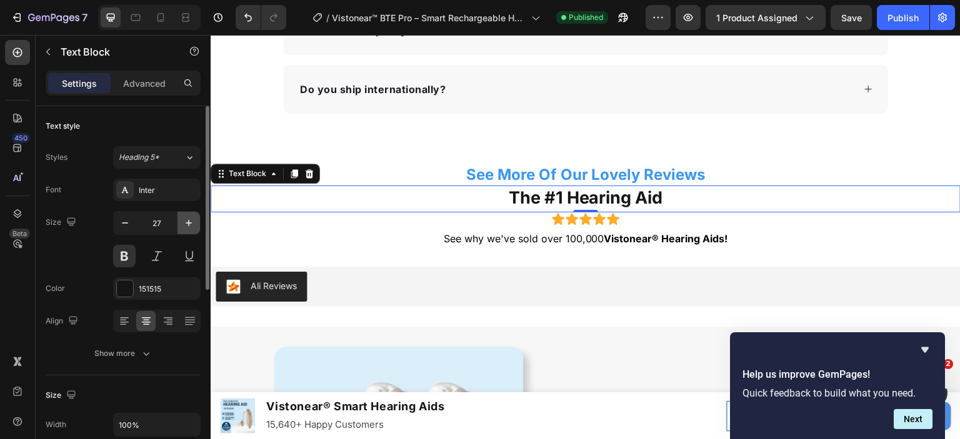
click at [191, 222] on icon "button" at bounding box center [189, 223] width 6 height 6
type input "28"
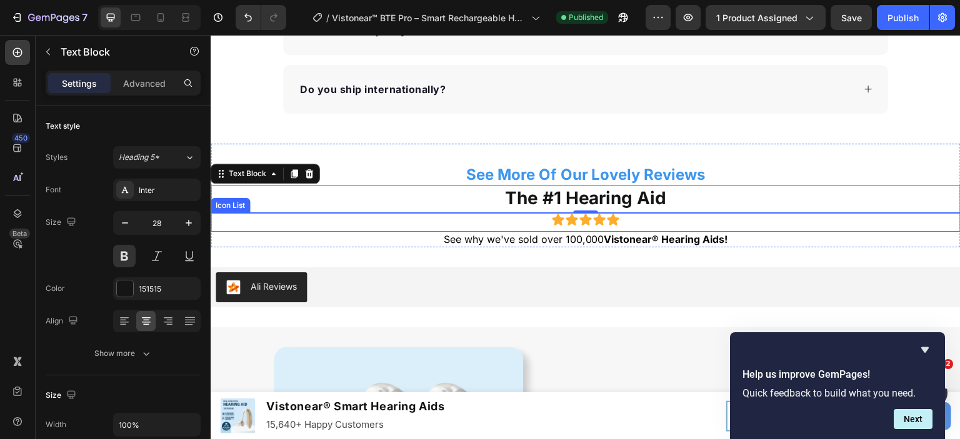
click at [646, 218] on div "Icon Icon Icon Icon Icon" at bounding box center [586, 220] width 750 height 14
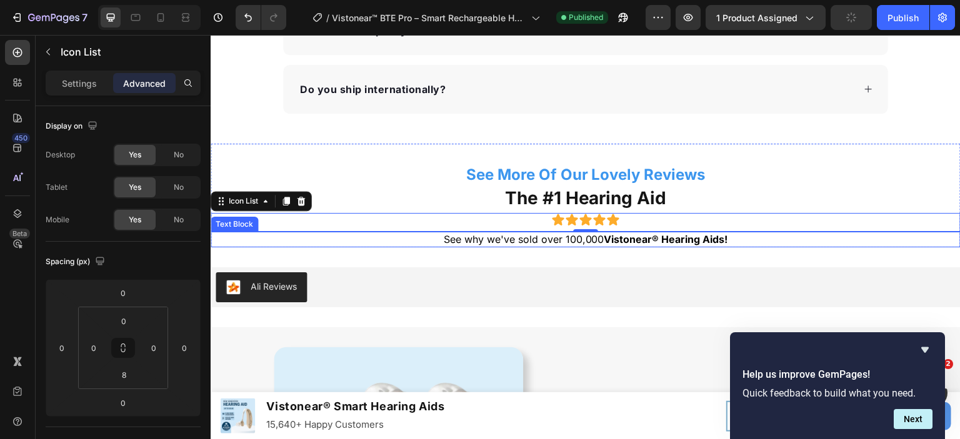
click at [606, 239] on strong "Vistonear® Hearing Aids!" at bounding box center [666, 239] width 124 height 13
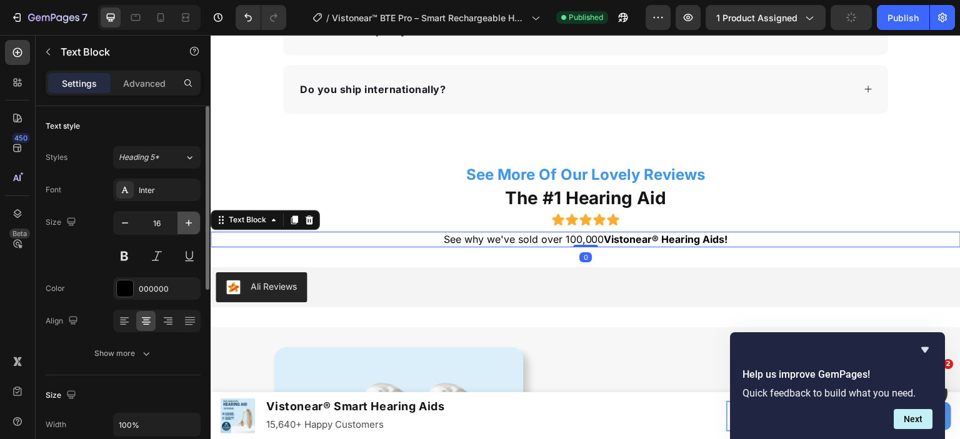
click at [184, 219] on icon "button" at bounding box center [189, 223] width 13 height 13
type input "18"
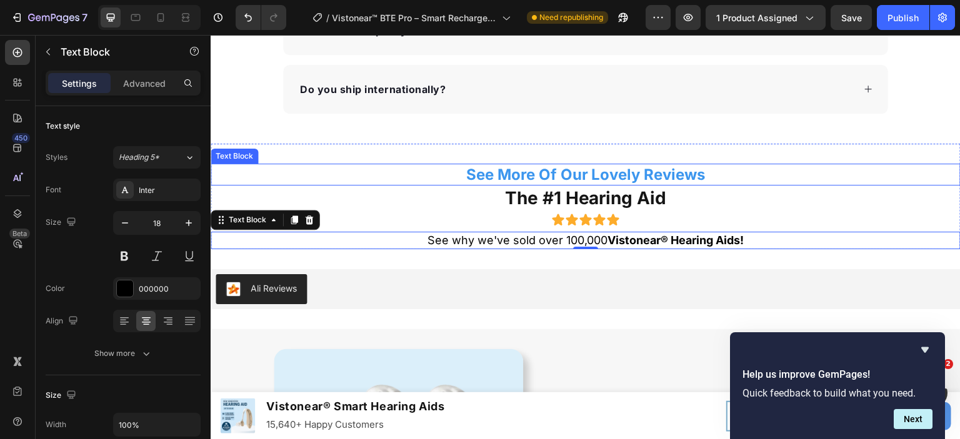
click at [669, 173] on p "See More Of Our Lovely Reviews" at bounding box center [586, 174] width 748 height 19
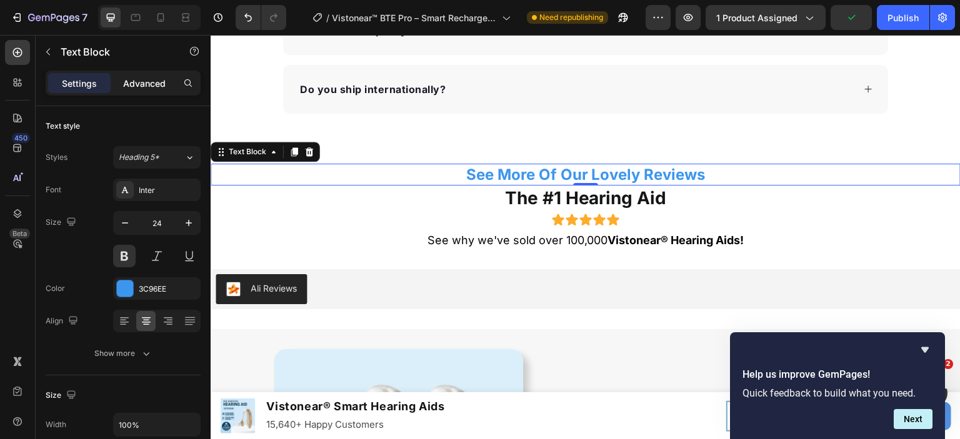
click at [155, 79] on p "Advanced" at bounding box center [144, 83] width 43 height 13
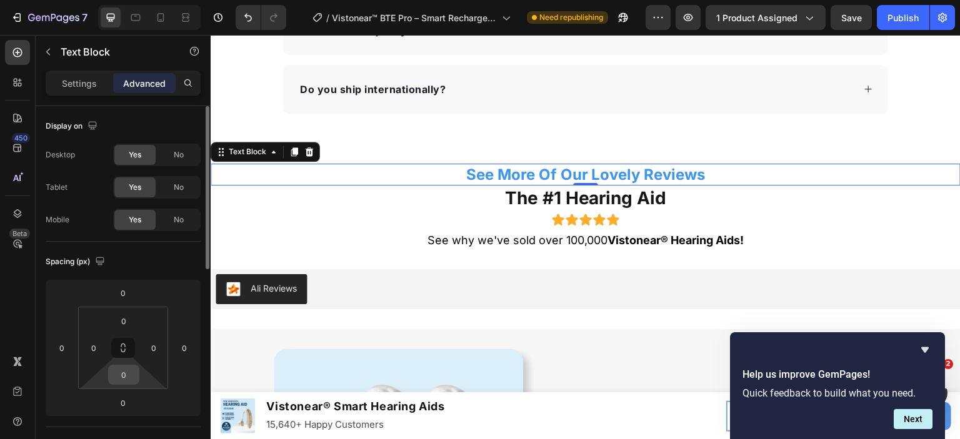
click at [122, 373] on input "0" at bounding box center [123, 375] width 25 height 19
type input "4"
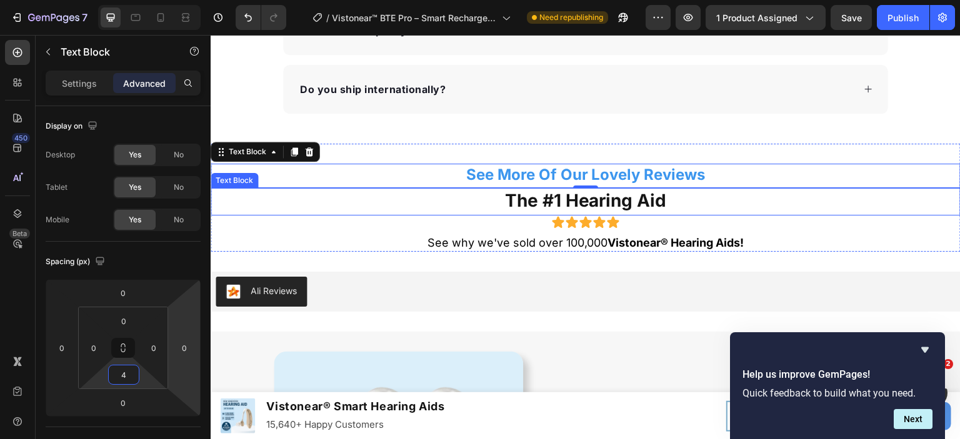
click at [624, 191] on p "The #1 Hearing Aid" at bounding box center [586, 200] width 748 height 23
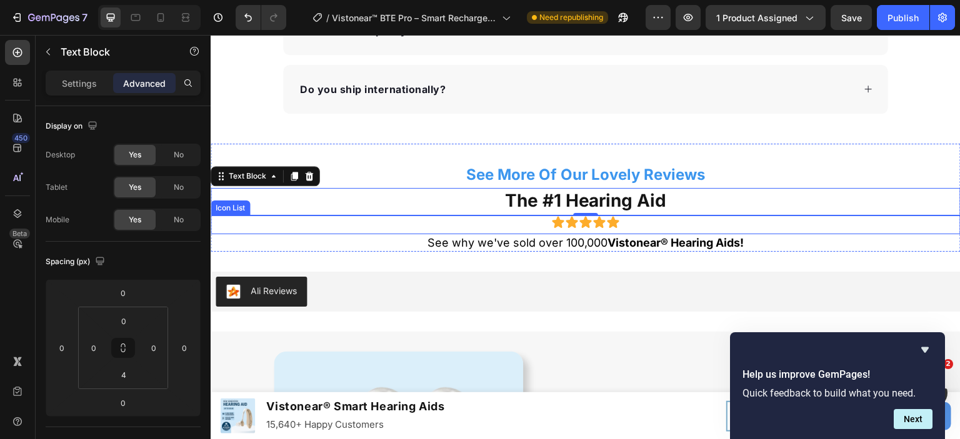
click at [671, 223] on div "Icon Icon Icon Icon Icon" at bounding box center [586, 223] width 750 height 14
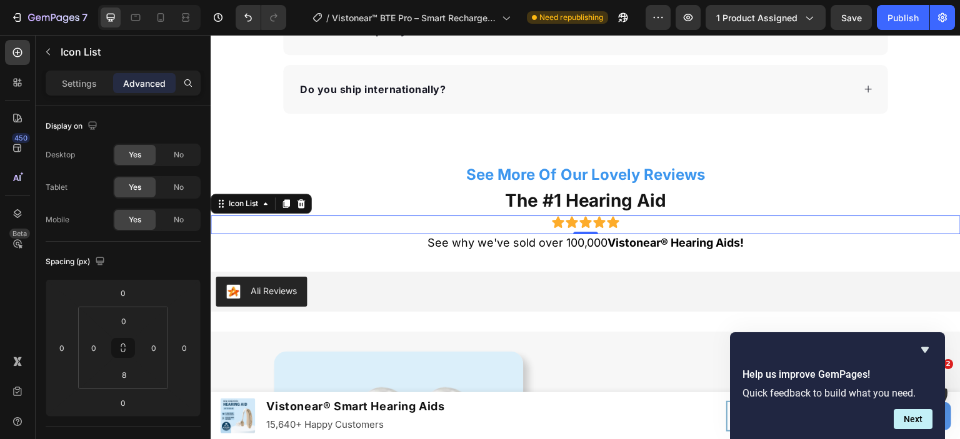
click at [679, 200] on p "The #1 Hearing Aid" at bounding box center [586, 200] width 748 height 23
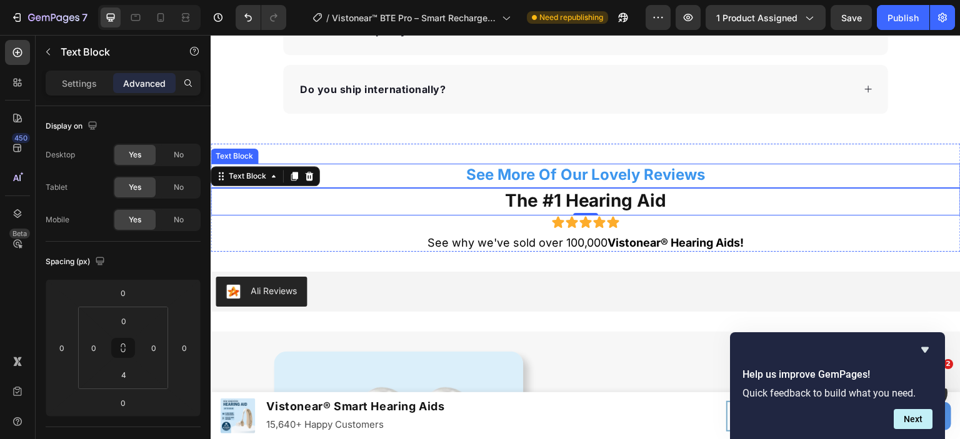
click at [684, 173] on p "See More Of Our Lovely Reviews" at bounding box center [586, 174] width 748 height 19
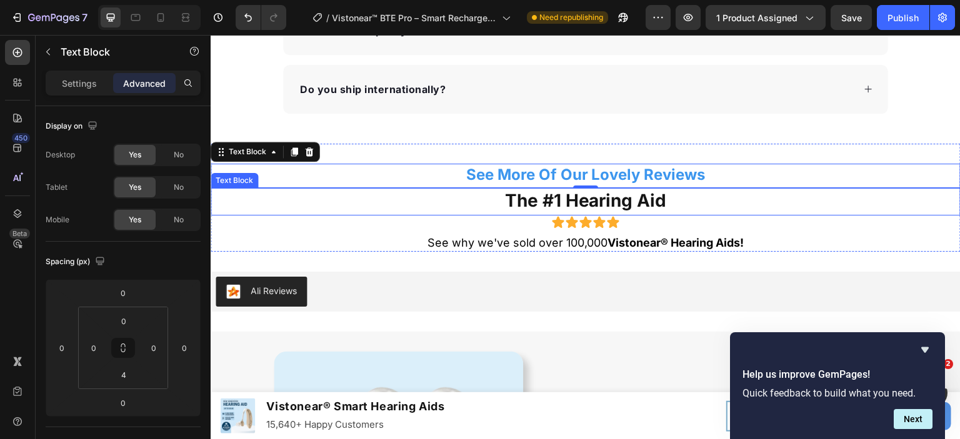
click at [682, 197] on p "The #1 Hearing Aid" at bounding box center [586, 200] width 748 height 23
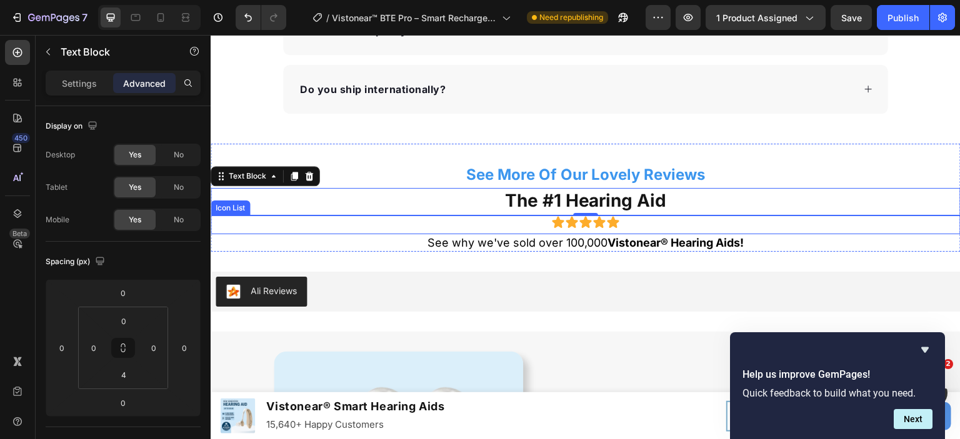
click at [677, 224] on div "Icon Icon Icon Icon Icon" at bounding box center [586, 223] width 750 height 14
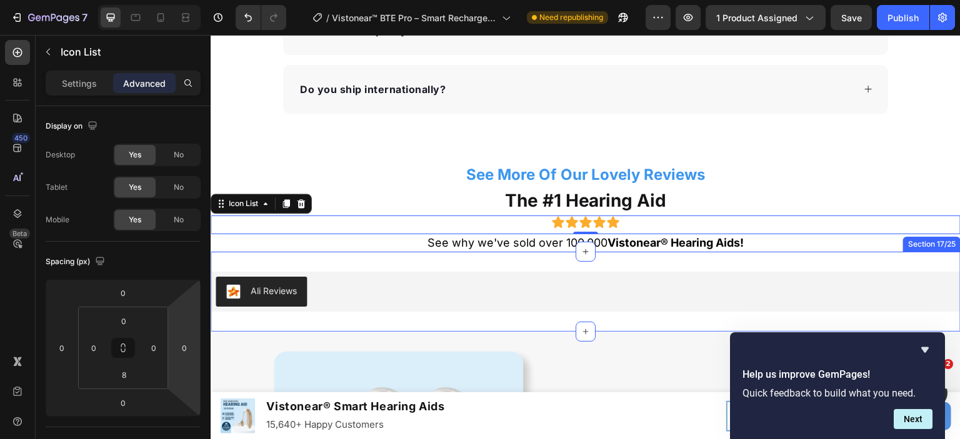
click at [494, 244] on p "See why we've sold over 100,000 Vistonear® Hearing Aids!" at bounding box center [586, 243] width 748 height 14
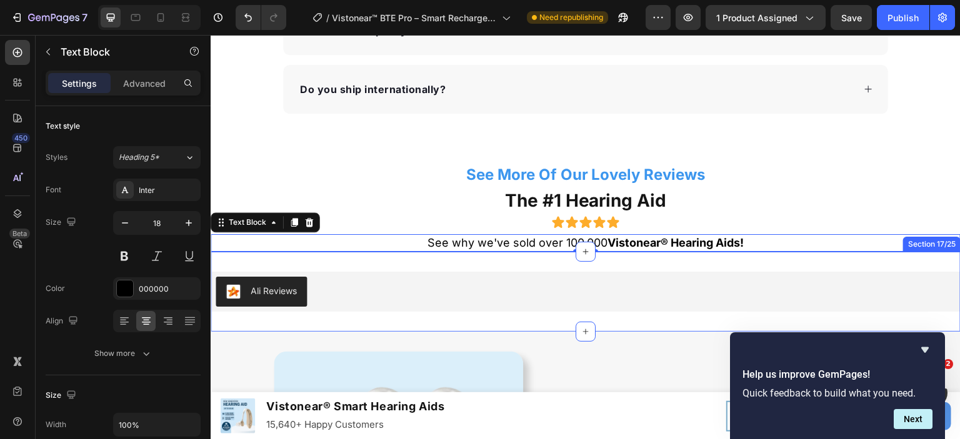
click at [403, 260] on div "Ali Reviews Ali Reviews Section 17/25" at bounding box center [586, 292] width 750 height 80
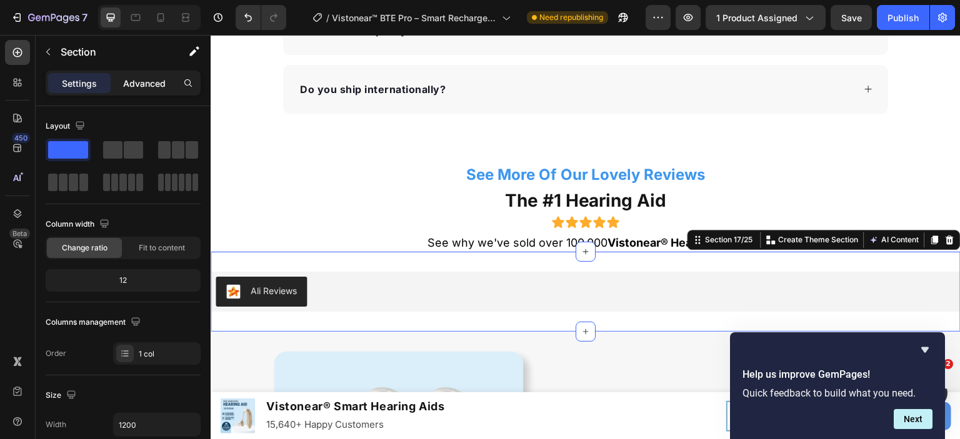
click at [153, 88] on p "Advanced" at bounding box center [144, 83] width 43 height 13
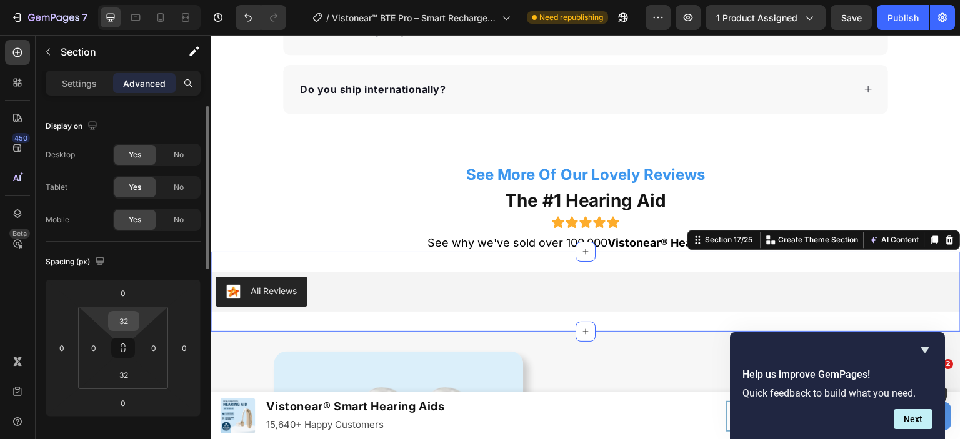
click at [128, 321] on input "32" at bounding box center [123, 321] width 25 height 19
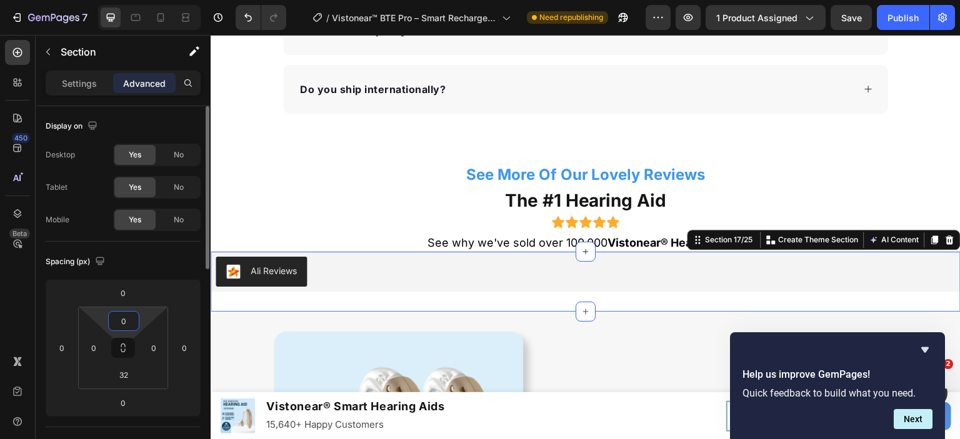
click at [125, 318] on input "0" at bounding box center [123, 321] width 25 height 19
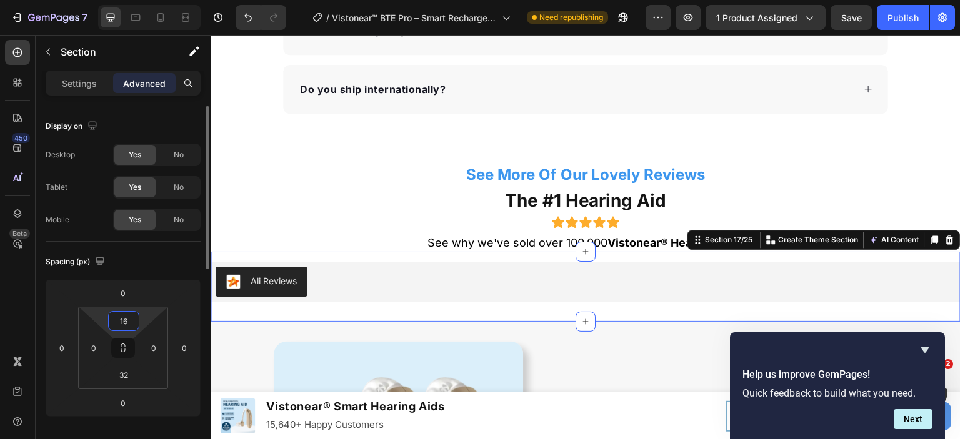
click at [128, 319] on input "16" at bounding box center [123, 321] width 25 height 19
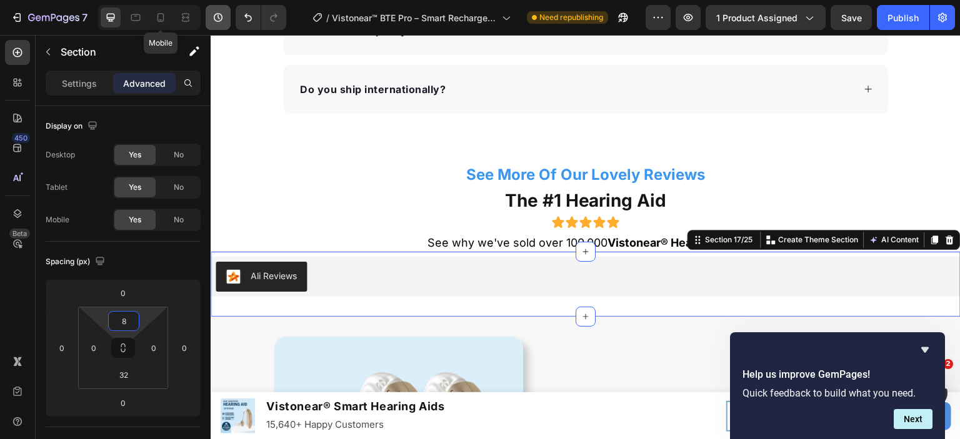
type input "8"
click at [163, 18] on icon at bounding box center [161, 17] width 7 height 9
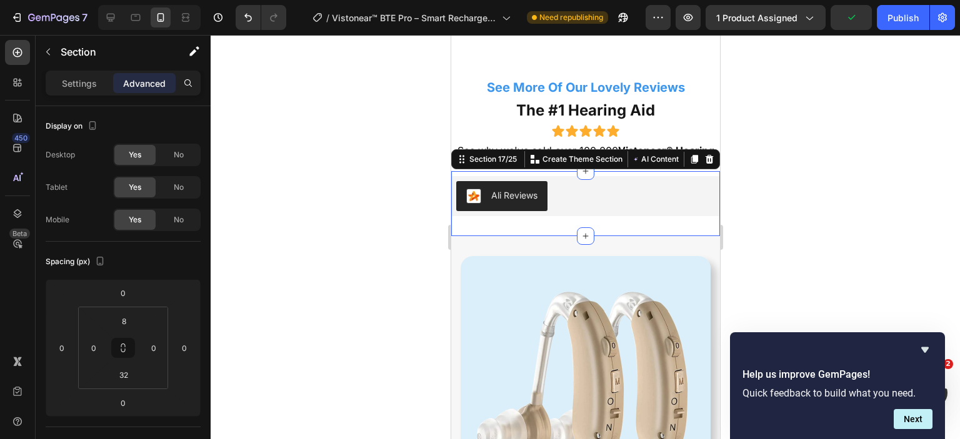
scroll to position [4789, 0]
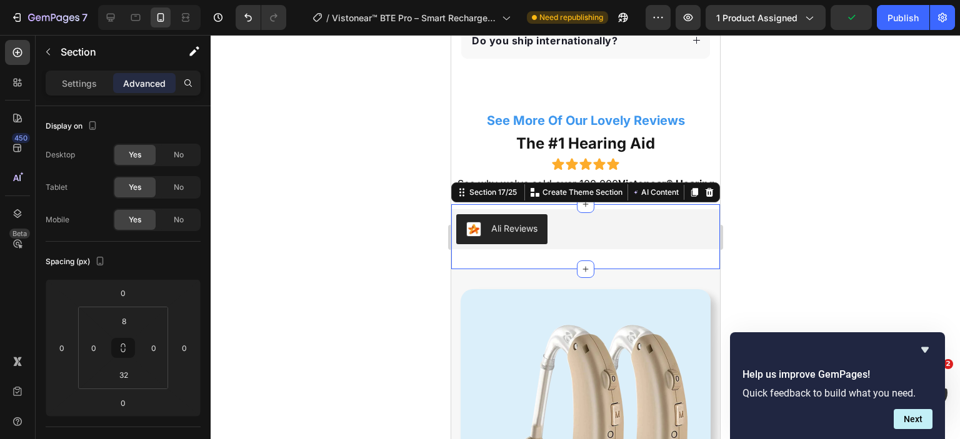
click at [784, 181] on div at bounding box center [585, 237] width 749 height 404
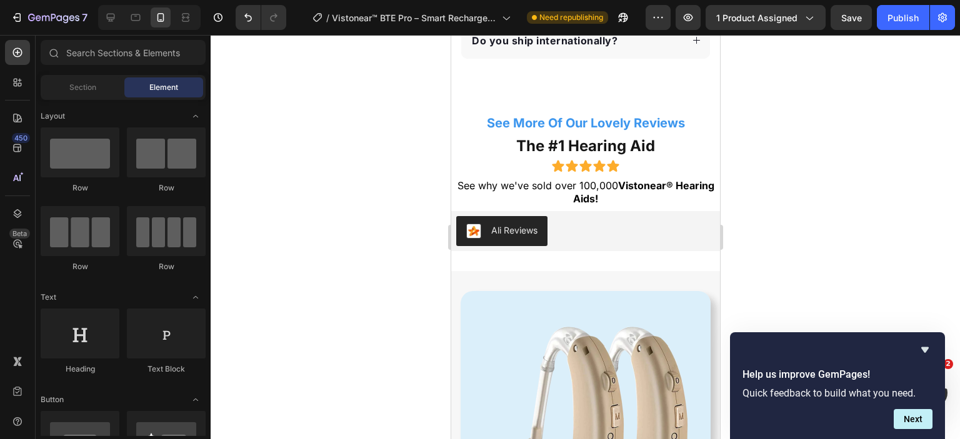
scroll to position [4664, 0]
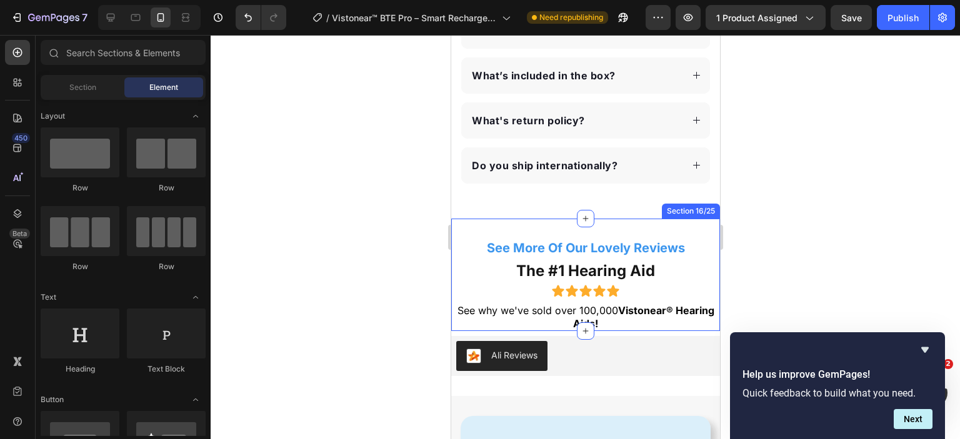
click at [660, 227] on div "See More Of Our Lovely Reviews Text Block The #1 Hearing Aid Text Block Icon Ic…" at bounding box center [585, 275] width 269 height 113
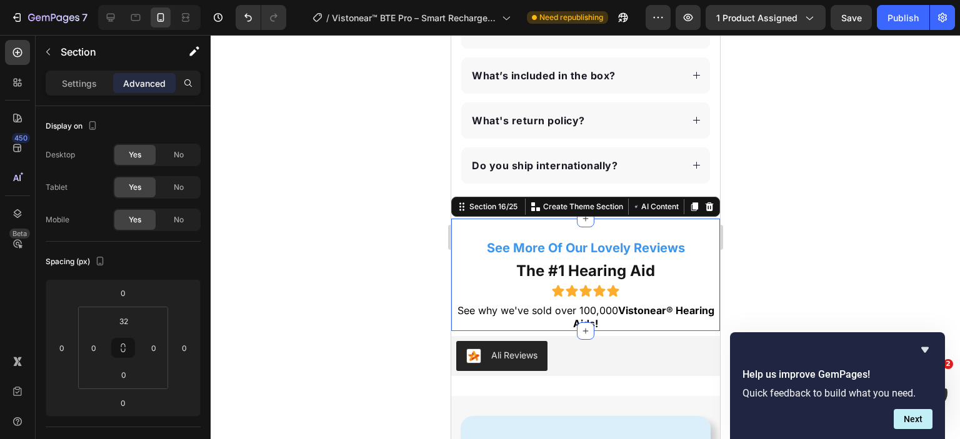
scroll to position [4726, 0]
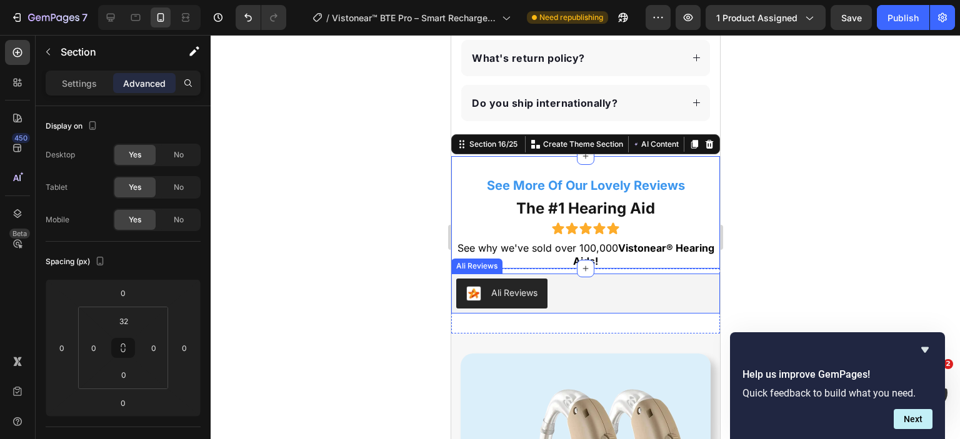
click at [640, 287] on div "Ali Reviews" at bounding box center [585, 294] width 259 height 30
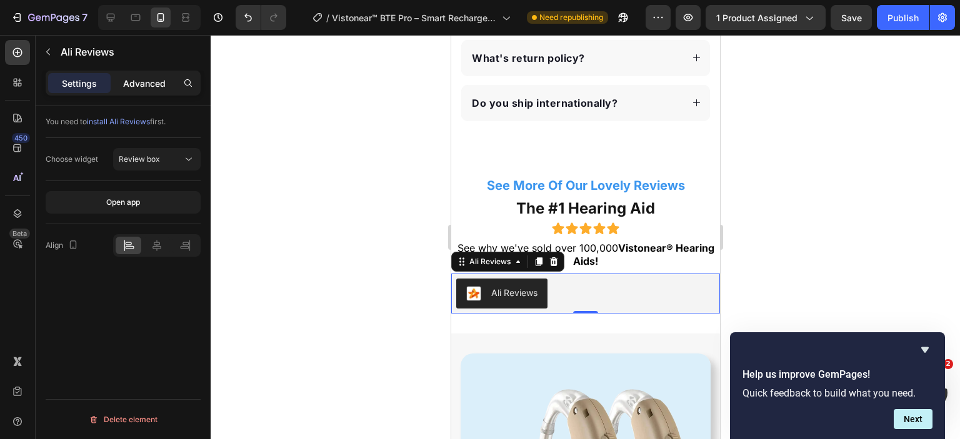
click at [143, 78] on p "Advanced" at bounding box center [144, 83] width 43 height 13
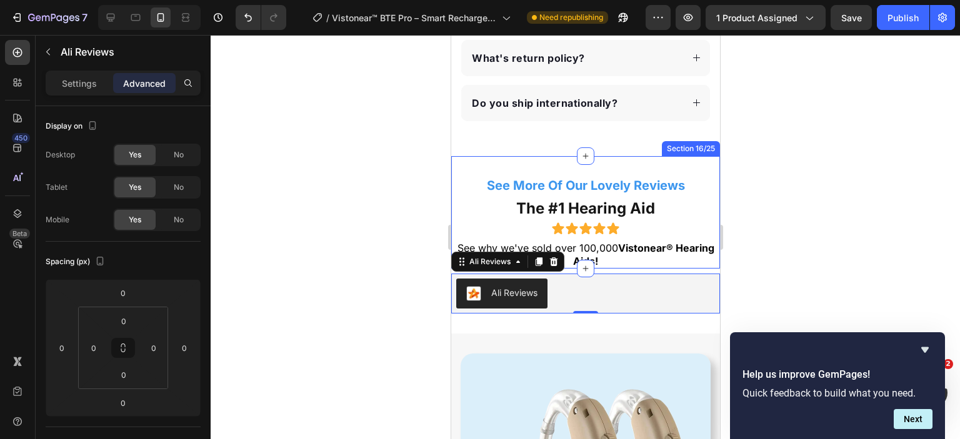
click at [659, 166] on div "See More Of Our Lovely Reviews Text Block The #1 Hearing Aid Text Block Icon Ic…" at bounding box center [585, 212] width 269 height 113
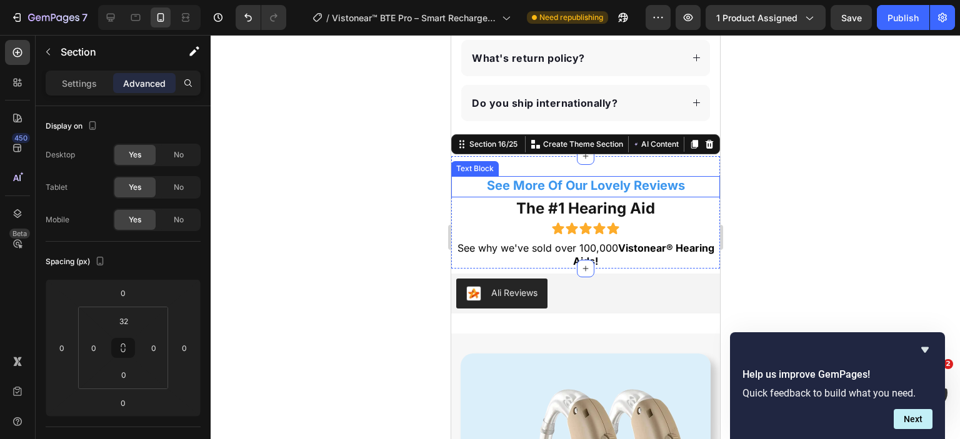
click at [618, 186] on p "See More Of Our Lovely Reviews" at bounding box center [585, 186] width 266 height 16
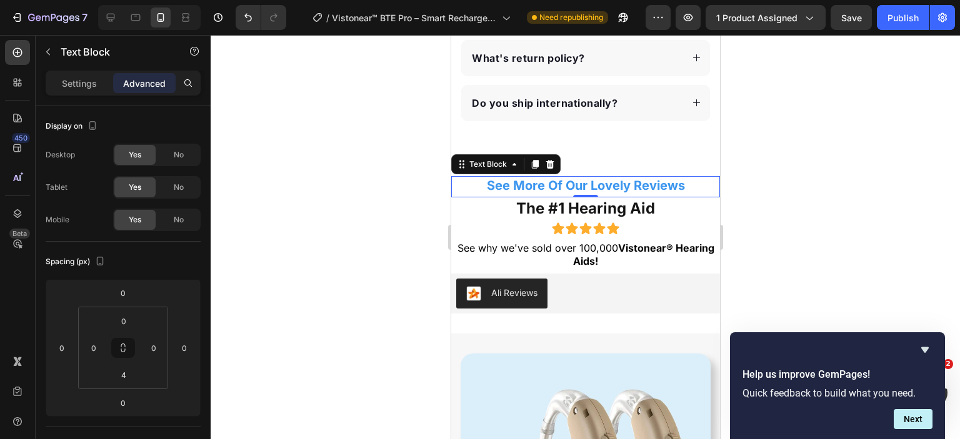
click at [536, 178] on p "See More Of Our Lovely Reviews" at bounding box center [585, 186] width 266 height 16
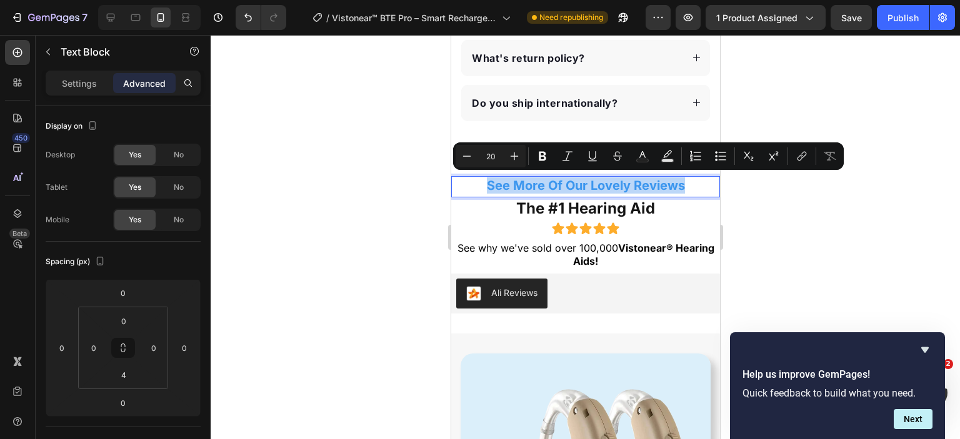
click at [536, 178] on p "See More Of Our Lovely Reviews" at bounding box center [585, 186] width 266 height 16
click at [776, 224] on div at bounding box center [585, 237] width 749 height 404
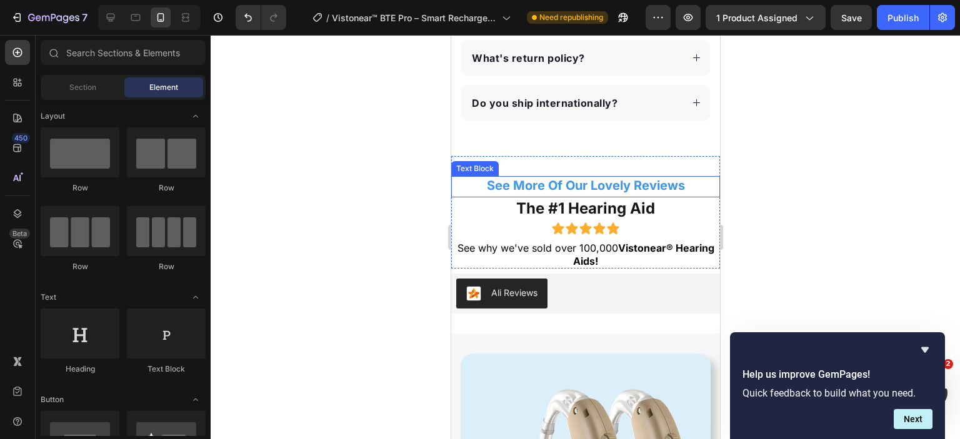
click at [607, 184] on p "See More Of Our Lovely Reviews" at bounding box center [585, 186] width 266 height 16
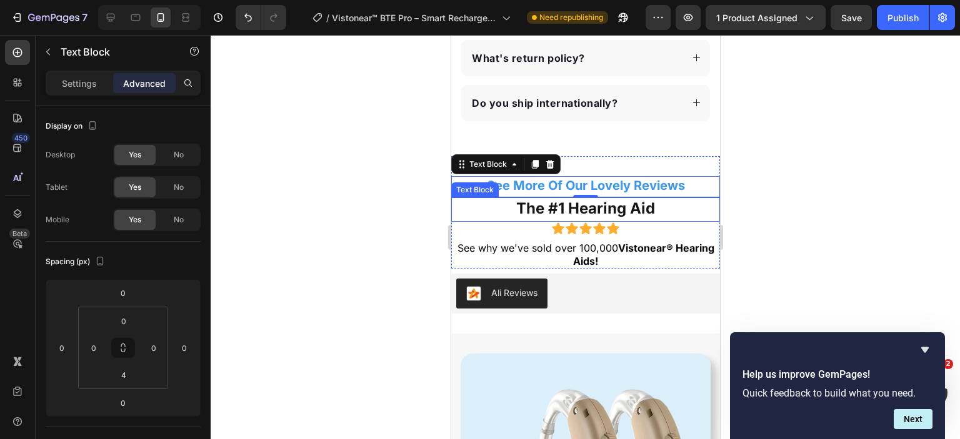
click at [598, 208] on p "The #1 Hearing Aid" at bounding box center [585, 208] width 266 height 19
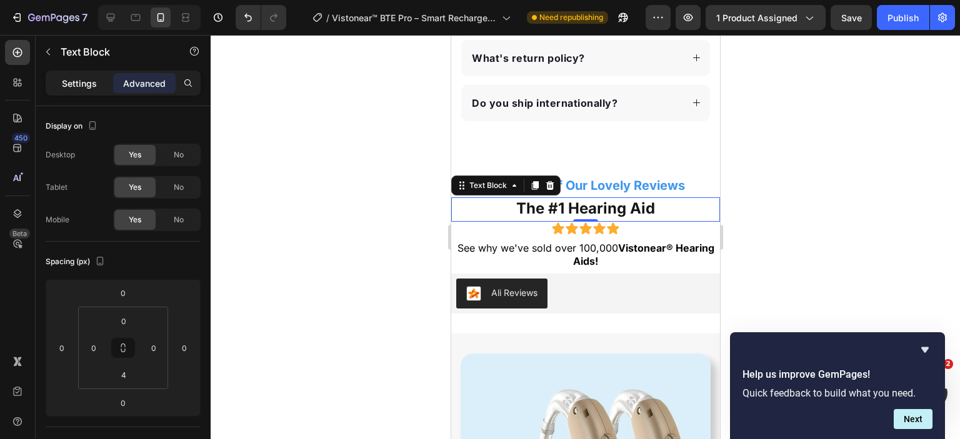
click at [85, 81] on p "Settings" at bounding box center [79, 83] width 35 height 13
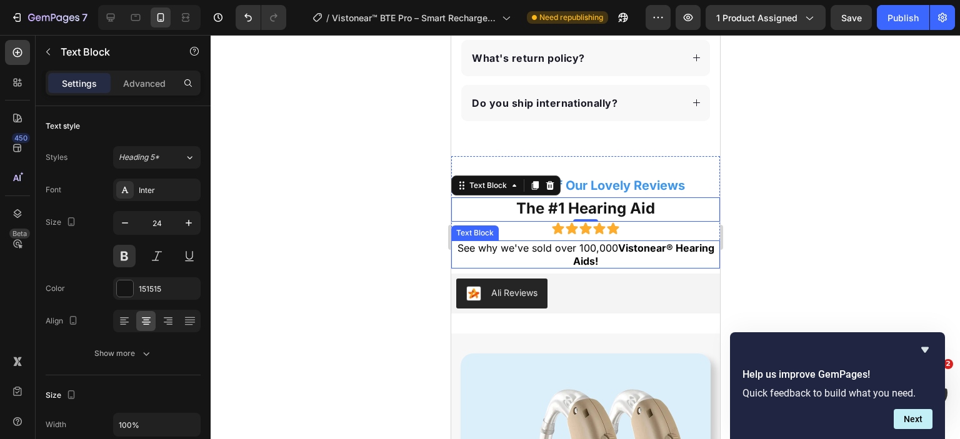
click at [594, 251] on p "See why we've sold over 100,000 Vistonear® Hearing Aids!" at bounding box center [585, 255] width 266 height 26
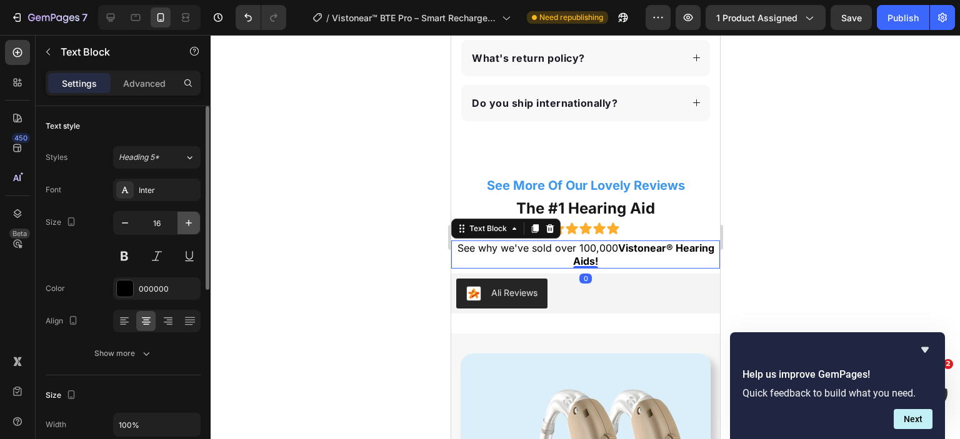
click at [187, 219] on icon "button" at bounding box center [189, 223] width 13 height 13
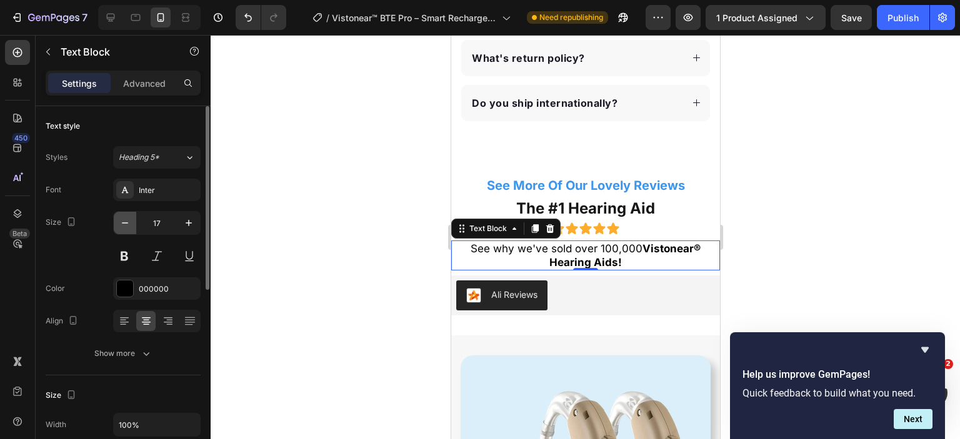
click at [123, 223] on icon "button" at bounding box center [125, 223] width 6 height 1
type input "16"
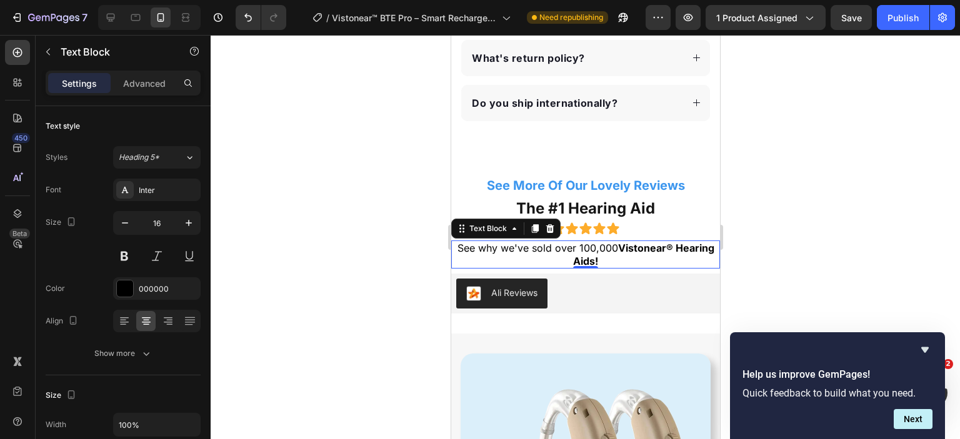
click at [625, 246] on p "See why we've sold over 100,000 Vistonear® Hearing Aids!" at bounding box center [585, 255] width 266 height 26
click at [606, 245] on p "See why we've sold over 100,000 Vistonear® Hearing Aids!" at bounding box center [585, 255] width 266 height 26
click at [634, 248] on strong "Vistonear® Hearing Aids!" at bounding box center [643, 255] width 141 height 26
click at [796, 232] on div at bounding box center [585, 237] width 749 height 404
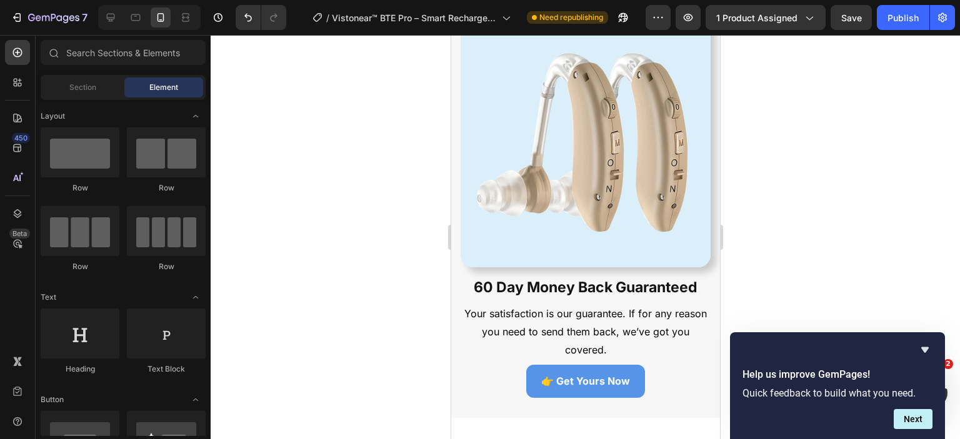
scroll to position [5039, 0]
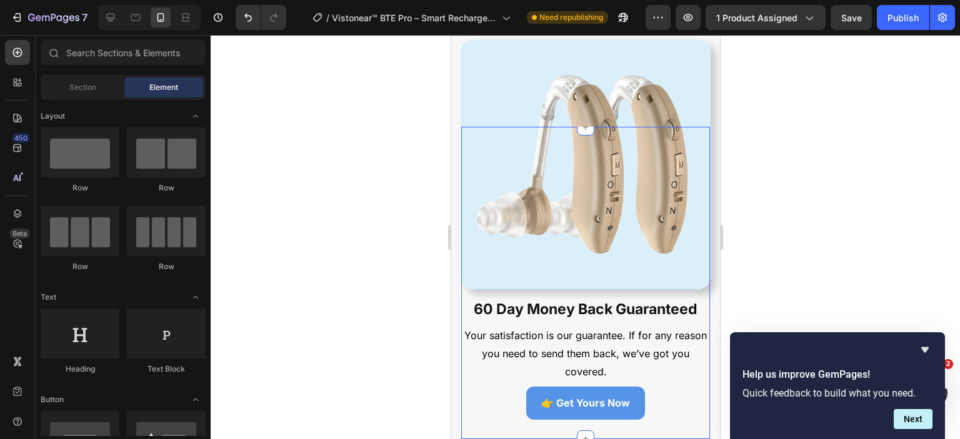
click at [594, 300] on div "Back to Top ↑ Button Section 20/25" at bounding box center [585, 283] width 249 height 313
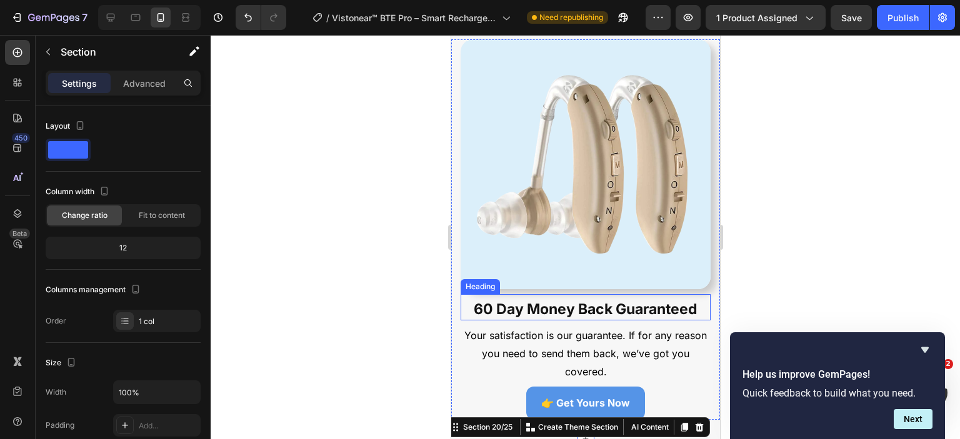
click at [603, 301] on strong "60 Day Money Back Guaranteed" at bounding box center [585, 310] width 224 height 18
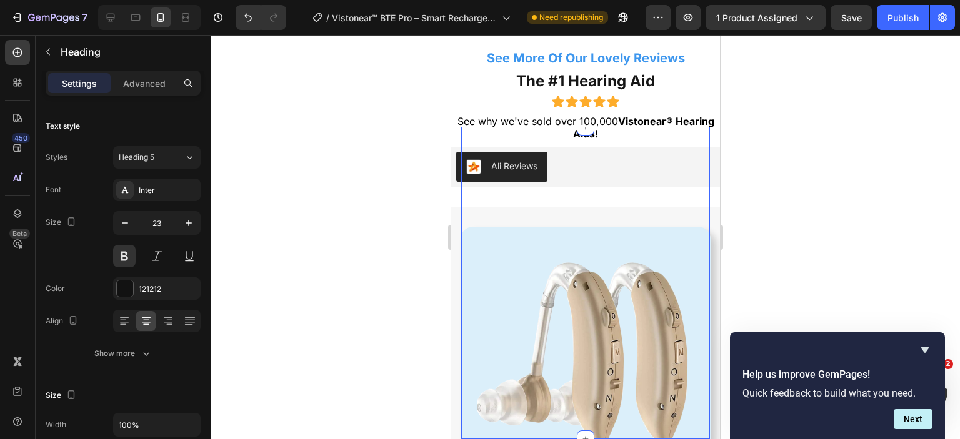
scroll to position [4789, 0]
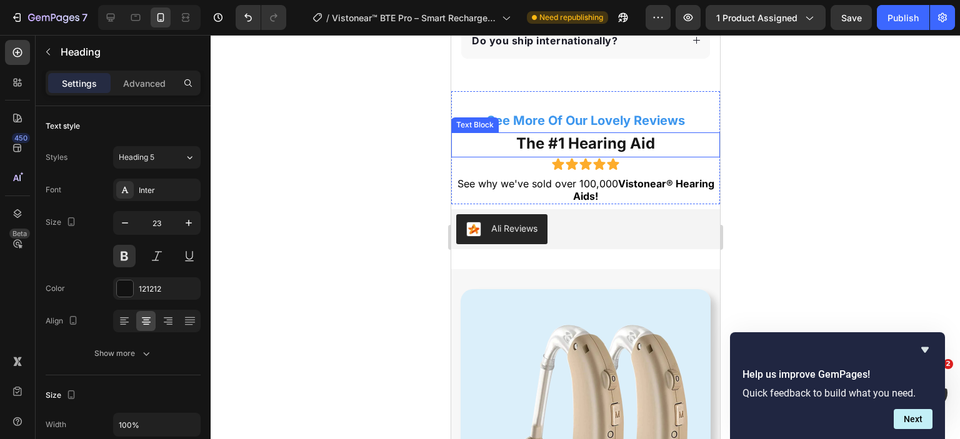
click at [618, 146] on p "The #1 Hearing Aid" at bounding box center [585, 143] width 266 height 19
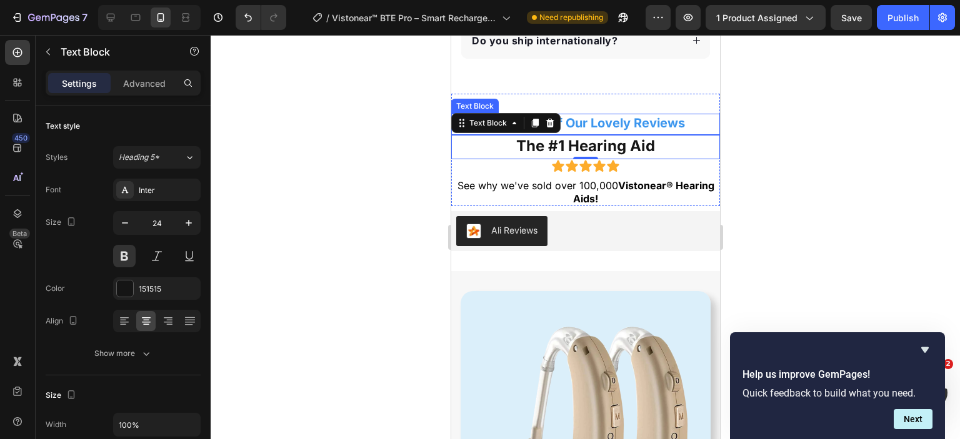
click at [635, 119] on p "See More Of Our Lovely Reviews" at bounding box center [585, 123] width 266 height 16
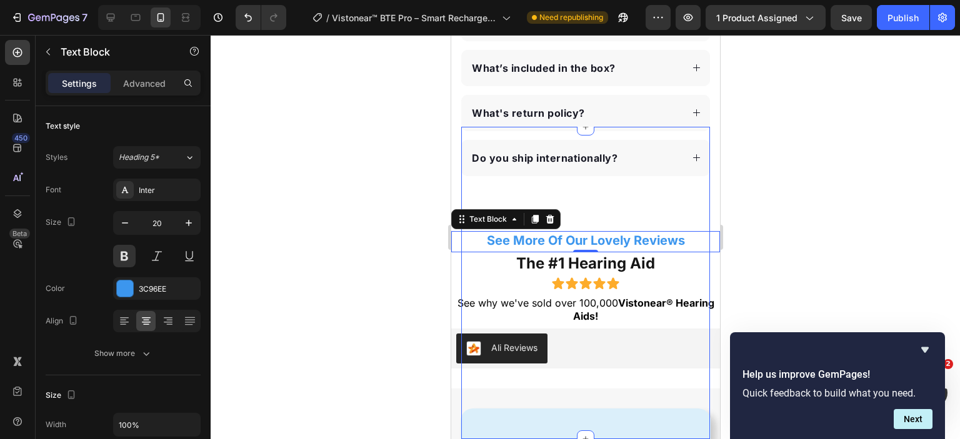
scroll to position [4664, 0]
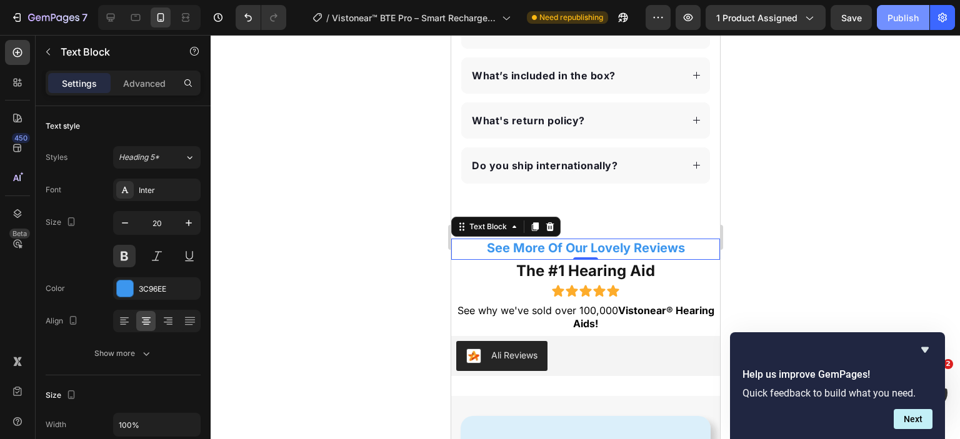
click at [894, 23] on div "Publish" at bounding box center [903, 17] width 31 height 13
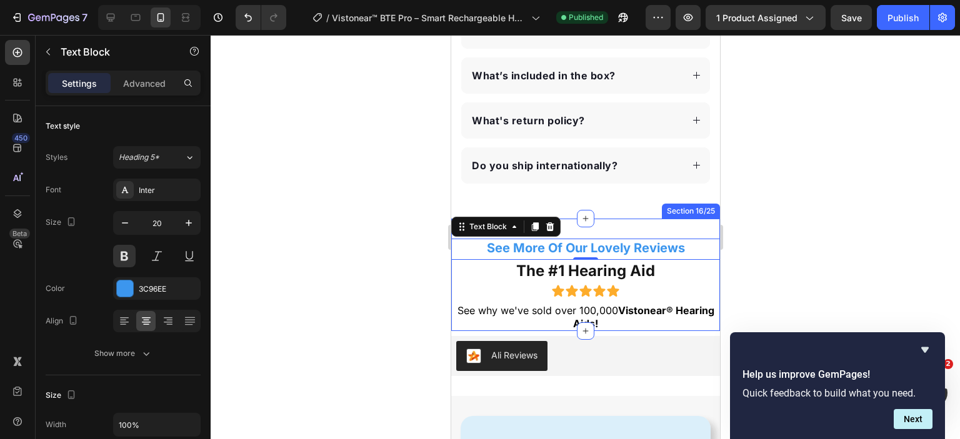
click at [798, 209] on div at bounding box center [585, 237] width 749 height 404
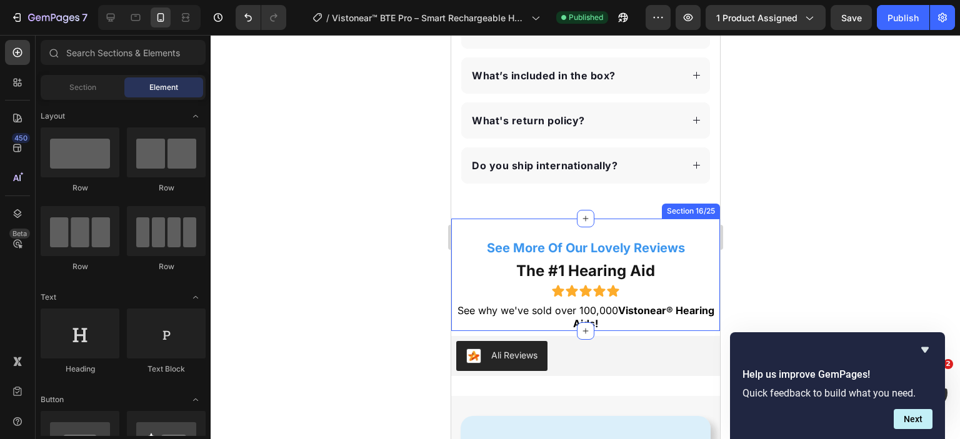
click at [635, 223] on div "See More Of Our Lovely Reviews Text Block The #1 Hearing Aid Text Block Icon Ic…" at bounding box center [585, 275] width 269 height 113
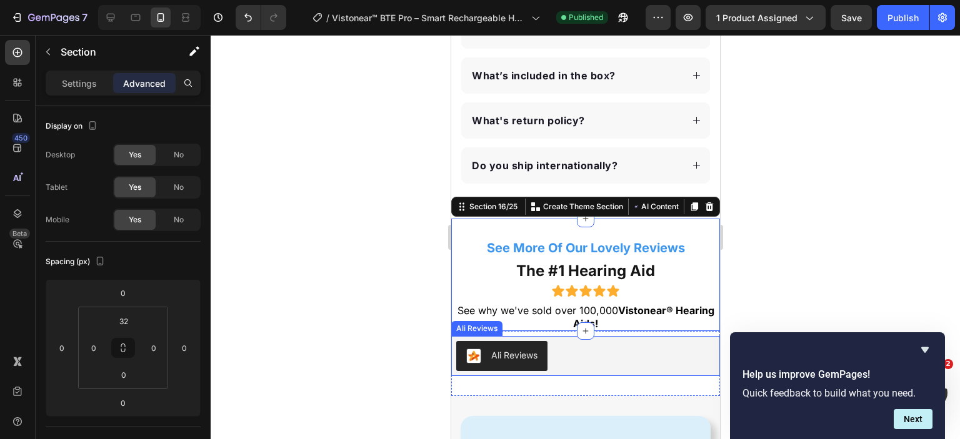
click at [671, 343] on div "Ali Reviews" at bounding box center [585, 356] width 259 height 30
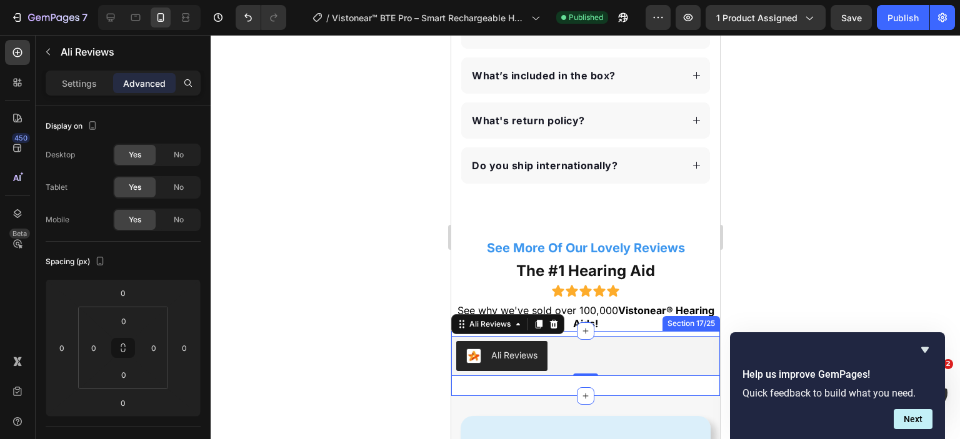
click at [688, 331] on div "Ali Reviews Ali Reviews 0 Section 17/25" at bounding box center [585, 363] width 269 height 65
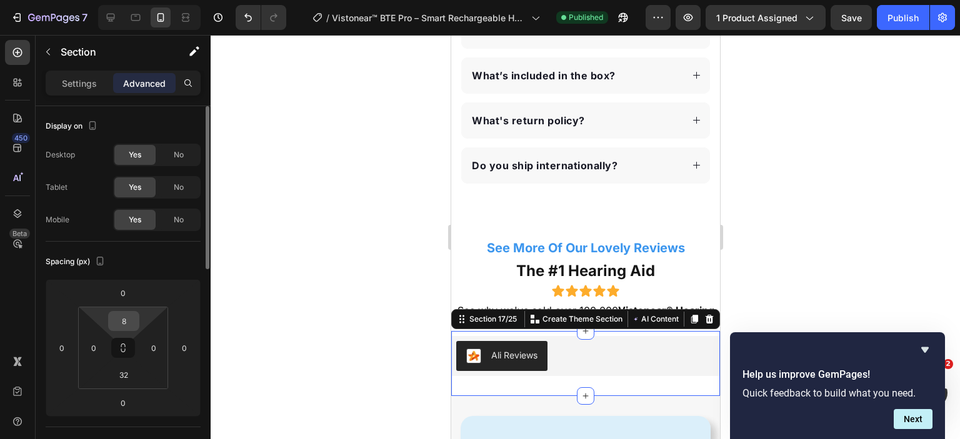
click at [125, 324] on input "8" at bounding box center [123, 321] width 25 height 19
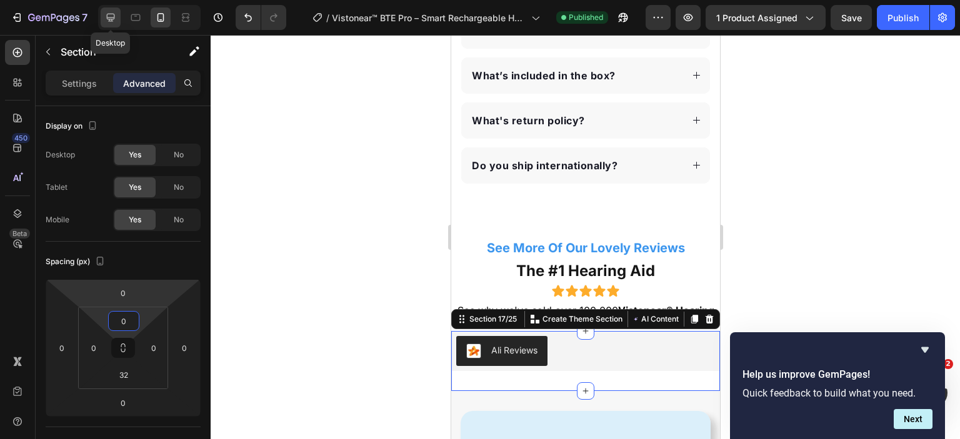
click at [116, 17] on icon at bounding box center [110, 17] width 13 height 13
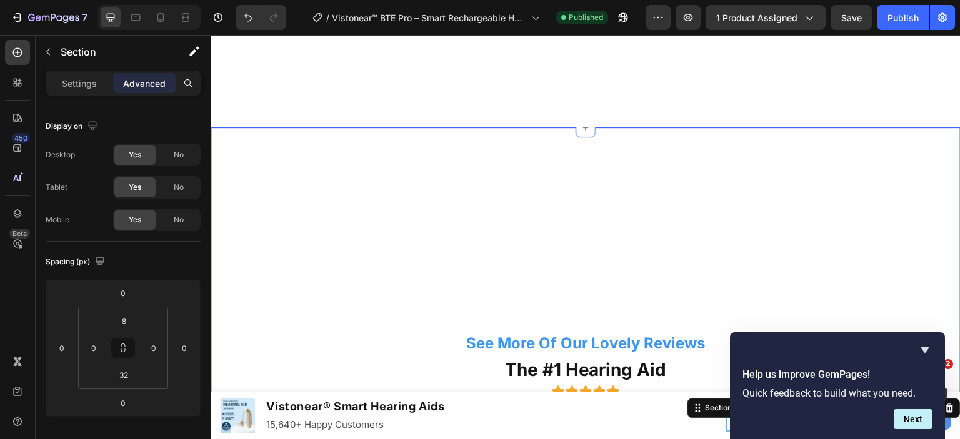
scroll to position [5005, 0]
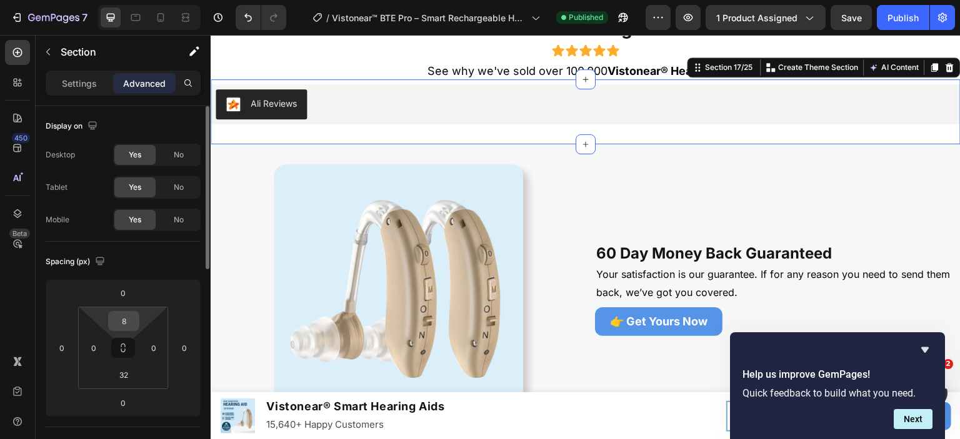
click at [129, 317] on input "8" at bounding box center [123, 321] width 25 height 19
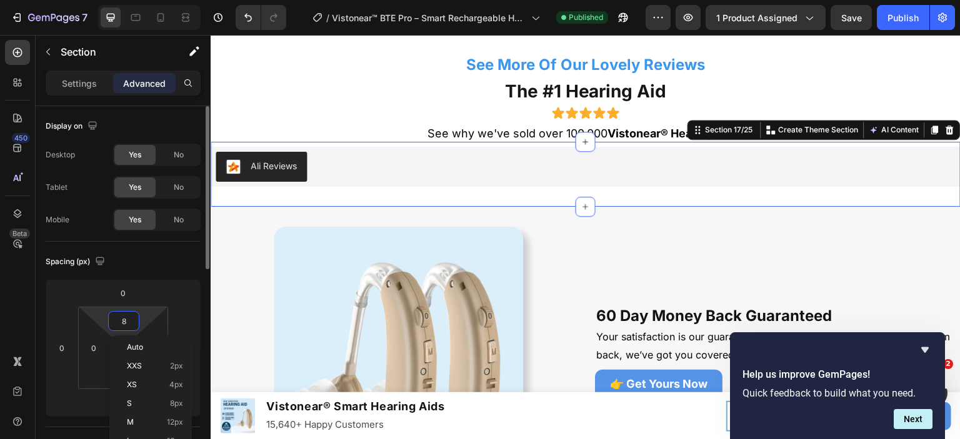
type input "0"
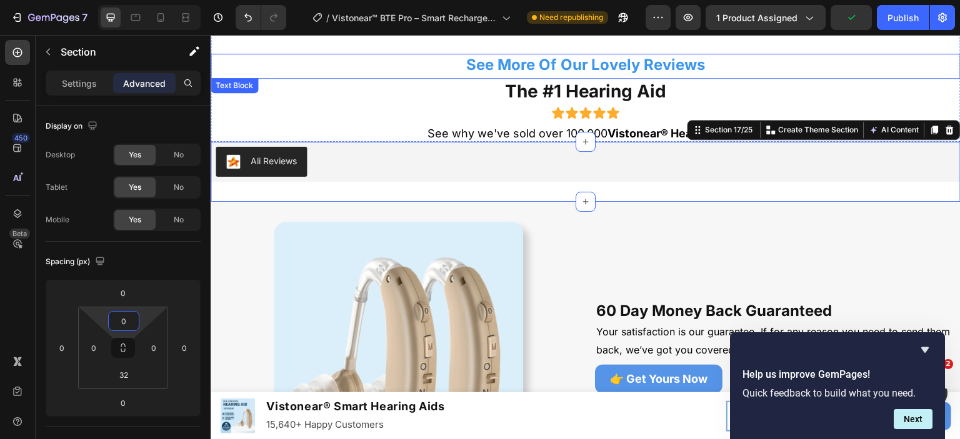
click at [373, 59] on p "See More Of Our Lovely Reviews" at bounding box center [586, 64] width 748 height 19
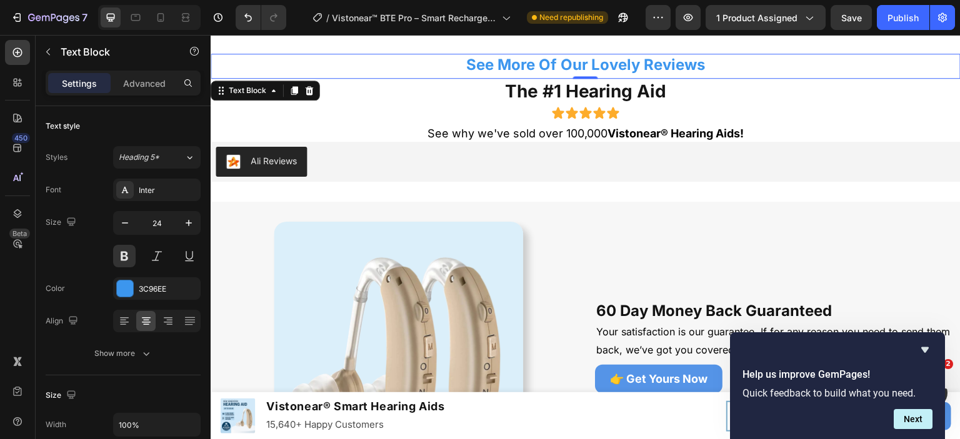
scroll to position [4818, 0]
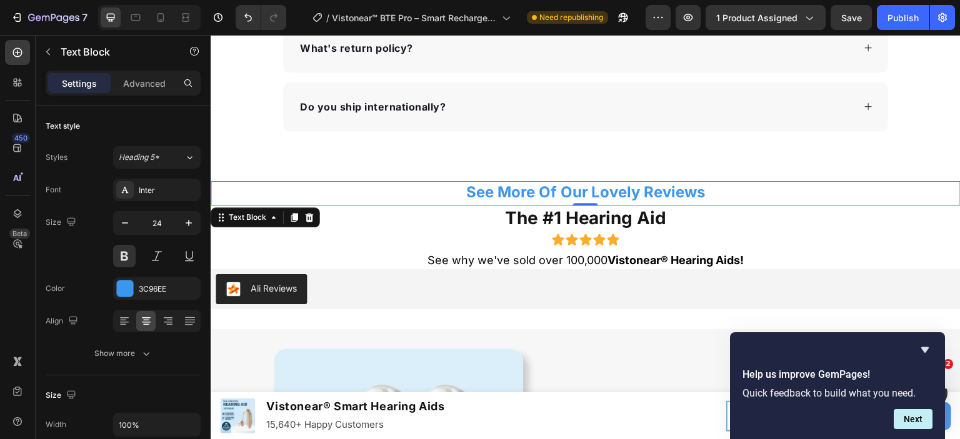
click at [791, 241] on div "Icon Icon Icon Icon Icon" at bounding box center [586, 240] width 750 height 14
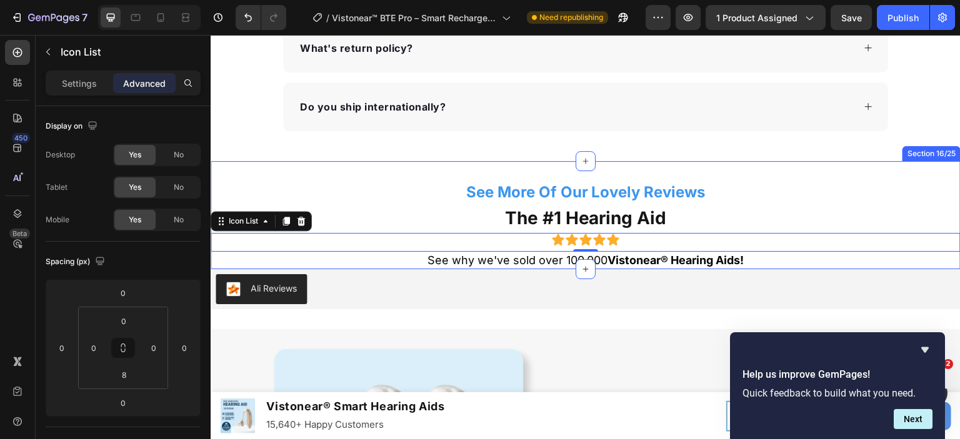
click at [788, 163] on div "See More Of Our Lovely Reviews Text Block The #1 Hearing Aid Text Block Icon Ic…" at bounding box center [586, 215] width 750 height 108
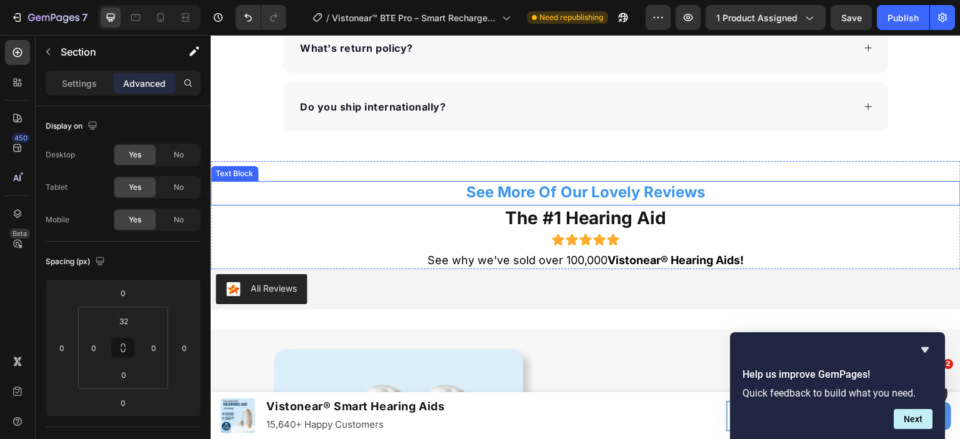
click at [441, 181] on div "See More Of Our Lovely Reviews" at bounding box center [586, 192] width 750 height 22
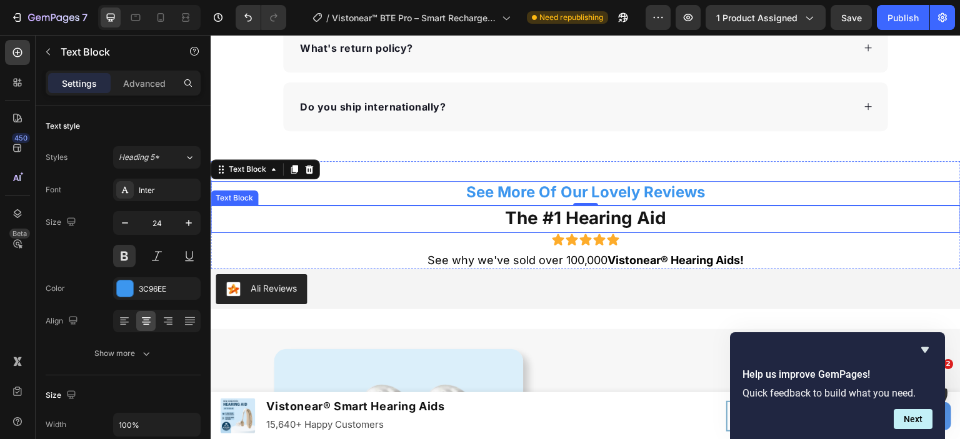
click at [433, 220] on p "The #1 Hearing Aid" at bounding box center [586, 218] width 748 height 23
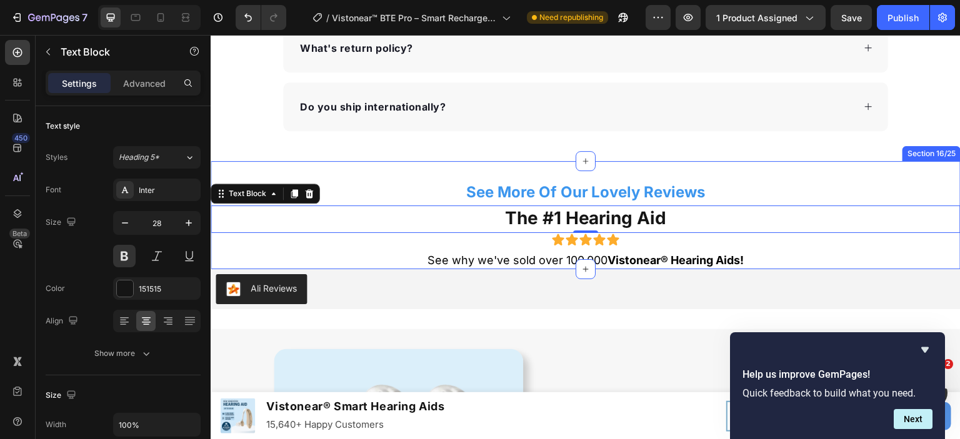
click at [448, 164] on div "See More Of Our Lovely Reviews Text Block The #1 Hearing Aid Text Block 0 Icon …" at bounding box center [586, 215] width 750 height 108
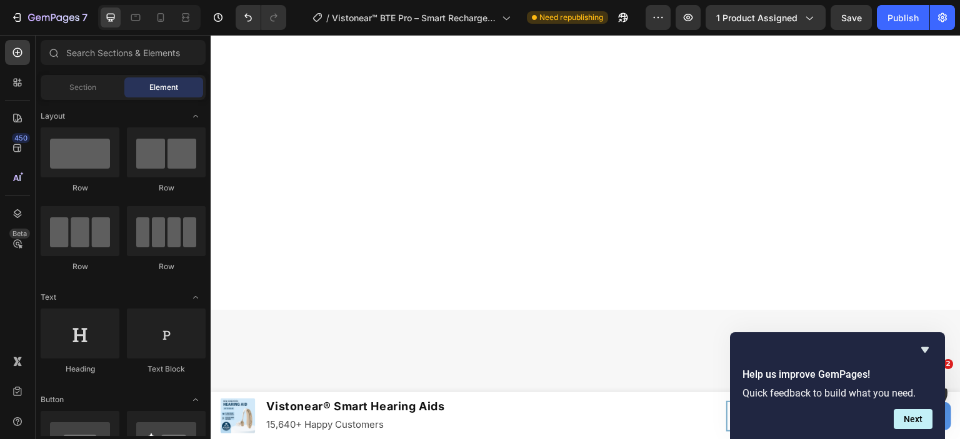
scroll to position [0, 0]
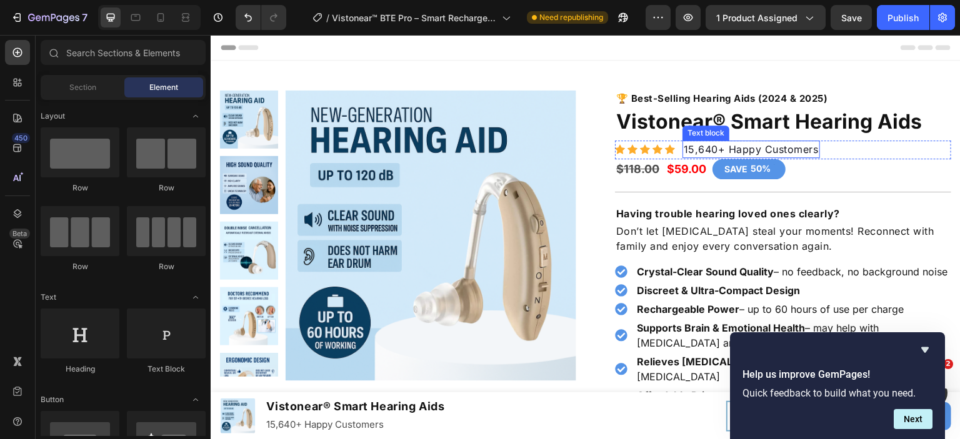
click at [729, 152] on p "15,640+ Happy Customers" at bounding box center [751, 149] width 135 height 15
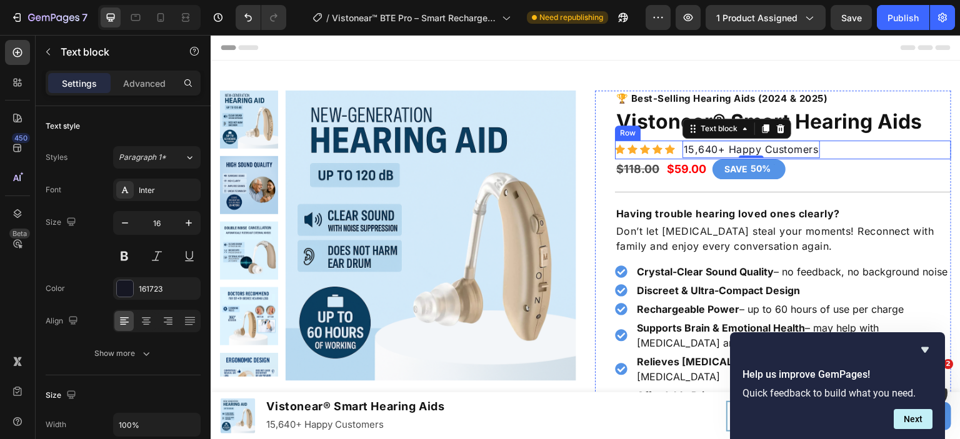
click at [656, 156] on div "Icon Icon Icon Icon Icon Icon List Hoz" at bounding box center [645, 150] width 60 height 18
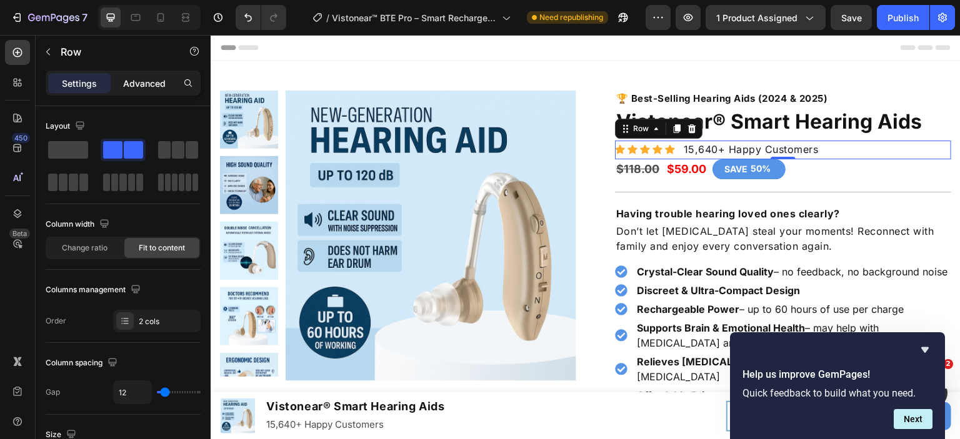
click at [150, 78] on p "Advanced" at bounding box center [144, 83] width 43 height 13
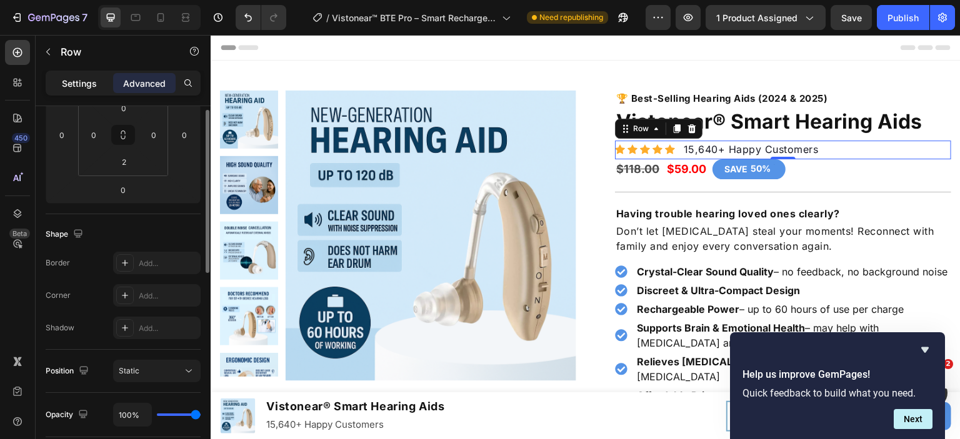
scroll to position [151, 0]
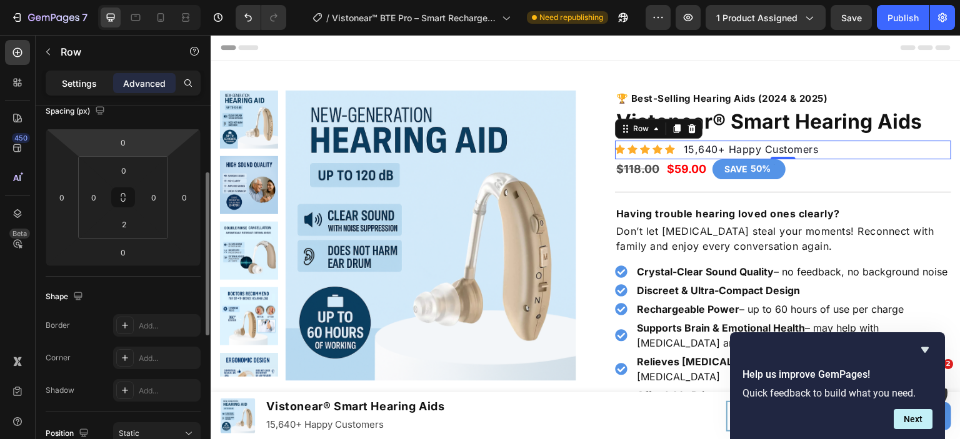
click at [82, 83] on p "Settings" at bounding box center [79, 83] width 35 height 13
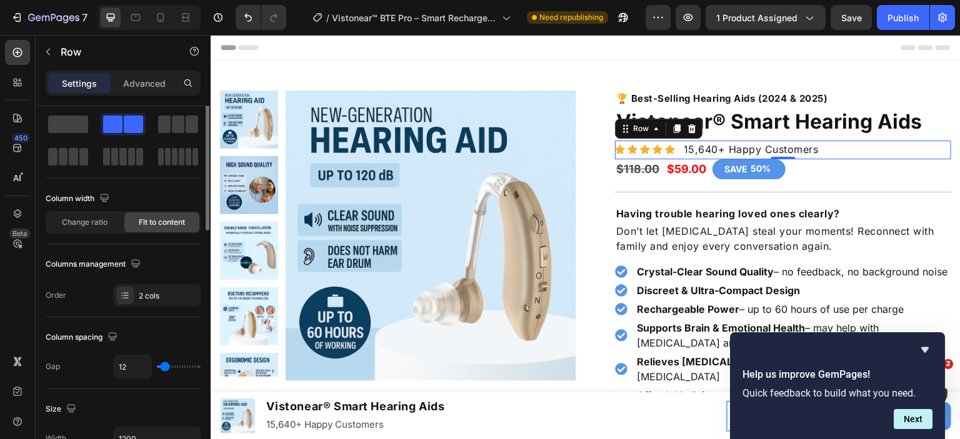
scroll to position [0, 0]
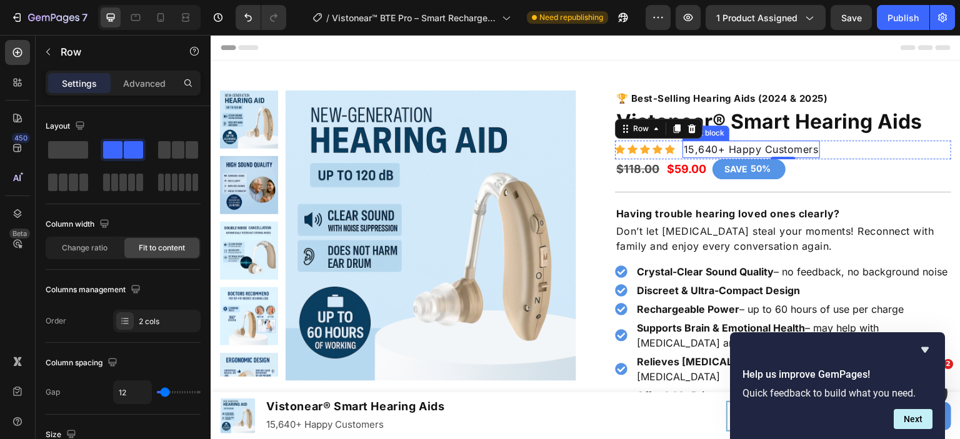
click at [801, 153] on p "15,640+ Happy Customers" at bounding box center [751, 149] width 135 height 15
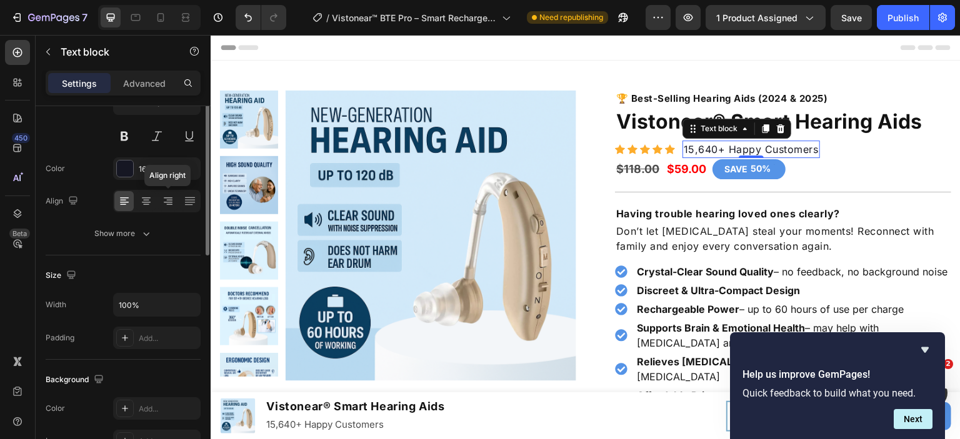
scroll to position [58, 0]
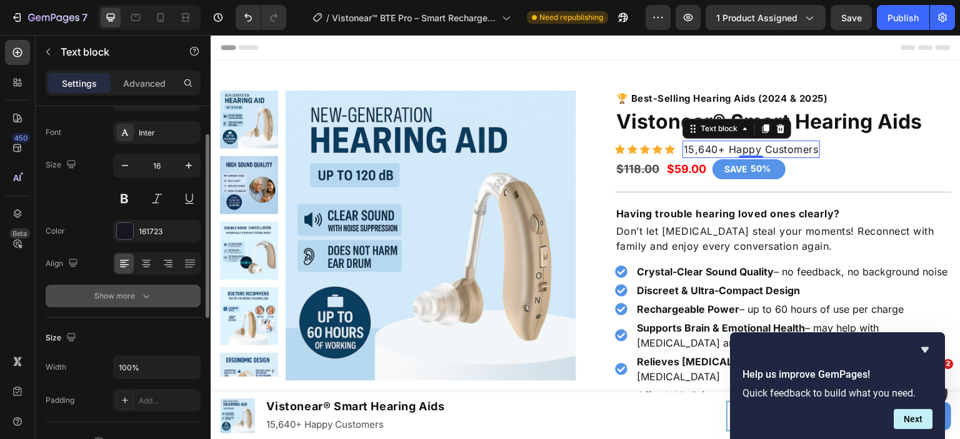
click at [133, 292] on div "Show more" at bounding box center [123, 296] width 58 height 13
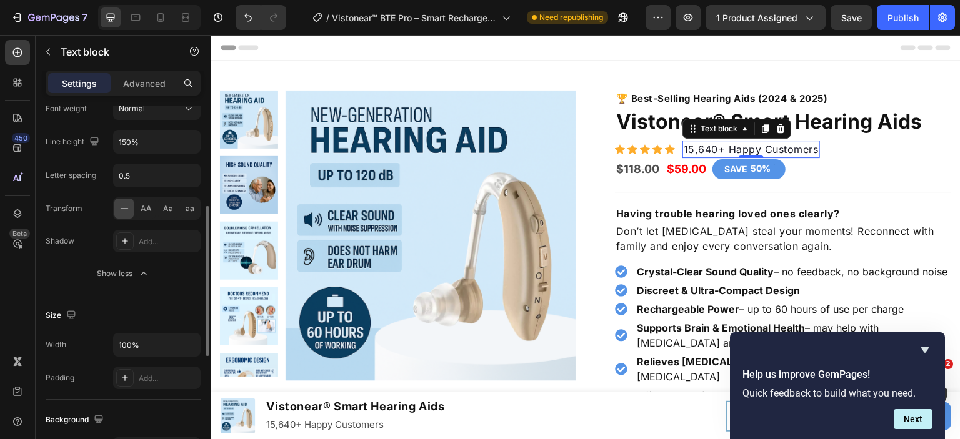
scroll to position [0, 0]
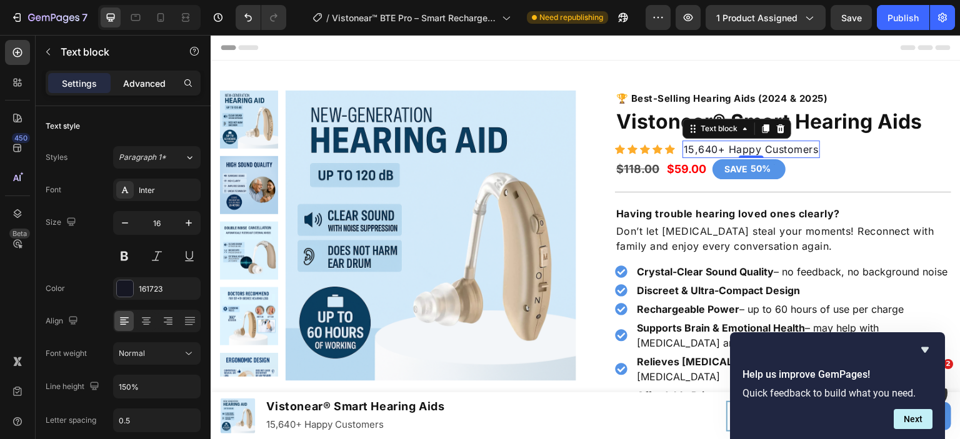
click at [143, 86] on p "Advanced" at bounding box center [144, 83] width 43 height 13
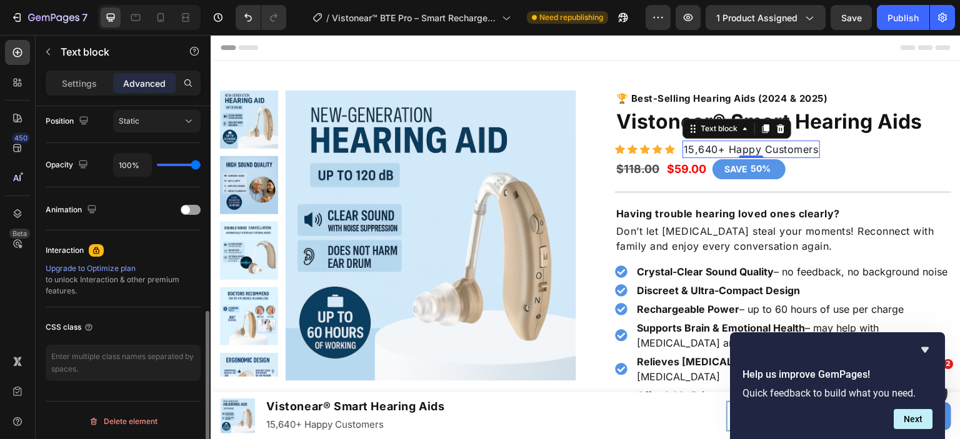
scroll to position [401, 0]
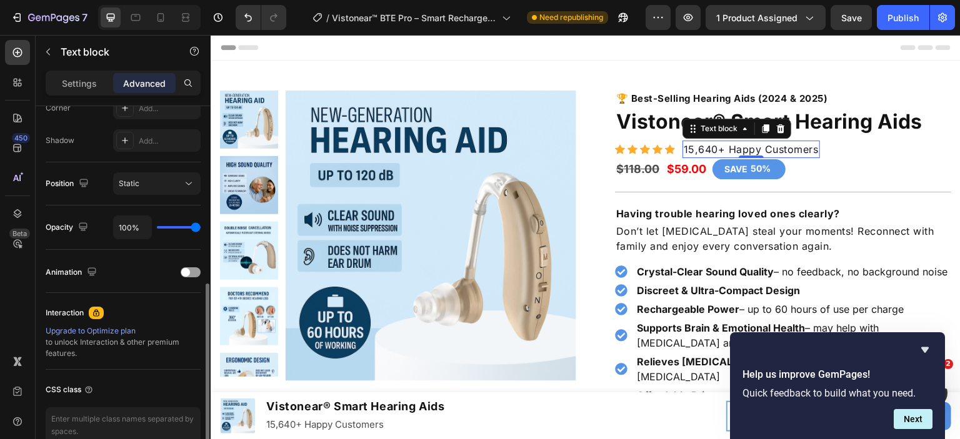
click at [84, 82] on p "Settings" at bounding box center [79, 83] width 35 height 13
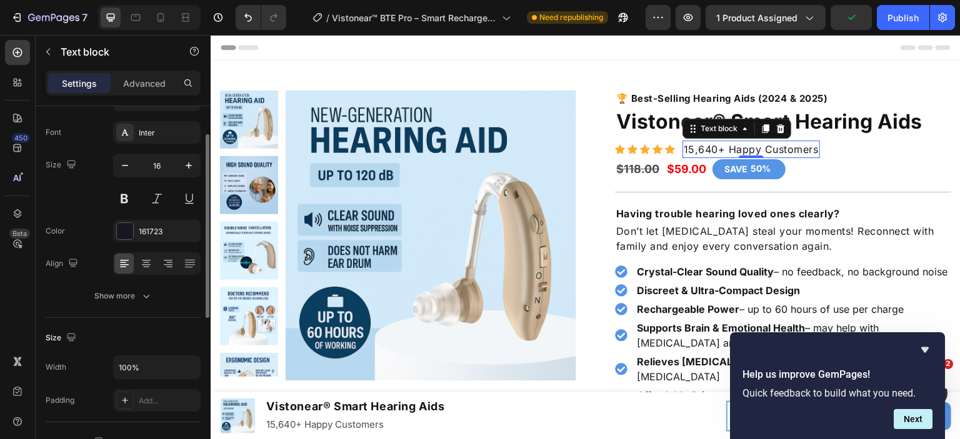
scroll to position [0, 0]
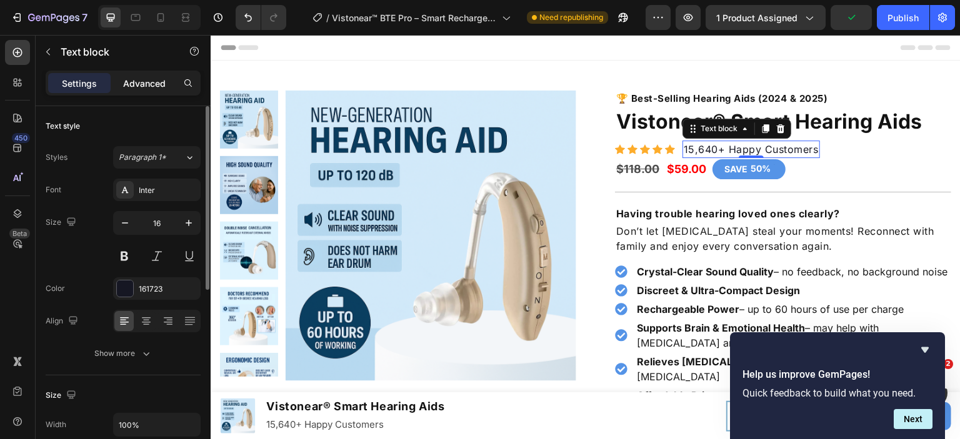
click at [151, 79] on p "Advanced" at bounding box center [144, 83] width 43 height 13
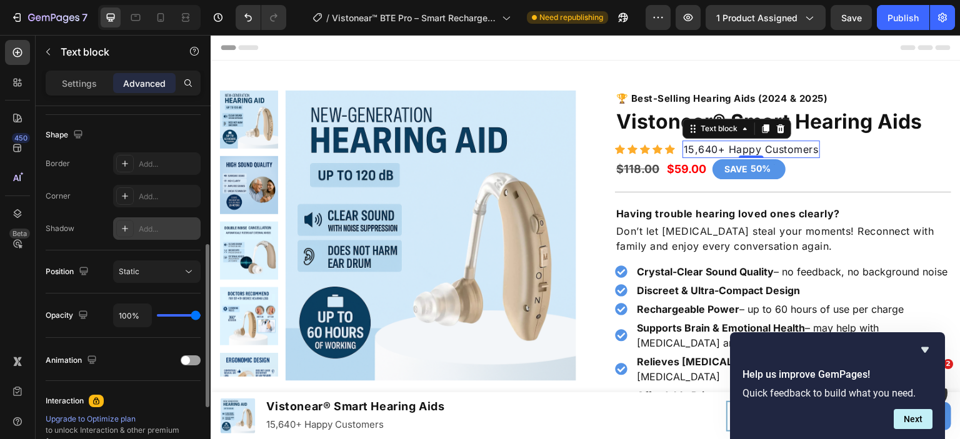
scroll to position [375, 0]
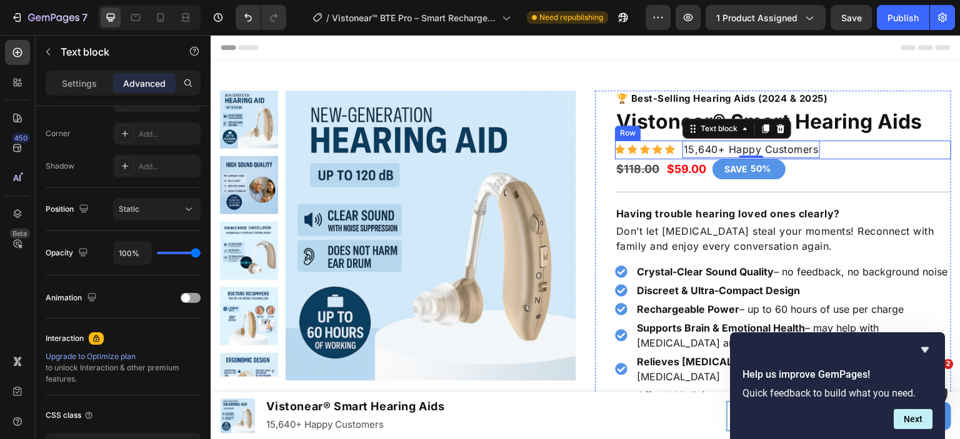
click at [933, 148] on div "Icon Icon Icon Icon Icon Icon List Hoz 15,640+ Happy Customers Text block 0 Row" at bounding box center [783, 150] width 336 height 19
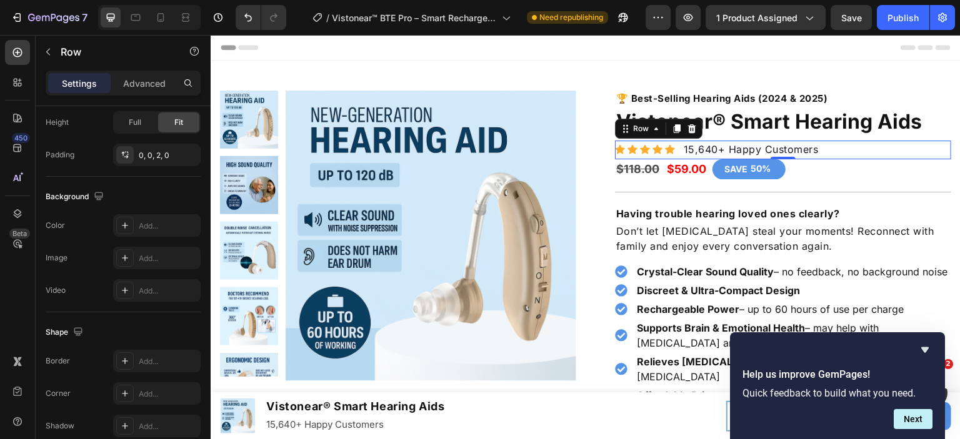
scroll to position [0, 0]
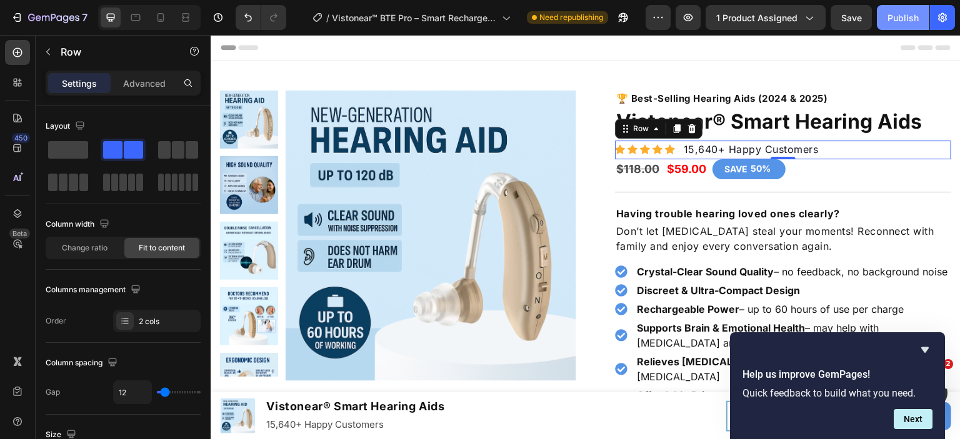
click at [908, 22] on div "Publish" at bounding box center [903, 17] width 31 height 13
